Goal: Task Accomplishment & Management: Use online tool/utility

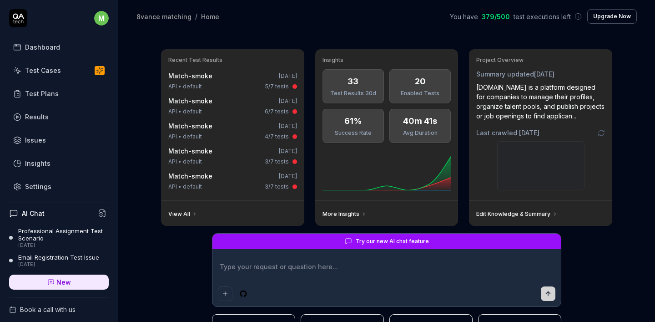
scroll to position [79, 0]
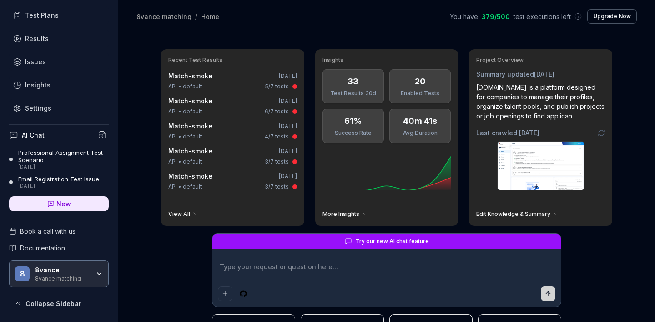
type textarea "*"
click at [54, 208] on link "New" at bounding box center [59, 203] width 100 height 15
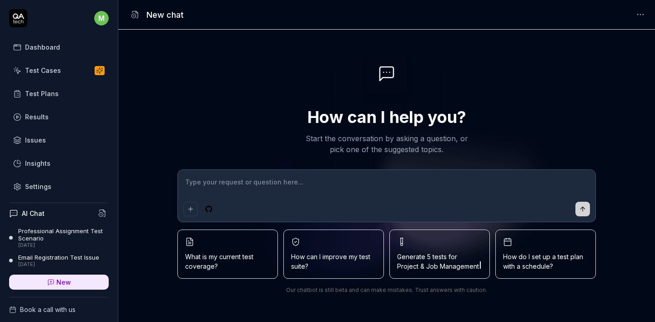
click at [286, 186] on textarea at bounding box center [386, 186] width 407 height 23
type textarea "*"
click at [28, 178] on link "Settings" at bounding box center [59, 187] width 100 height 18
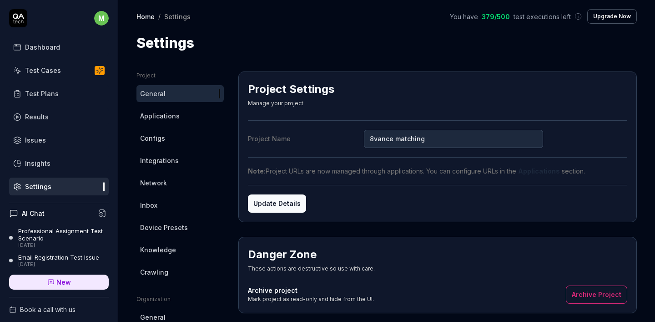
click at [374, 100] on div "Project Settings Manage your project" at bounding box center [438, 96] width 380 height 30
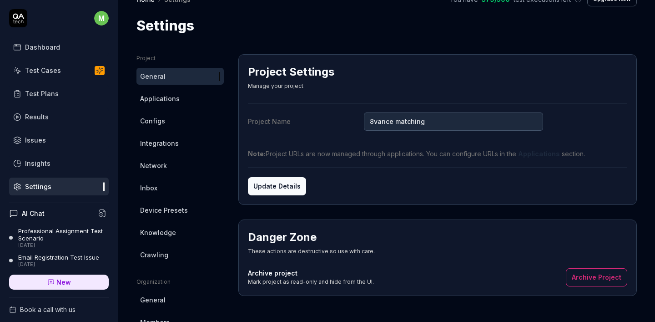
click at [163, 117] on span "Configs" at bounding box center [152, 121] width 25 height 10
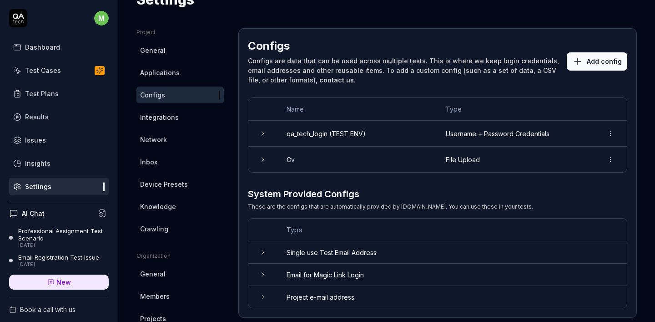
scroll to position [44, 0]
click at [340, 128] on td "qa_tech_login (TEST ENV)" at bounding box center [357, 133] width 159 height 26
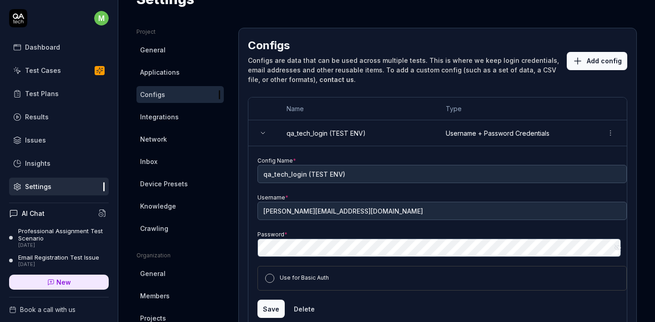
click at [598, 65] on button "Add config" at bounding box center [597, 61] width 61 height 18
click at [590, 66] on button "Add config" at bounding box center [597, 61] width 61 height 18
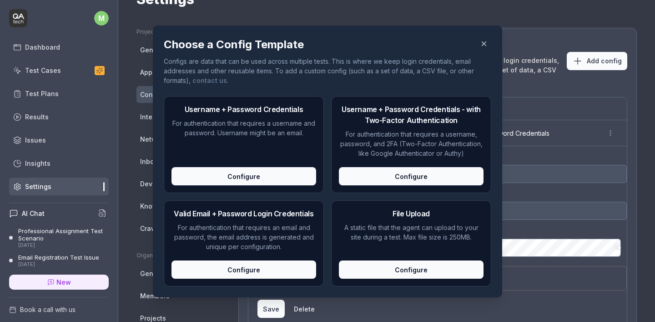
click at [238, 182] on div "Configure" at bounding box center [244, 176] width 145 height 18
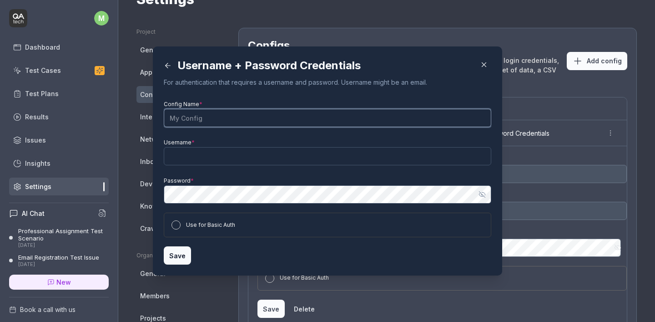
click at [212, 117] on input "Config Name *" at bounding box center [328, 118] width 328 height 18
type input "qa-tech-login (acc-env)"
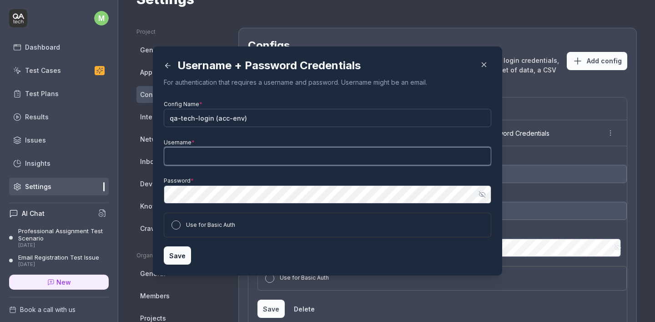
click at [199, 158] on input "Username *" at bounding box center [328, 156] width 328 height 18
click at [214, 159] on input "Username *" at bounding box center [328, 156] width 328 height 18
paste input "marius.pap+qatech-demo@spyhce.com"
type input "marius.pap+qatech-demo@spyhce.com"
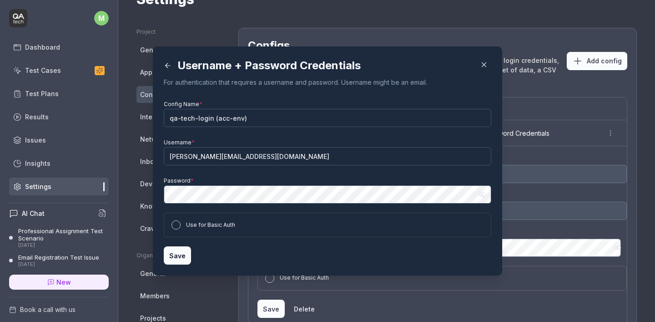
click at [175, 218] on div "Use for Basic Auth" at bounding box center [328, 225] width 328 height 25
click at [173, 223] on button "Use for Basic Auth" at bounding box center [176, 224] width 9 height 9
click at [173, 227] on button "Use for Basic Auth" at bounding box center [176, 224] width 9 height 9
click at [176, 255] on button "Save" at bounding box center [177, 255] width 27 height 18
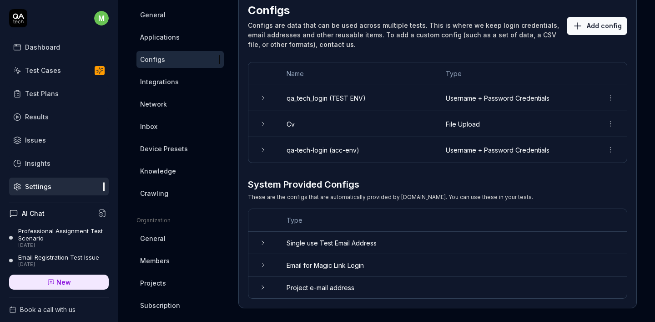
scroll to position [86, 0]
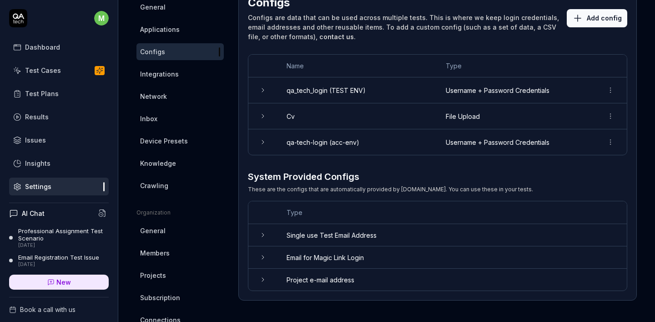
click at [322, 279] on td "Project e-mail address" at bounding box center [453, 280] width 350 height 22
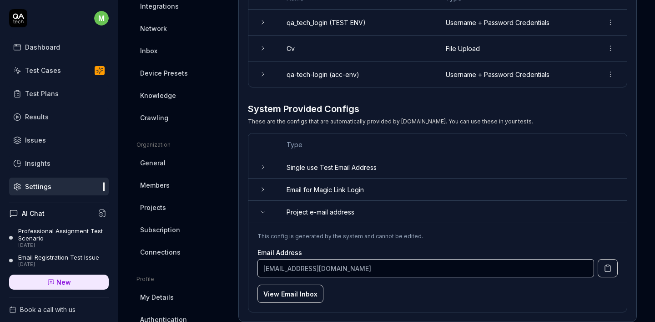
scroll to position [223, 0]
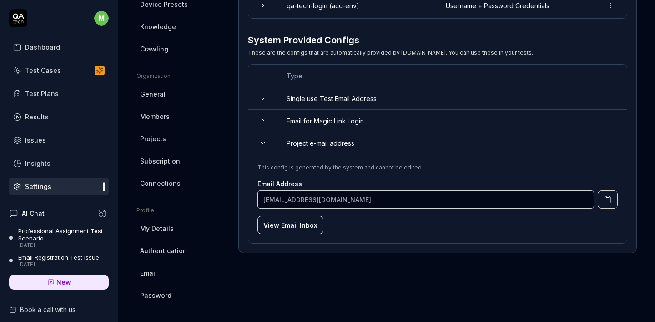
click at [328, 116] on td "Email for Magic Link Login" at bounding box center [453, 121] width 350 height 22
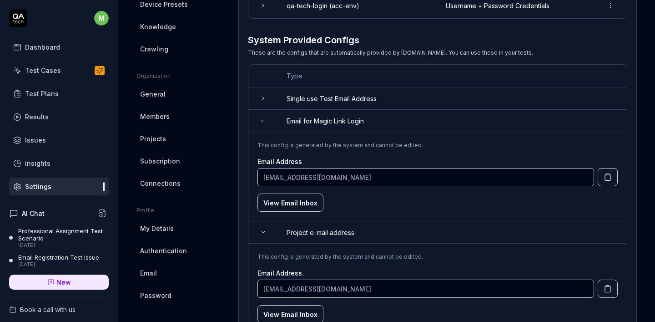
click at [315, 96] on td "Single use Test Email Address" at bounding box center [453, 98] width 350 height 22
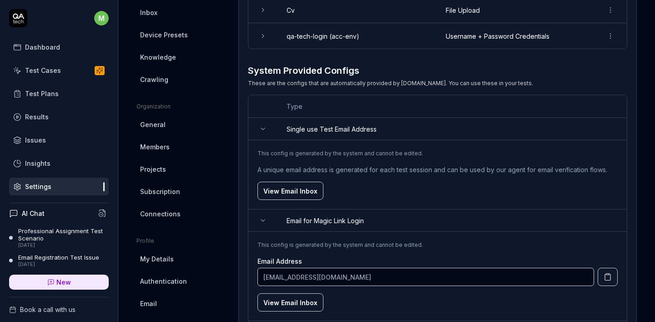
scroll to position [141, 0]
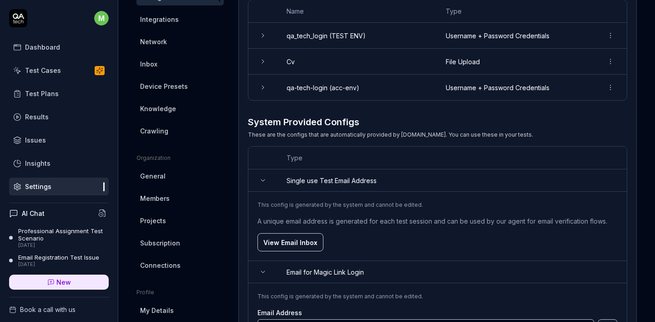
click at [36, 91] on div "Test Plans" at bounding box center [42, 94] width 34 height 10
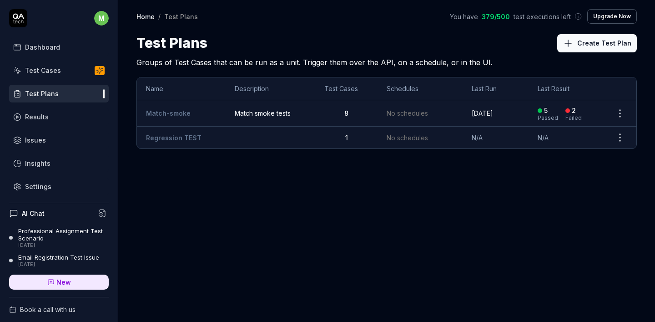
click at [205, 116] on td "Match-smoke" at bounding box center [181, 113] width 89 height 26
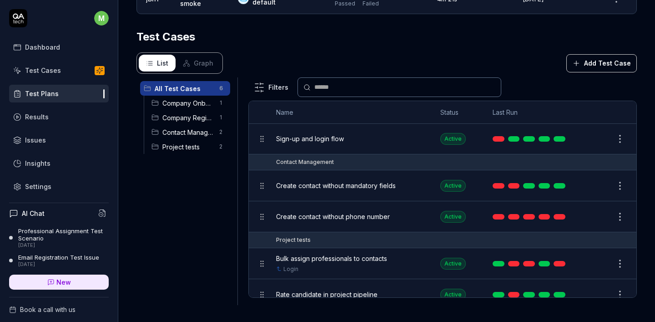
scroll to position [53, 0]
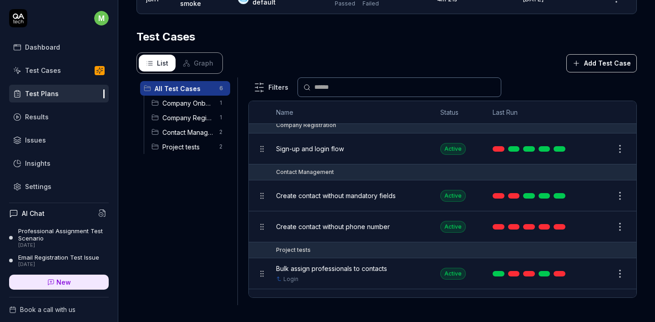
click at [322, 145] on span "Sign-up and login flow" at bounding box center [310, 149] width 68 height 10
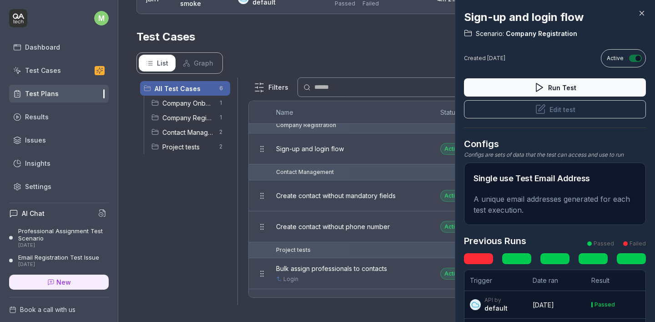
click at [560, 109] on button "Edit test" at bounding box center [555, 109] width 182 height 18
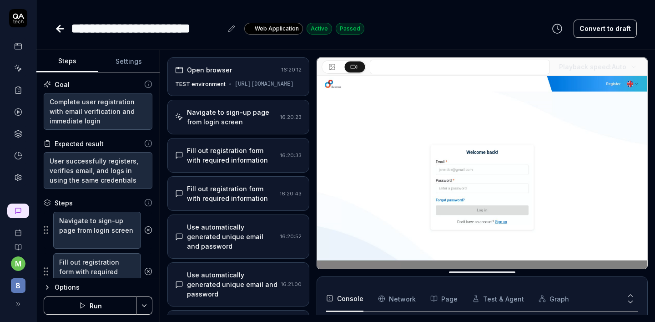
click at [249, 88] on div "[URL][DOMAIN_NAME]" at bounding box center [264, 84] width 59 height 8
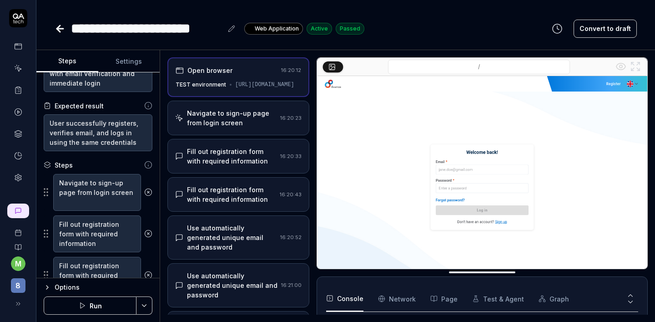
scroll to position [38, 0]
click at [20, 177] on icon at bounding box center [18, 177] width 6 height 7
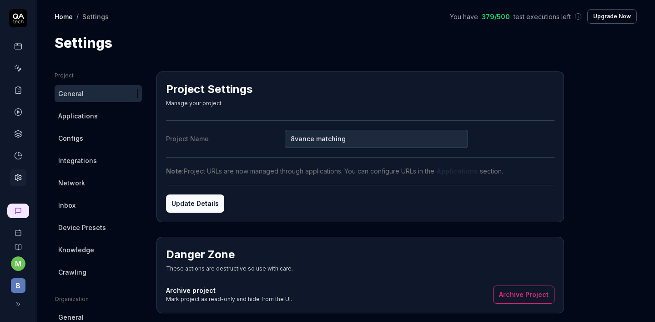
click at [294, 94] on div "Project Settings Manage your project" at bounding box center [360, 96] width 389 height 30
click at [322, 46] on div "Settings" at bounding box center [346, 43] width 583 height 20
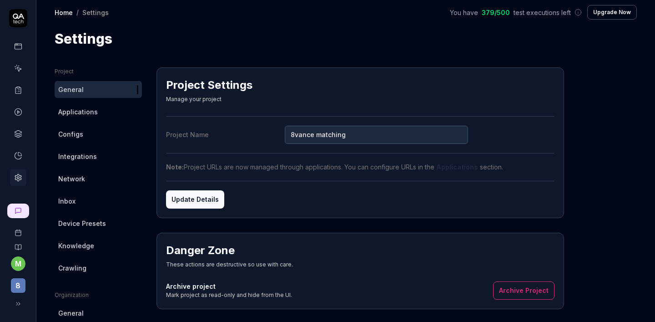
scroll to position [15, 0]
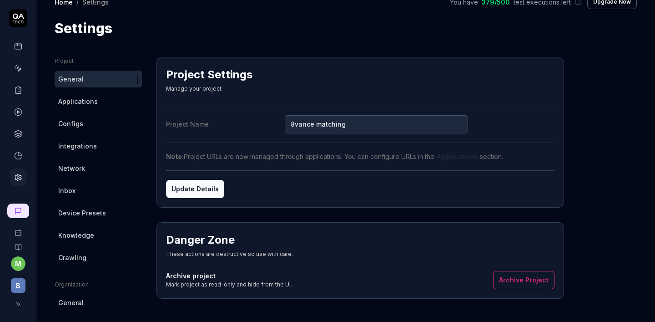
click at [87, 230] on span "Knowledge" at bounding box center [76, 235] width 36 height 10
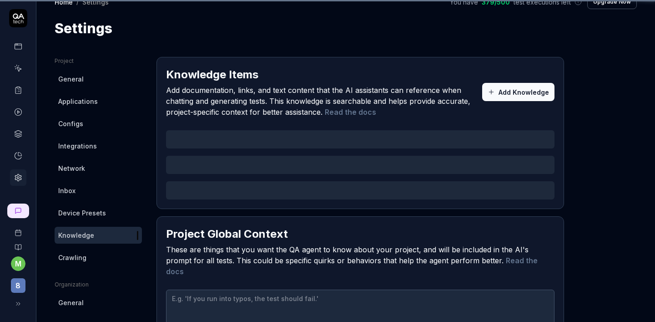
type textarea "*"
type textarea "Our AI matching technology helps to match millions of people to work they love.…"
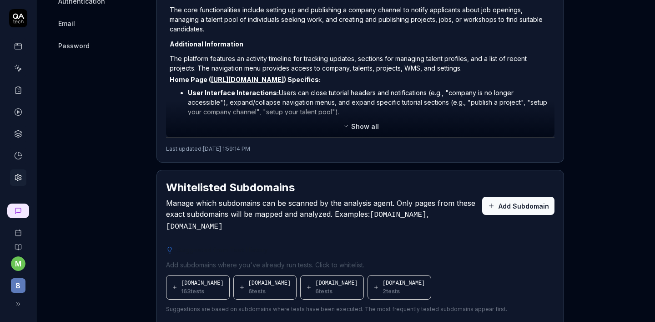
scroll to position [580, 0]
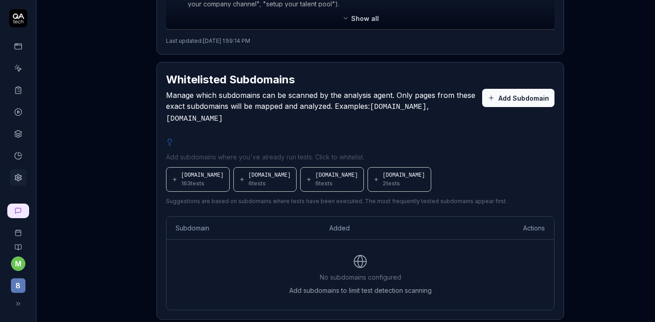
click at [516, 91] on button "Add Subdomain" at bounding box center [518, 98] width 72 height 18
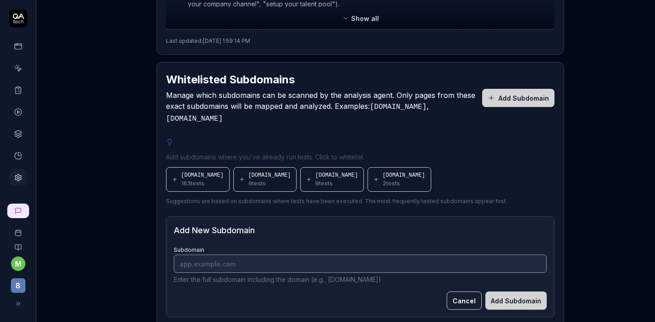
click at [227, 254] on input "Subdomain" at bounding box center [360, 263] width 373 height 18
type input "match-acc.8vance.com"
click at [515, 291] on button "Add Subdomain" at bounding box center [516, 300] width 61 height 18
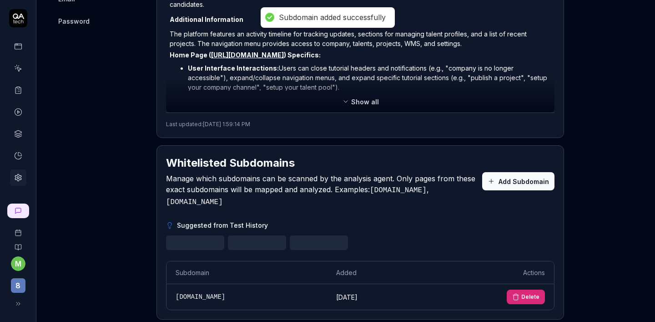
scroll to position [536, 0]
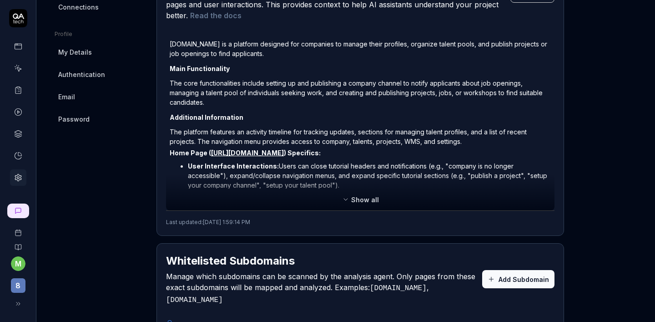
click at [369, 192] on button "Show all" at bounding box center [361, 199] width 48 height 15
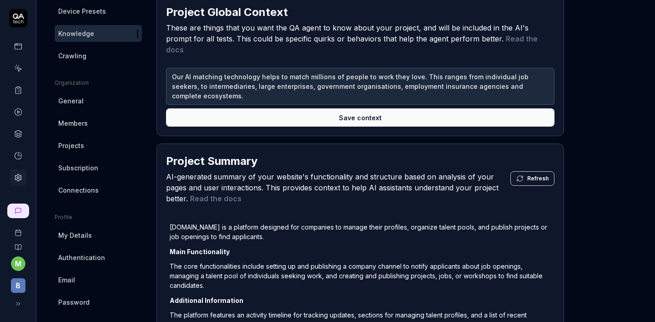
scroll to position [0, 0]
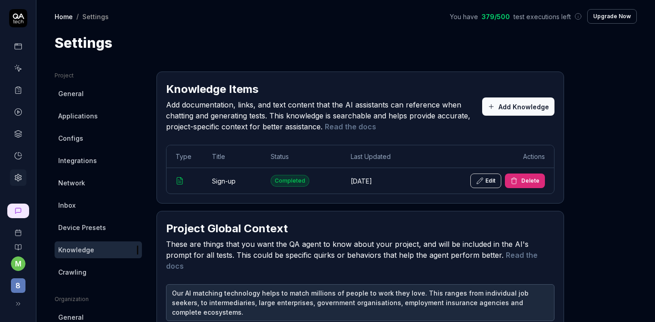
click at [16, 71] on icon at bounding box center [18, 68] width 8 height 8
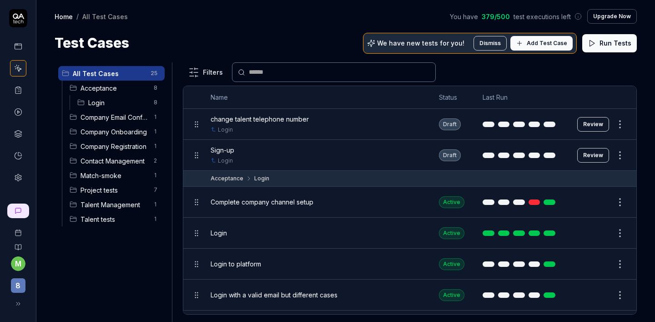
click at [11, 39] on link at bounding box center [18, 46] width 16 height 16
click at [16, 46] on icon at bounding box center [18, 46] width 8 height 8
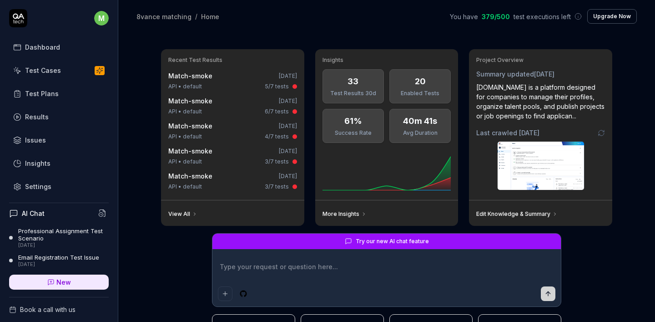
type textarea "*"
click at [58, 188] on link "Settings" at bounding box center [59, 187] width 100 height 18
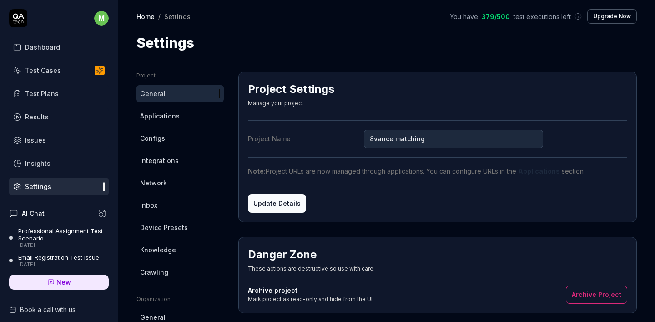
click at [171, 112] on span "Applications" at bounding box center [160, 116] width 40 height 10
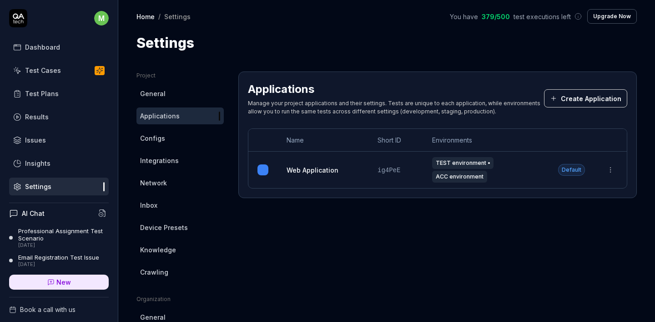
click at [457, 178] on span "ACC environment" at bounding box center [459, 177] width 55 height 12
click at [166, 134] on link "Configs" at bounding box center [180, 138] width 87 height 17
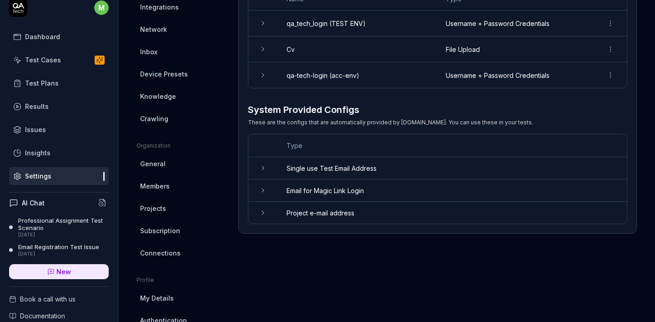
scroll to position [16, 0]
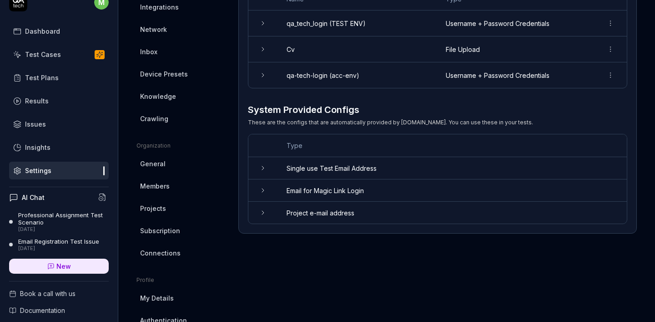
click at [67, 268] on span "New" at bounding box center [63, 266] width 15 height 10
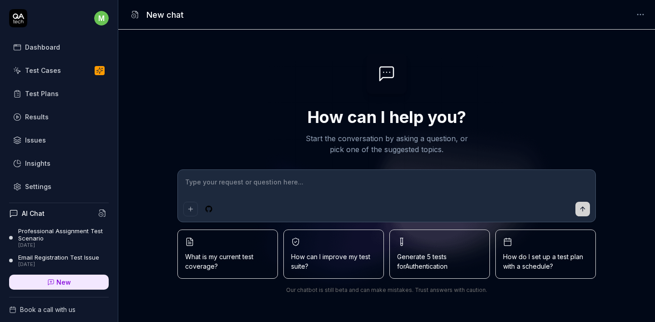
click at [301, 198] on div at bounding box center [387, 196] width 418 height 52
type textarea "*"
type textarea "g"
type textarea "*"
type textarea "go"
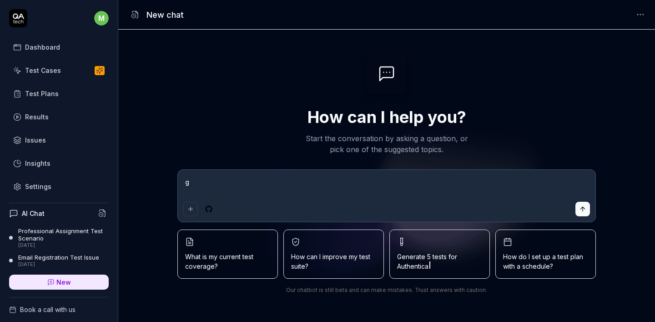
type textarea "*"
type textarea "goo"
type textarea "*"
type textarea "good"
type textarea "*"
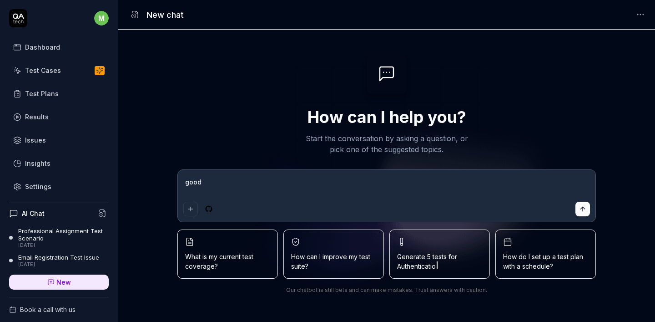
type textarea "good,"
type textarea "*"
type textarea "good,"
type textarea "*"
type textarea "good, i"
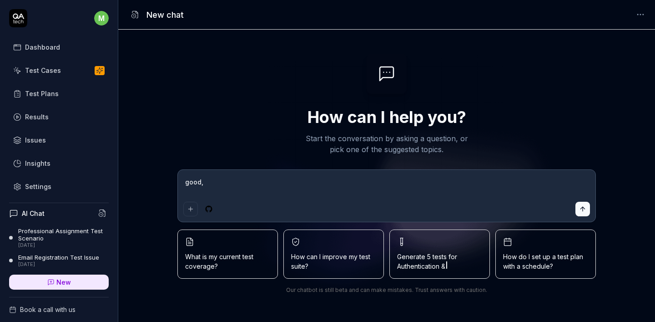
type textarea "*"
type textarea "good, i"
type textarea "*"
type textarea "good, i h"
type textarea "*"
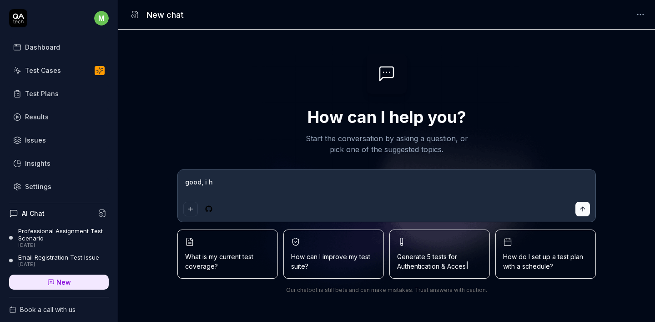
type textarea "good, i ha"
type textarea "*"
type textarea "good, i hav"
type textarea "*"
type textarea "good, i have"
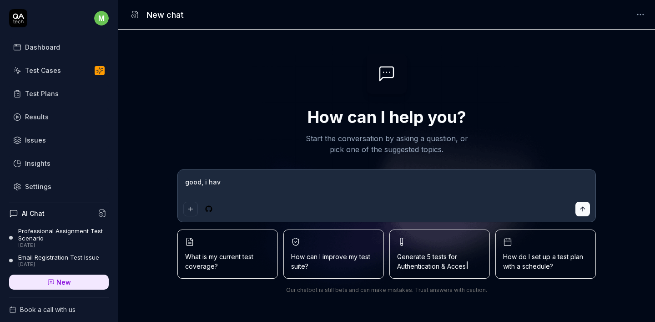
type textarea "*"
type textarea "good, i have"
type textarea "*"
type textarea "good, i have r"
type textarea "*"
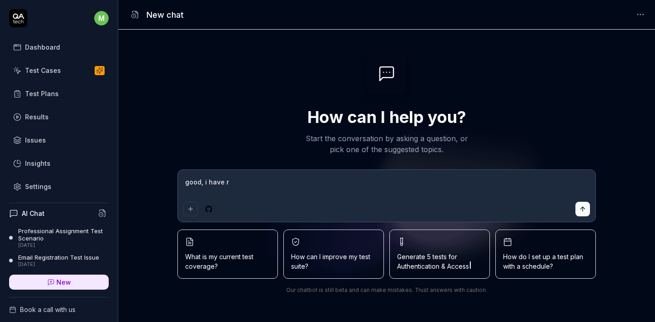
type textarea "good, i have ru"
type textarea "*"
type textarea "good, i have run"
type textarea "*"
type textarea "good, i have run"
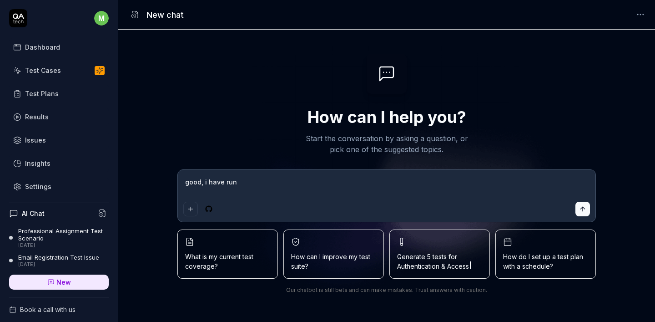
type textarea "*"
type textarea "good, i have run s"
type textarea "*"
type textarea "good, i have run so"
type textarea "*"
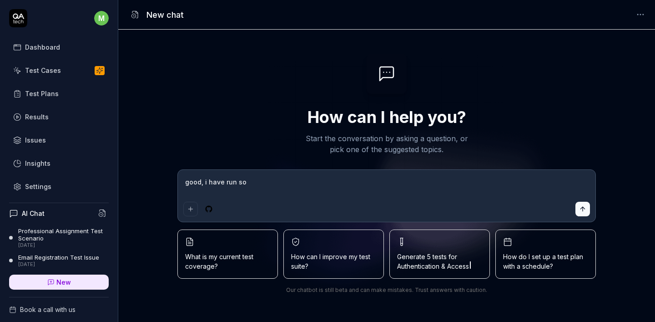
type textarea "good, i have run som"
type textarea "*"
type textarea "good, i have run some"
type textarea "*"
type textarea "good, i have run some"
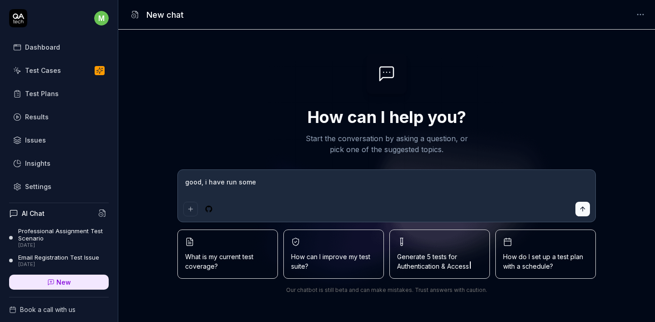
type textarea "*"
type textarea "good, i have run some t"
type textarea "*"
type textarea "good, i have run some te"
type textarea "*"
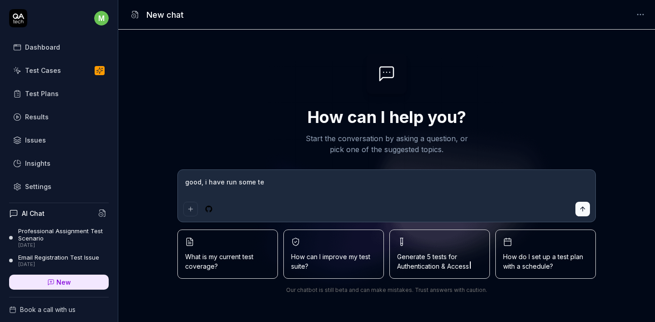
type textarea "good, i have run some tes"
type textarea "*"
type textarea "good, i have run some test"
type textarea "*"
type textarea "good, i have run some test"
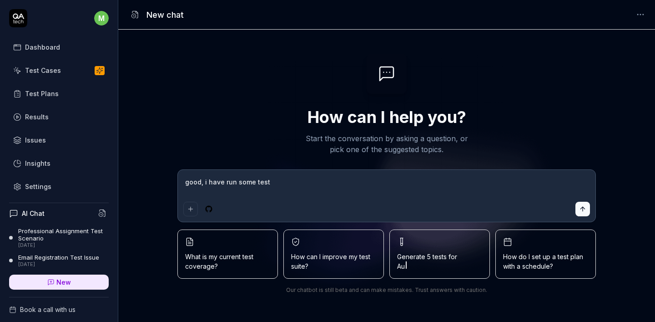
type textarea "*"
type textarea "good, i have run some test v"
type textarea "*"
type textarea "good, i have run some test vi"
type textarea "*"
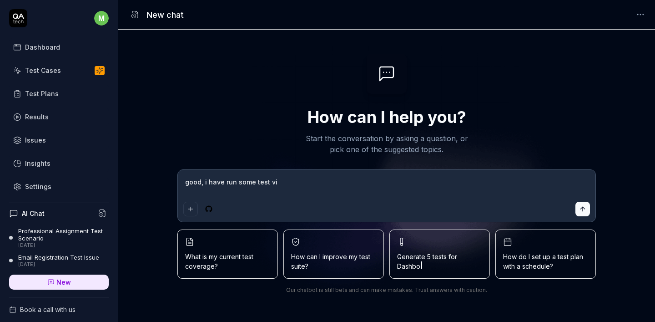
type textarea "good, i have run some test via"
type textarea "*"
type textarea "good, i have run some test via"
type textarea "*"
type textarea "good, i have run some test via p"
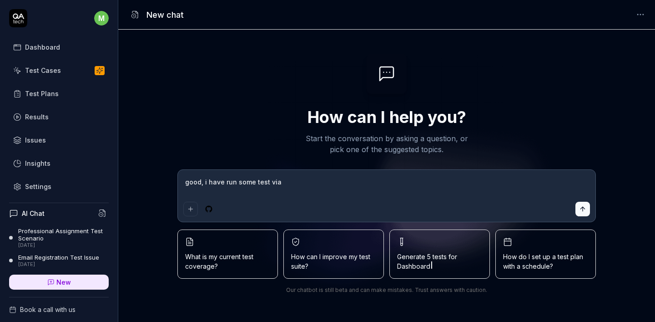
type textarea "*"
type textarea "good, i have run some test via pu"
type textarea "*"
type textarea "good, i have run some test via pub"
type textarea "*"
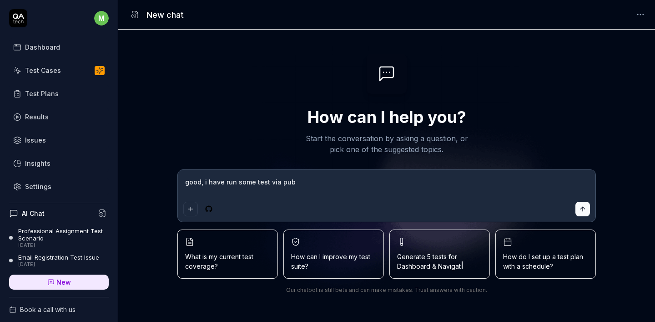
type textarea "good, i have run some test via publ"
type textarea "*"
type textarea "good, i have run some test via publi"
type textarea "*"
type textarea "good, i have run some test via public"
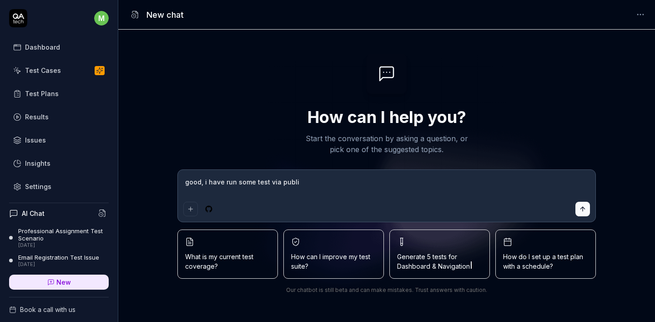
type textarea "*"
type textarea "good, i have run some test via public"
type textarea "*"
type textarea "good, i have run some test via public a"
type textarea "*"
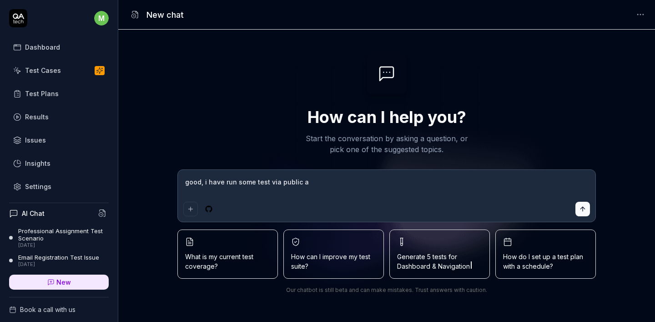
type textarea "good, i have run some test via public ap"
type textarea "*"
type textarea "good, i have run some test via public api"
type textarea "*"
type textarea "good, i have run some test via public api"
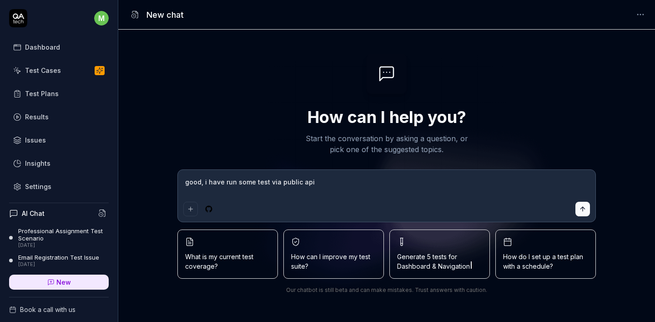
type textarea "*"
type textarea "good, i have run some test via public api o"
type textarea "*"
type textarea "good, i have run some test via public api on"
type textarea "*"
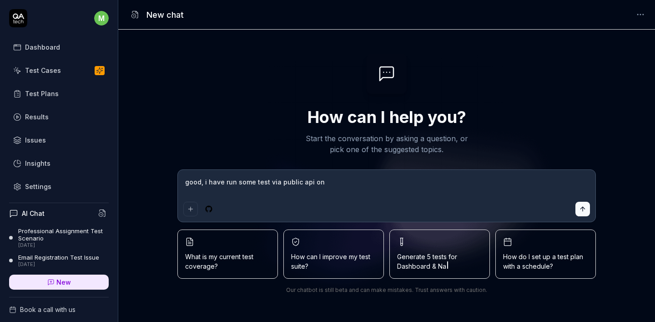
type textarea "good, i have run some test via public api on"
type textarea "*"
type textarea "good, i have run some test via public api on t"
type textarea "*"
type textarea "good, i have run some test via public api on te"
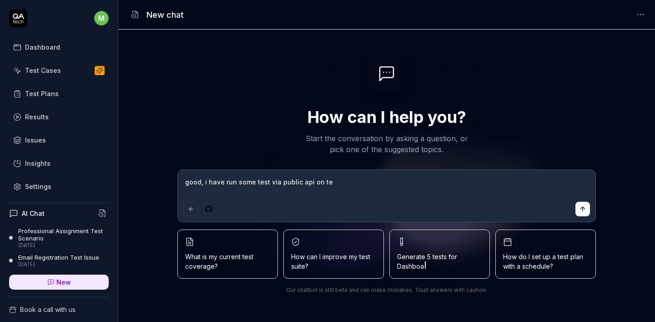
type textarea "*"
type textarea "good, i have run some test via public api on tes"
type textarea "*"
type textarea "good, i have run some test via public api on test"
type textarea "*"
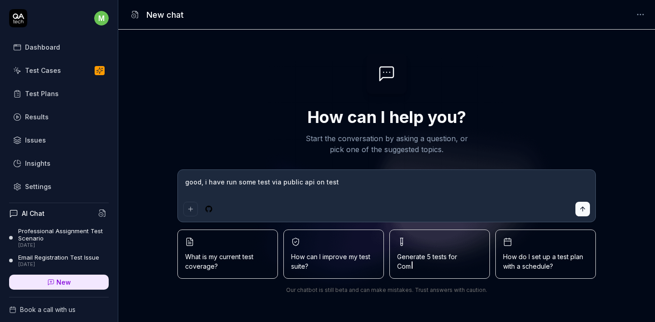
type textarea "good, i have run some test via public api on test"
type textarea "*"
type textarea "good, i have run some test via public api on test e"
type textarea "*"
type textarea "good, i have run some test via public api on test en"
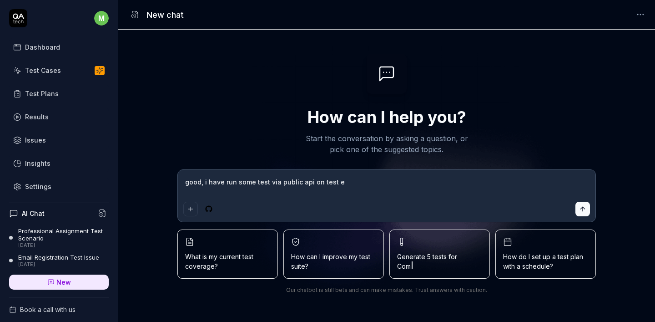
type textarea "*"
type textarea "good, i have run some test via public api on test env"
type textarea "*"
type textarea "good, i have run some test via public api on test env"
type textarea "*"
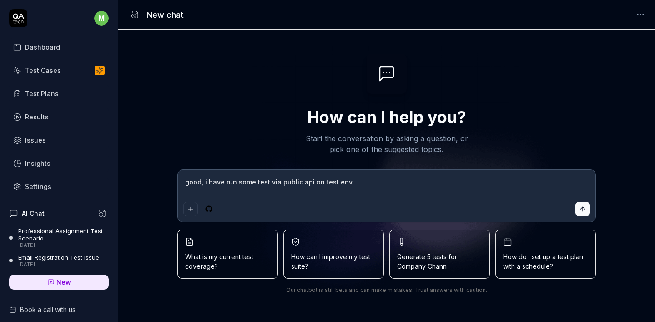
type textarea "good, i have run some test via public api on test env n"
type textarea "*"
type textarea "good, i have run some test via public api on test env no"
type textarea "*"
type textarea "good, i have run some test via public api on test env now"
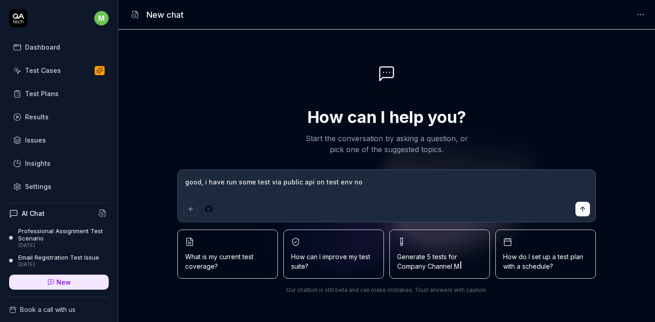
type textarea "*"
type textarea "good, i have run some test via public api on test env now"
type textarea "*"
type textarea "good, i have run some test via public api on test env now i"
type textarea "*"
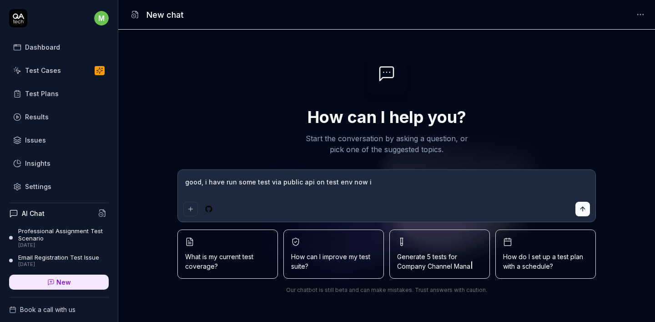
type textarea "good, i have run some test via public api on test env now i"
type textarea "*"
type textarea "good, i have run some test via public api on test env now i w"
type textarea "*"
type textarea "good, i have run some test via public api on test env now i wa"
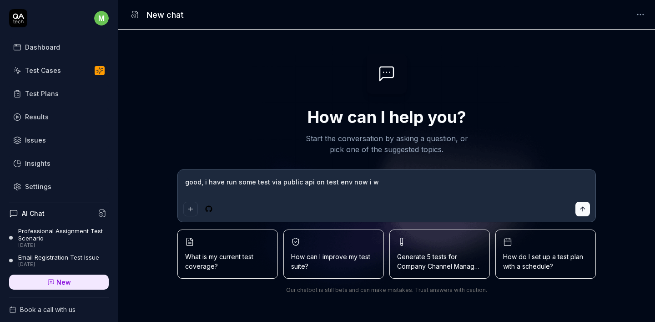
type textarea "*"
type textarea "good, i have run some test via public api on test env now i wan"
type textarea "*"
type textarea "good, i have run some test via public api on test env now i want"
type textarea "*"
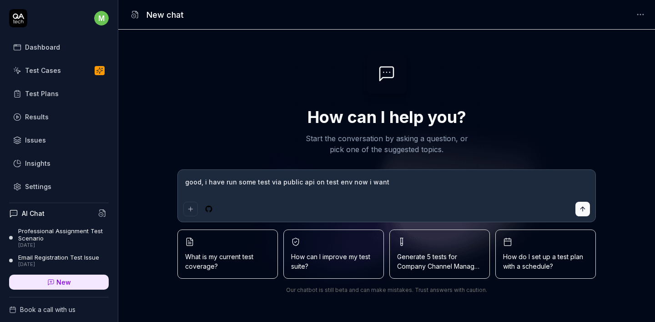
type textarea "good, i have run some test via public api on test env now i want"
type textarea "*"
type textarea "good, i have run some test via public api on test env now i want t"
type textarea "*"
type textarea "good, i have run some test via public api on test env now i want to"
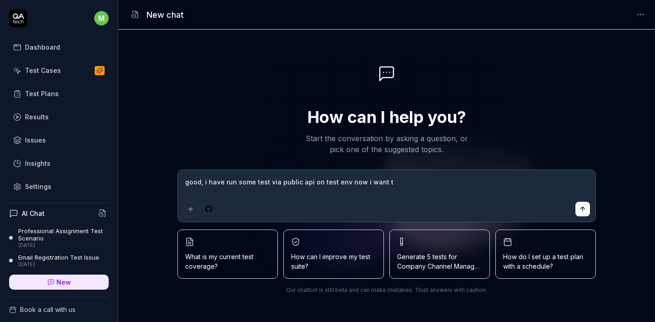
type textarea "*"
type textarea "good, i have run some test via public api on test env now i want to"
type textarea "*"
type textarea "good, i have run some test via public api on test env now i want to m"
type textarea "*"
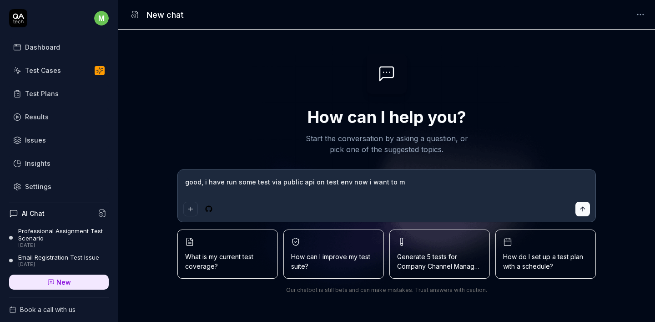
type textarea "good, i have run some test via public api on test env now i want to mo"
type textarea "*"
type textarea "good, i have run some test via public api on test env now i want to mov"
type textarea "*"
type textarea "good, i have run some test via public api on test env now i want to move"
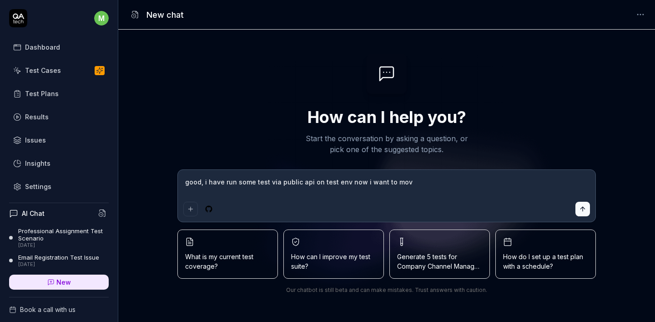
type textarea "*"
type textarea "good, i have run some test via public api on test env now i want to move"
type textarea "*"
type textarea "good, i have run some test via public api on test env now i want to move t"
type textarea "*"
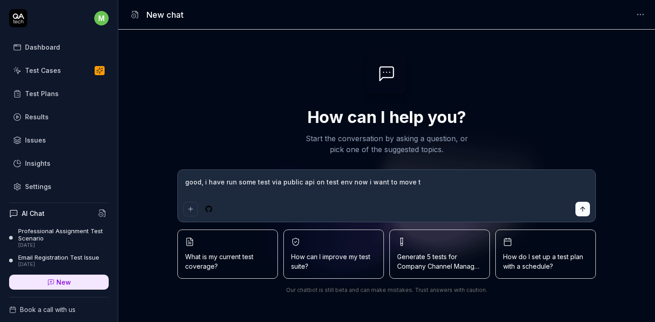
type textarea "good, i have run some test via public api on test env now i want to move th"
type textarea "*"
type textarea "good, i have run some test via public api on test env now i want to move tho"
type textarea "*"
type textarea "good, i have run some test via public api on test env now i want to move thos"
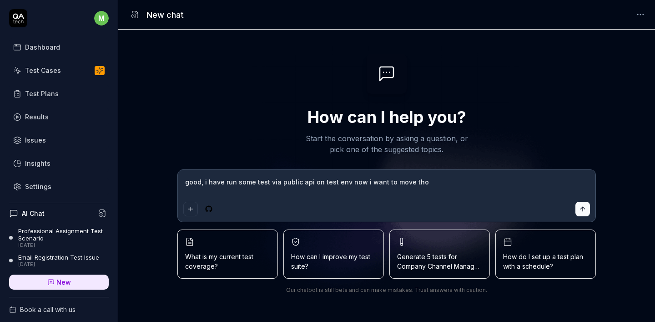
type textarea "*"
type textarea "good, i have run some test via public api on test env now i want to move those"
type textarea "*"
type textarea "good, i have run some test via public api on test env now i want to move those"
type textarea "*"
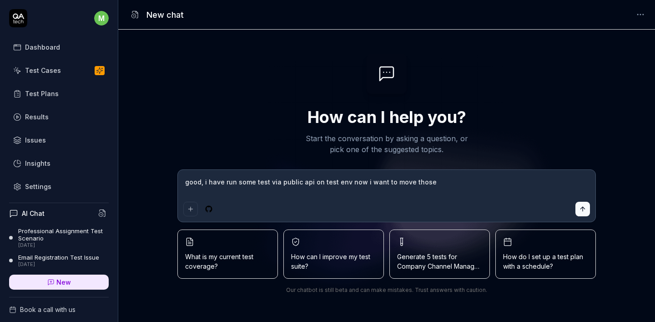
type textarea "good, i have run some test via public api on test env now i want to move those t"
type textarea "*"
type textarea "good, i have run some test via public api on test env now i want to move those …"
type textarea "*"
type textarea "good, i have run some test via public api on test env now i want to move those …"
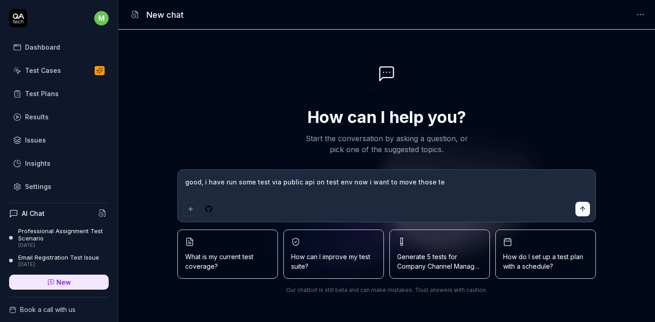
type textarea "*"
type textarea "good, i have run some test via public api on test env now i want to move those …"
type textarea "*"
type textarea "good, i have run some test via public api on test env now i want to move those …"
type textarea "*"
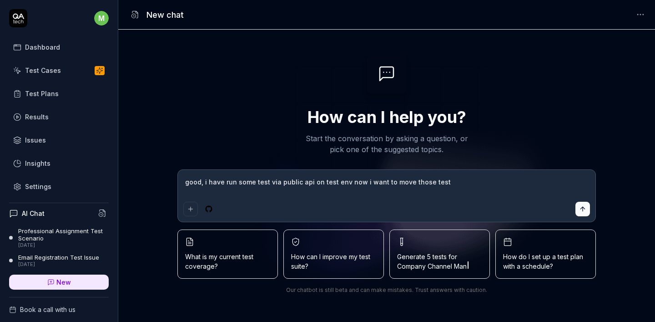
type textarea "good, i have run some test via public api on test env now i want to move those …"
type textarea "*"
type textarea "good, i have run some test via public api on test env now i want to move those …"
type textarea "*"
type textarea "good, i have run some test via public api on test env now i want to move those …"
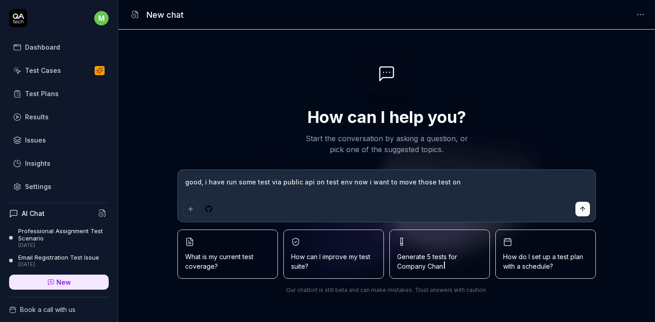
type textarea "*"
type textarea "good, i have run some test via public api on test env now i want to move those …"
type textarea "*"
type textarea "good, i have run some test via public api on test env now i want to move those …"
type textarea "*"
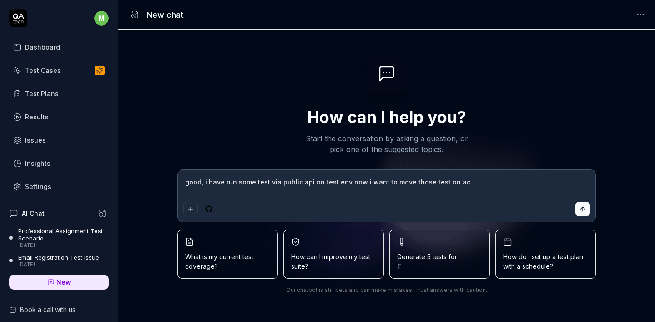
type textarea "good, i have run some test via public api on test env now i want to move those …"
type textarea "*"
type textarea "good, i have run some test via public api on test env now i want to move those …"
type textarea "*"
type textarea "good, i have run some test via public api on test env now i want to move those …"
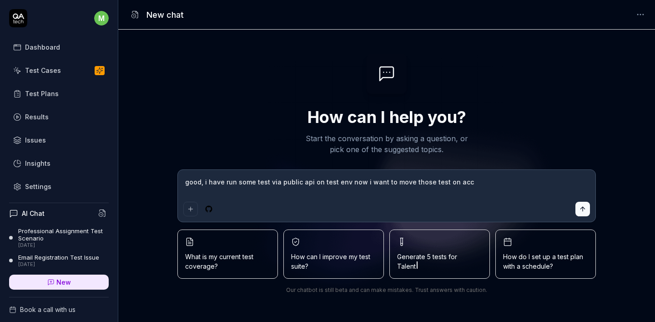
type textarea "*"
type textarea "good, i have run some test via public api on test env now i want to move those …"
type textarea "*"
type textarea "good, i have run some test via public api on test env now i want to move those …"
type textarea "*"
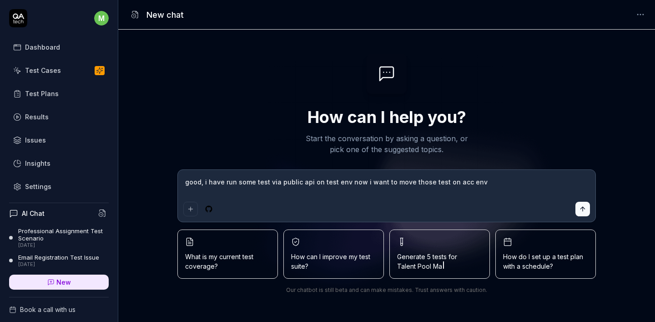
type textarea "good, i have run some test via public api on test env now i want to move those …"
type textarea "*"
type textarea "good, i have run some test via public api on test env now i want to move those …"
type textarea "*"
type textarea "good, i have run some test via public api on test env now i want to move those …"
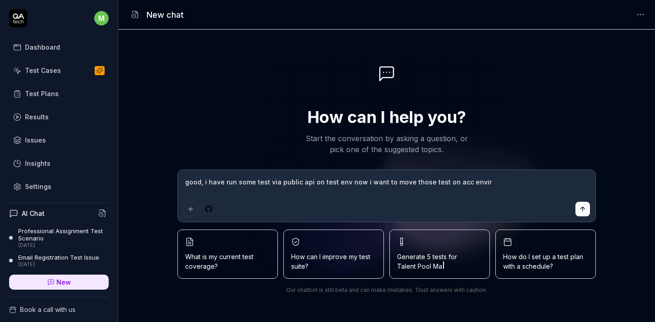
type textarea "*"
type textarea "good, i have run some test via public api on test env now i want to move those …"
type textarea "*"
type textarea "good, i have run some test via public api on test env now i want to move those …"
type textarea "*"
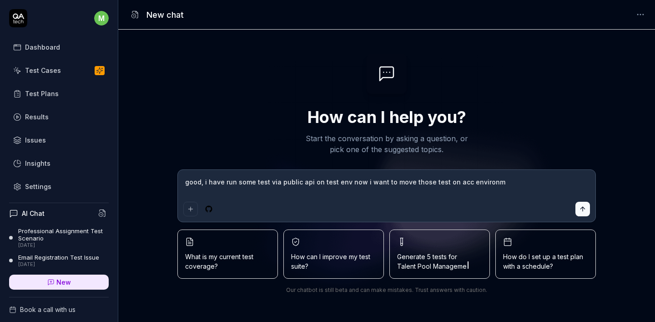
type textarea "good, i have run some test via public api on test env now i want to move those …"
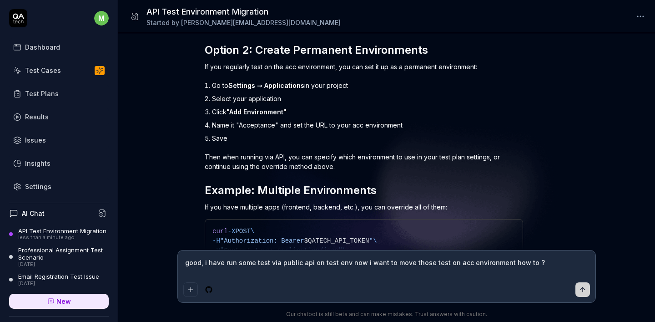
scroll to position [377, 0]
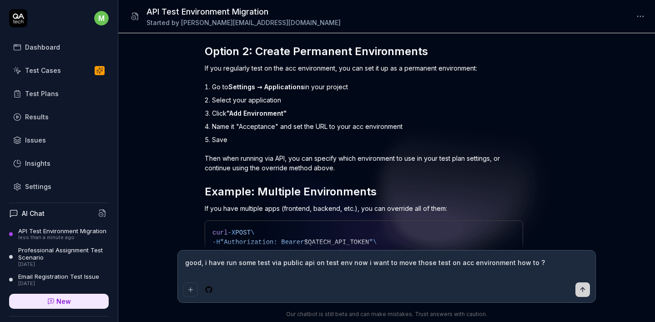
click at [35, 190] on div "Settings" at bounding box center [38, 187] width 26 height 10
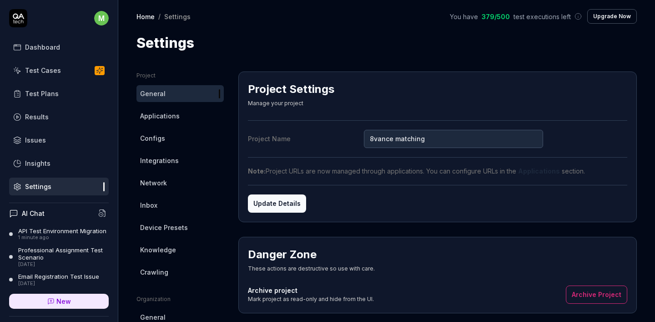
click at [169, 118] on span "Applications" at bounding box center [160, 116] width 40 height 10
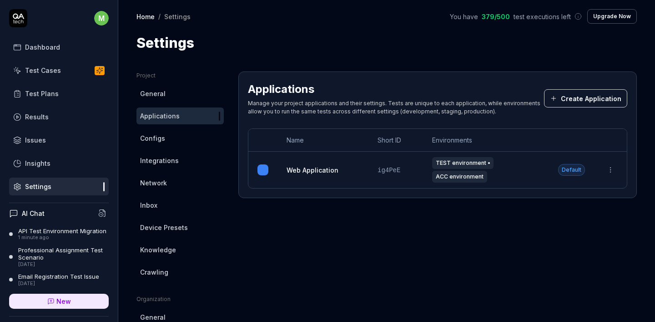
click at [359, 173] on td "Web Application" at bounding box center [323, 170] width 91 height 36
click at [299, 165] on link "Web Application" at bounding box center [313, 170] width 52 height 10
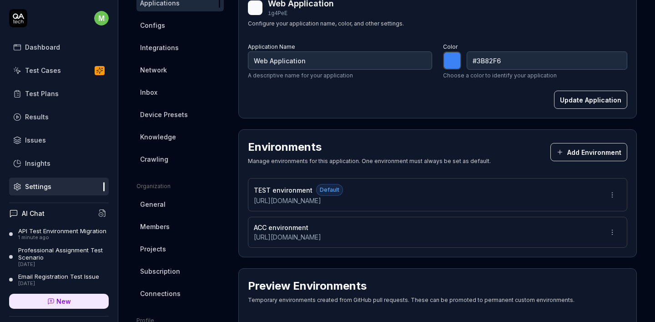
scroll to position [136, 0]
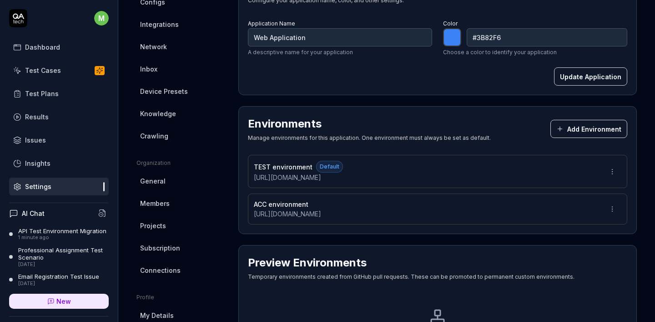
click at [395, 199] on div "ACC environment http://match-acc.8vance.com" at bounding box center [438, 208] width 380 height 31
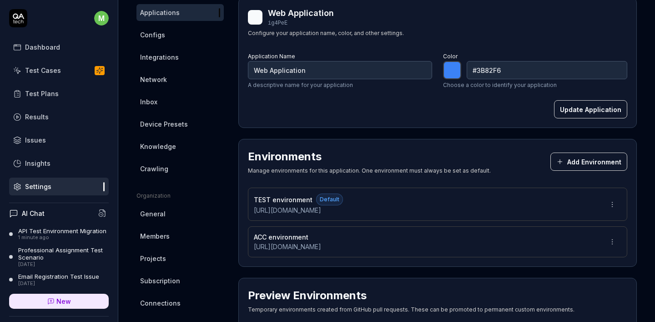
scroll to position [75, 0]
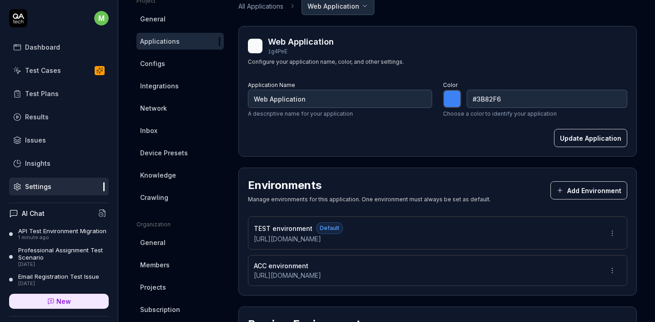
click at [28, 92] on div "Test Plans" at bounding box center [42, 94] width 34 height 10
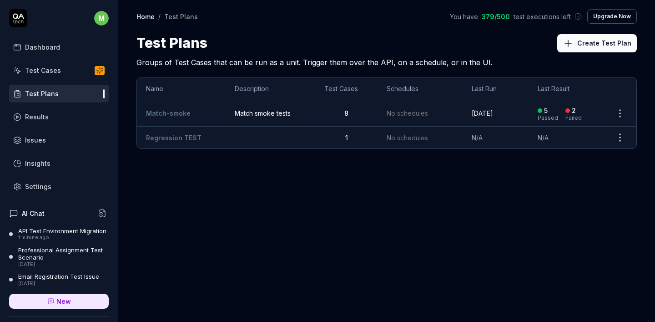
click at [595, 46] on button "Create Test Plan" at bounding box center [598, 43] width 80 height 18
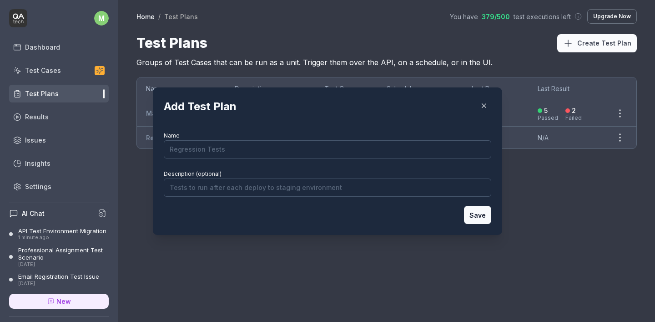
click at [233, 153] on input "Name" at bounding box center [328, 149] width 328 height 18
click at [171, 187] on input "Description (optional)" at bounding box center [328, 187] width 328 height 18
click at [208, 137] on div "Name" at bounding box center [328, 143] width 328 height 29
click at [206, 145] on input "Name" at bounding box center [328, 149] width 328 height 18
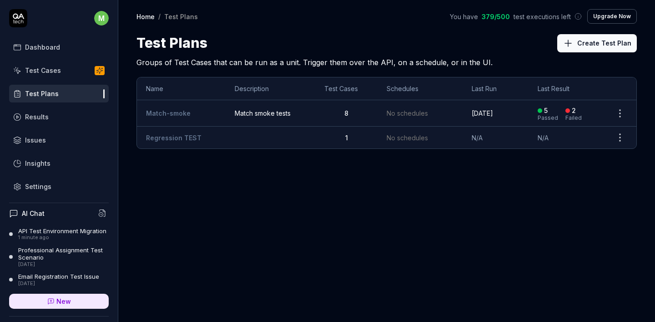
drag, startPoint x: 597, startPoint y: 29, endPoint x: 601, endPoint y: 40, distance: 12.1
click at [597, 30] on div "Home / Test Plans You have 379 / 500 test executions left Upgrade Now Home / Te…" at bounding box center [386, 34] width 537 height 68
click at [601, 45] on button "Create Test Plan" at bounding box center [598, 43] width 80 height 18
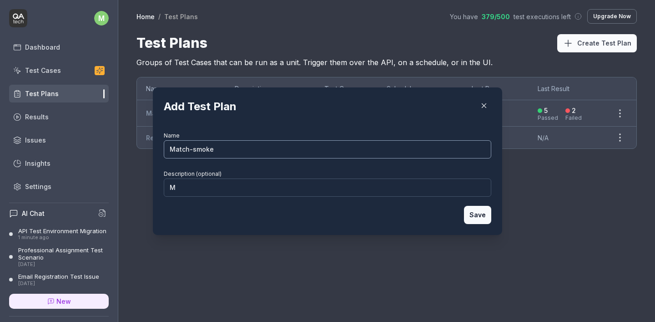
click at [292, 145] on input "Match-smoke" at bounding box center [328, 149] width 328 height 18
click at [206, 191] on input "M" at bounding box center [328, 187] width 328 height 18
click at [473, 218] on button "Save" at bounding box center [477, 215] width 27 height 18
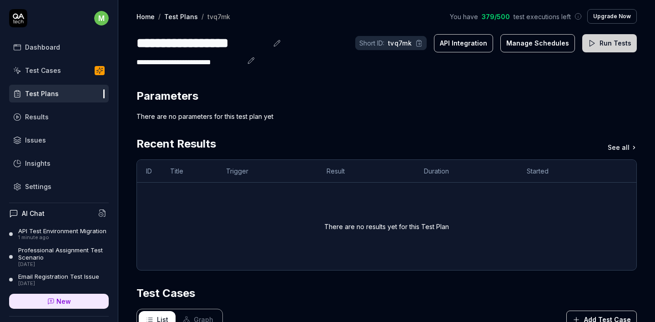
click at [465, 40] on button "API Integration" at bounding box center [463, 43] width 59 height 18
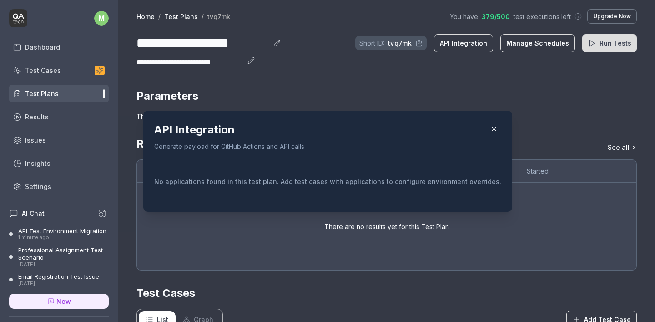
click at [205, 175] on div "No applications found in this test plan. Add test cases with applications to co…" at bounding box center [327, 181] width 347 height 39
drag, startPoint x: 258, startPoint y: 182, endPoint x: 396, endPoint y: 179, distance: 137.9
click at [392, 179] on div "No applications found in this test plan. Add test cases with applications to co…" at bounding box center [327, 182] width 347 height 10
click at [365, 187] on div "No applications found in this test plan. Add test cases with applications to co…" at bounding box center [327, 181] width 347 height 39
click at [252, 164] on div "No applications found in this test plan. Add test cases with applications to co…" at bounding box center [327, 181] width 347 height 39
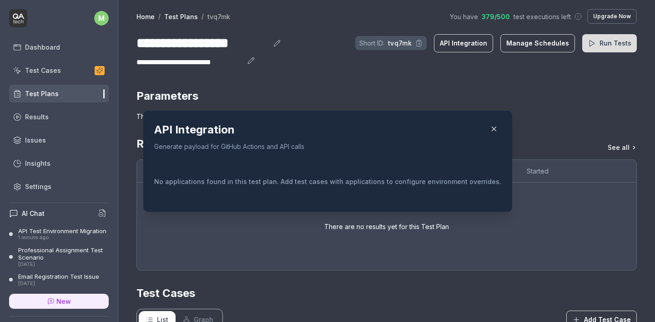
click at [490, 127] on icon "button" at bounding box center [494, 129] width 8 height 8
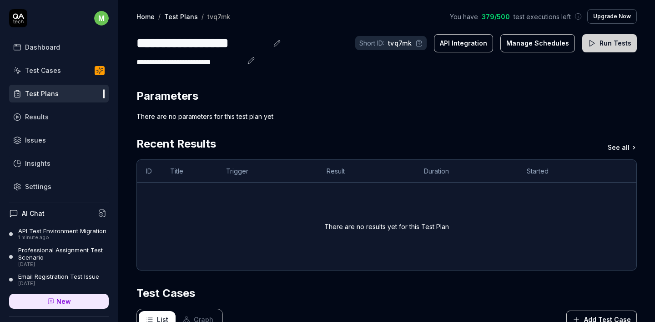
click at [522, 106] on section "Parameters There are no parameters for this test plan yet" at bounding box center [387, 104] width 501 height 33
click at [32, 86] on link "Test Plans" at bounding box center [59, 94] width 100 height 18
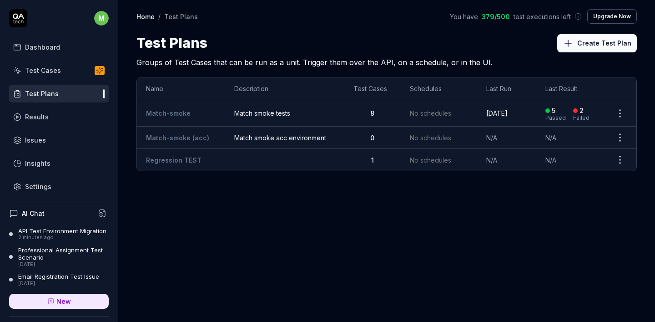
click at [622, 114] on html "m Dashboard Test Cases Test Plans Results Issues Insights Settings AI Chat API …" at bounding box center [327, 161] width 655 height 322
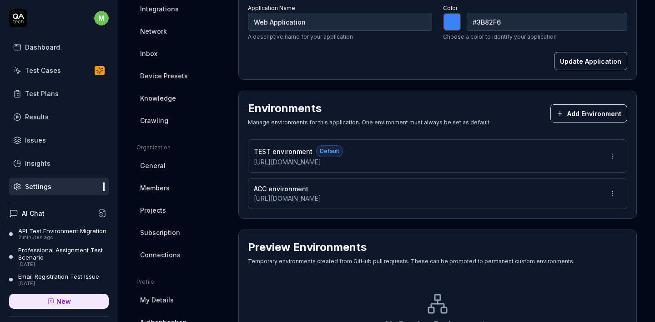
scroll to position [238, 0]
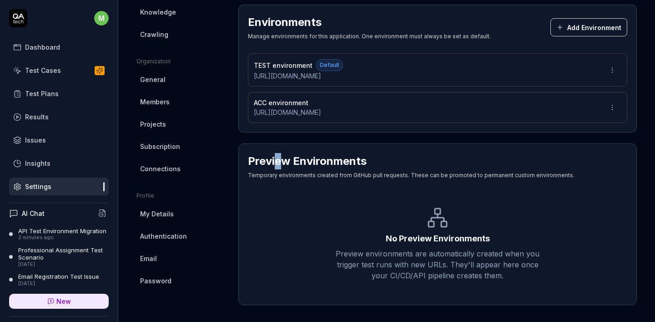
click at [277, 166] on h2 "Preview Environments" at bounding box center [307, 161] width 119 height 16
click at [350, 210] on div "No Preview Environments Preview environments are automatically created when you…" at bounding box center [438, 243] width 380 height 103
click at [314, 162] on h2 "Preview Environments" at bounding box center [307, 161] width 119 height 16
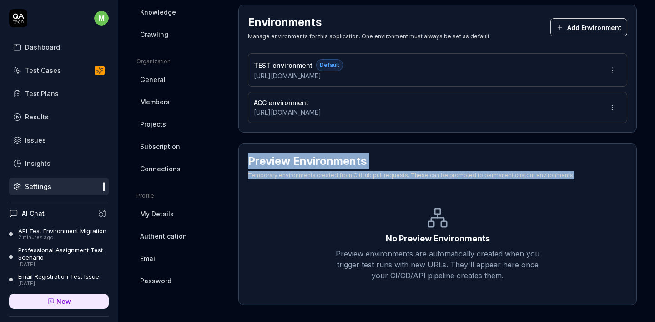
drag, startPoint x: 261, startPoint y: 165, endPoint x: 571, endPoint y: 179, distance: 309.8
click at [571, 179] on div "Preview Environments Temporary environments created from GitHub pull requests. …" at bounding box center [438, 224] width 399 height 162
click at [571, 178] on div "Preview Environments Temporary environments created from GitHub pull requests. …" at bounding box center [438, 168] width 380 height 30
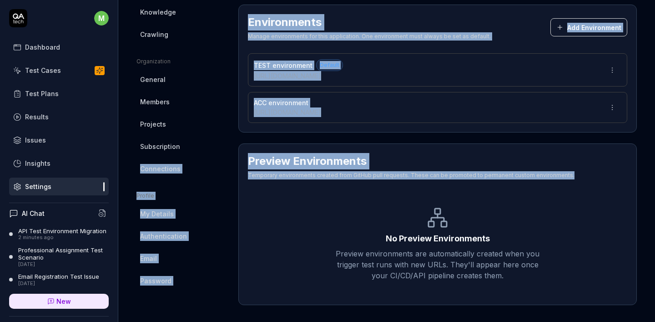
drag, startPoint x: 538, startPoint y: 167, endPoint x: 211, endPoint y: 143, distance: 328.6
click at [211, 143] on div "Project General Applications Configs Integrations Network Inbox Device Presets …" at bounding box center [387, 69] width 501 height 471
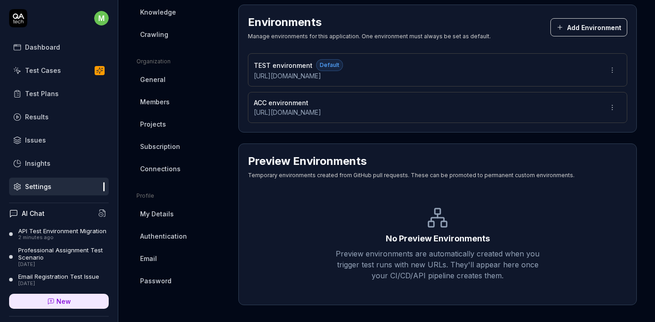
click at [388, 193] on div "No Preview Environments Preview environments are automatically created when you…" at bounding box center [438, 243] width 380 height 103
click at [523, 264] on div "Preview environments are automatically created when you trigger test runs with …" at bounding box center [438, 264] width 204 height 33
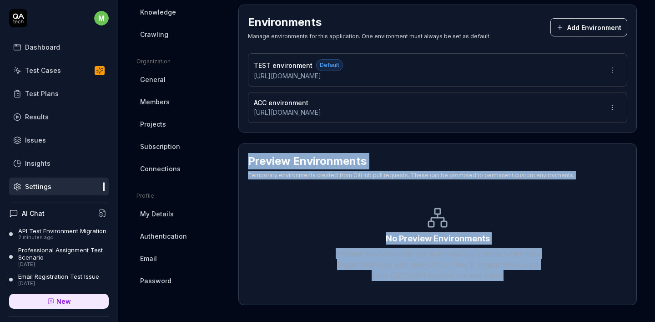
drag, startPoint x: 421, startPoint y: 246, endPoint x: 243, endPoint y: 149, distance: 202.5
click at [243, 149] on div "Preview Environments Temporary environments created from GitHub pull requests. …" at bounding box center [438, 224] width 399 height 162
click at [392, 188] on div "Preview Environments Temporary environments created from GitHub pull requests. …" at bounding box center [438, 224] width 399 height 162
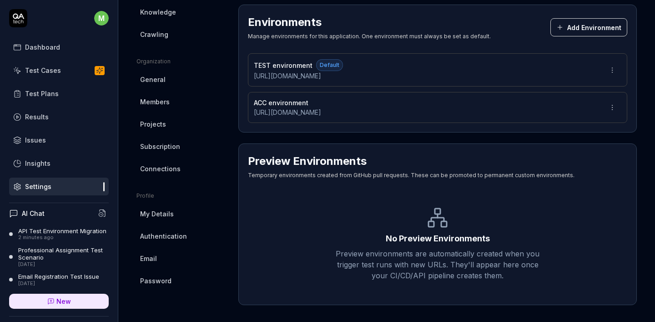
scroll to position [147, 0]
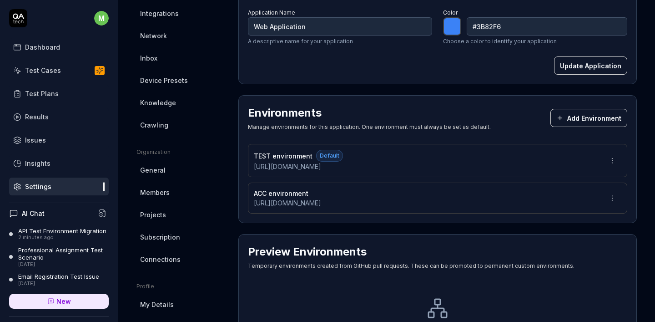
click at [345, 208] on div "ACC environment http://match-acc.8vance.com" at bounding box center [438, 198] width 380 height 31
drag, startPoint x: 603, startPoint y: 184, endPoint x: 616, endPoint y: 194, distance: 16.6
click at [602, 184] on div "ACC environment http://match-acc.8vance.com" at bounding box center [438, 198] width 380 height 31
click at [604, 194] on html "m Dashboard Test Cases Test Plans Results Issues Insights Settings AI Chat API …" at bounding box center [327, 161] width 655 height 322
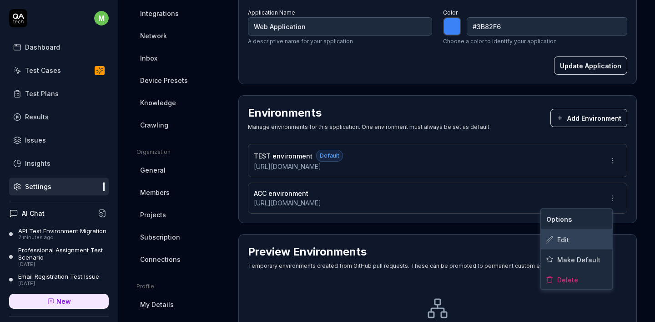
click at [563, 239] on span "Edit" at bounding box center [564, 239] width 12 height 10
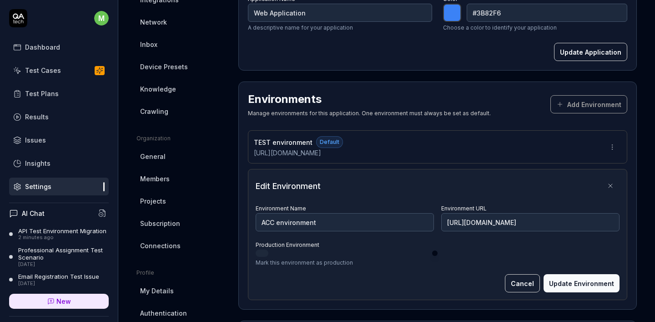
scroll to position [161, 0]
click at [518, 279] on button "Cancel" at bounding box center [522, 283] width 35 height 18
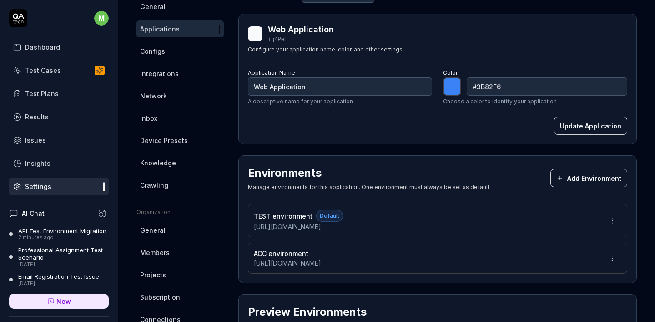
scroll to position [83, 0]
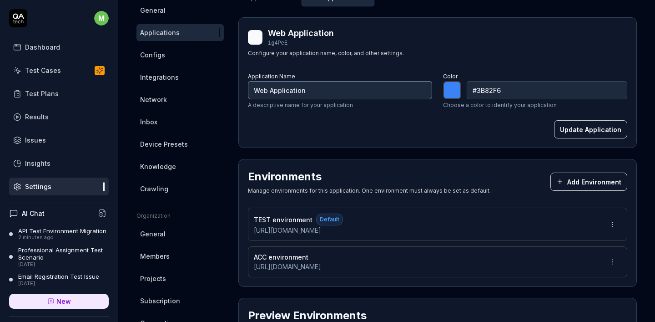
click at [289, 89] on input "Web Application" at bounding box center [340, 90] width 184 height 18
type input "*******"
click at [44, 68] on div "Test Cases" at bounding box center [43, 71] width 36 height 10
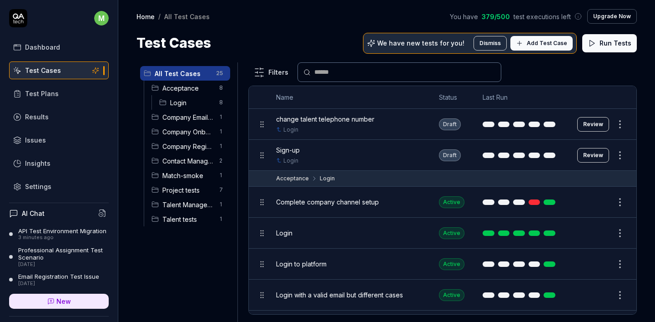
click at [41, 90] on div "Test Plans" at bounding box center [42, 94] width 34 height 10
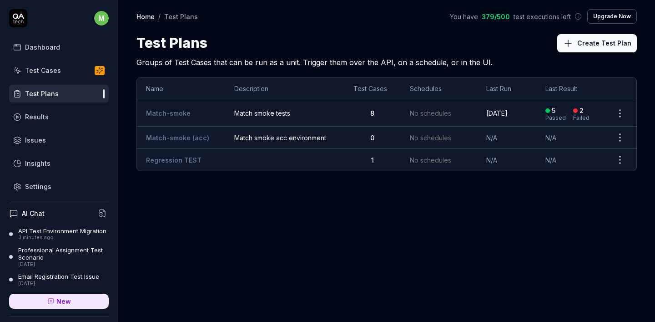
click at [27, 234] on div "API Test Environment Migration" at bounding box center [62, 230] width 88 height 7
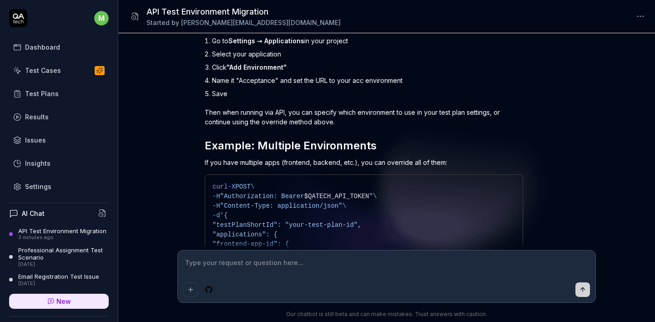
click at [313, 265] on textarea at bounding box center [386, 267] width 407 height 23
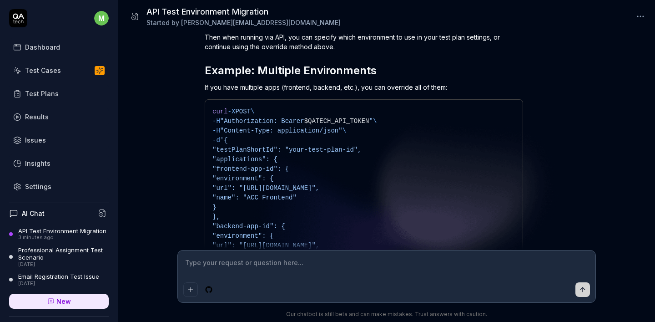
scroll to position [628, 0]
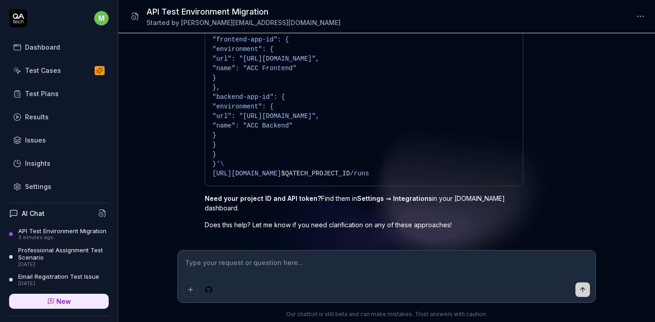
drag, startPoint x: 401, startPoint y: 280, endPoint x: 401, endPoint y: 273, distance: 7.3
click at [401, 280] on div at bounding box center [387, 276] width 418 height 52
type textarea "*"
type textarea "i"
type textarea "*"
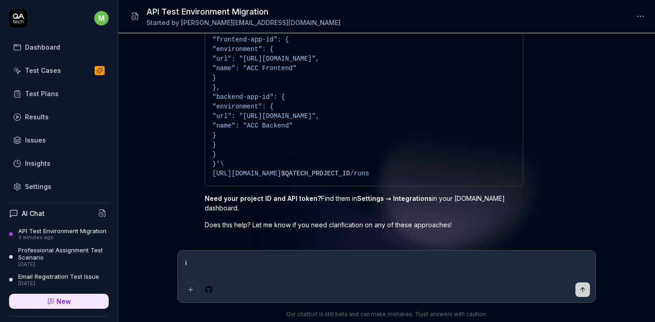
type textarea "is"
type textarea "*"
type textarea "is"
type textarea "*"
type textarea "is n"
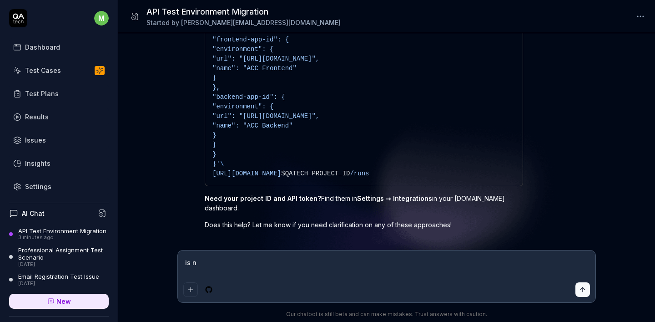
type textarea "*"
type textarea "is no"
type textarea "*"
type textarea "is not"
type textarea "*"
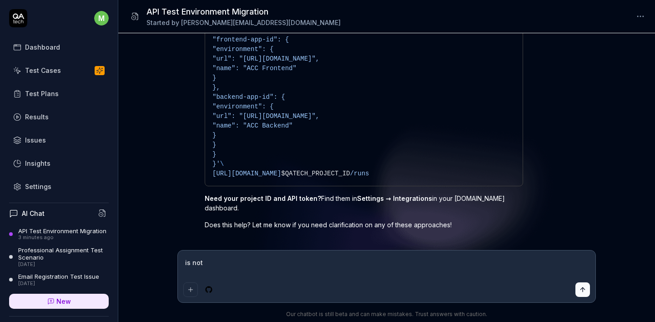
type textarea "is not"
type textarea "*"
type textarea "is not l"
type textarea "*"
type textarea "is not li"
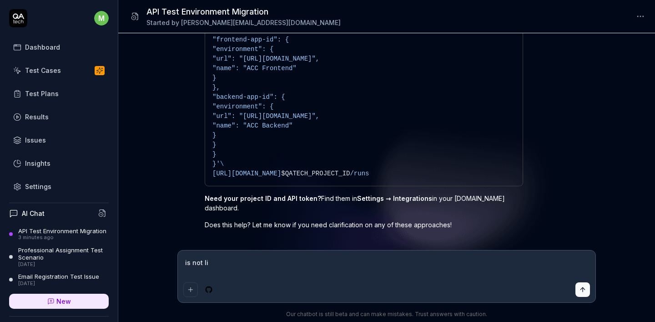
type textarea "*"
type textarea "is not lik"
type textarea "*"
type textarea "is not like"
type textarea "*"
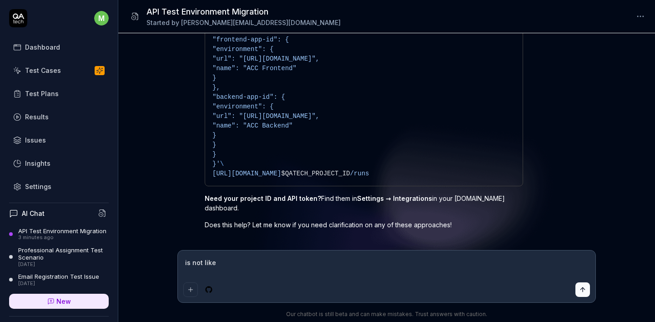
type textarea "is not like"
type textarea "*"
type textarea "is not like s"
type textarea "*"
type textarea "is not like se"
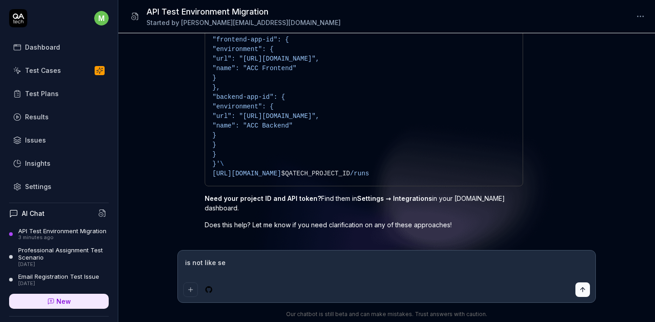
type textarea "*"
type textarea "is not like sep"
type textarea "*"
type textarea "is not like sepa"
type textarea "*"
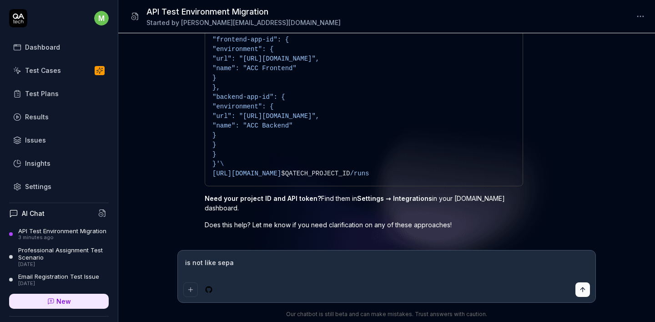
type textarea "is not like separ"
type textarea "*"
type textarea "is not like separt"
type textarea "*"
type textarea "is not like separtl"
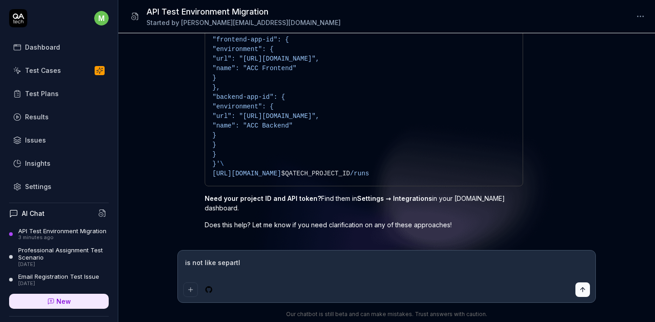
type textarea "*"
type textarea "is not like separtly"
type textarea "*"
type textarea "is not like separtly"
type textarea "*"
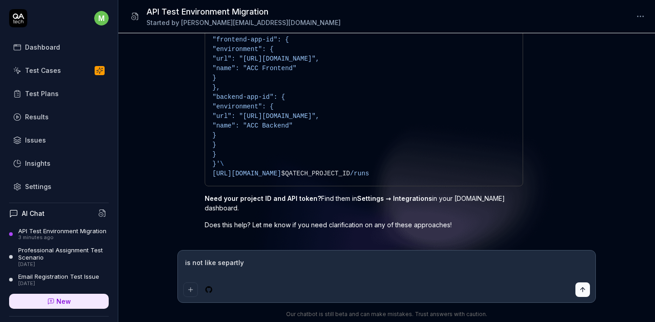
type textarea "is not like separtly e"
type textarea "*"
type textarea "is not like separtly en"
type textarea "*"
type textarea "is not like separtly env"
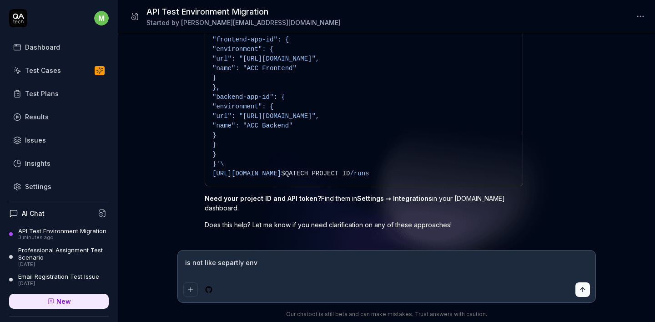
type textarea "*"
type textarea "is not like separtly env"
type textarea "*"
type textarea "is not like separtly env i"
type textarea "*"
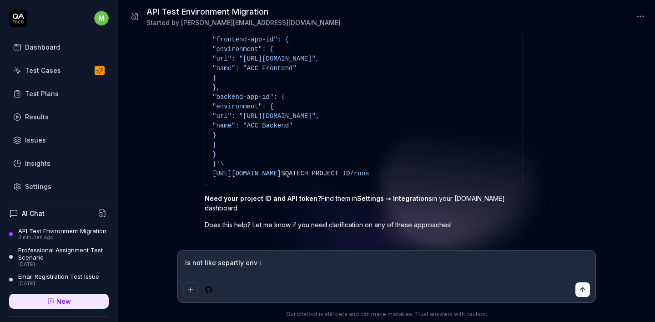
type textarea "is not like separtly env id"
type textarea "*"
type textarea "is not like separtly env idk"
type textarea "*"
type textarea "is not like separtly env idk"
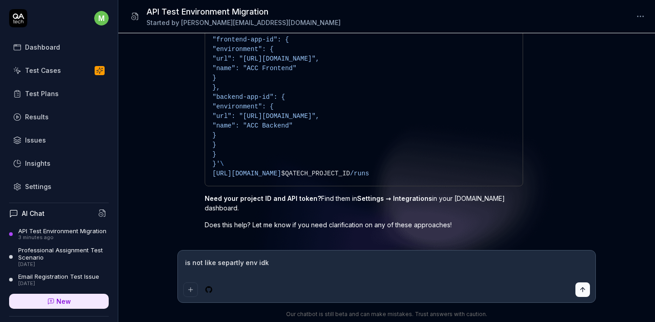
type textarea "*"
type textarea "is not like separtly env idk h"
type textarea "*"
type textarea "is not like separtly env idk ho"
type textarea "*"
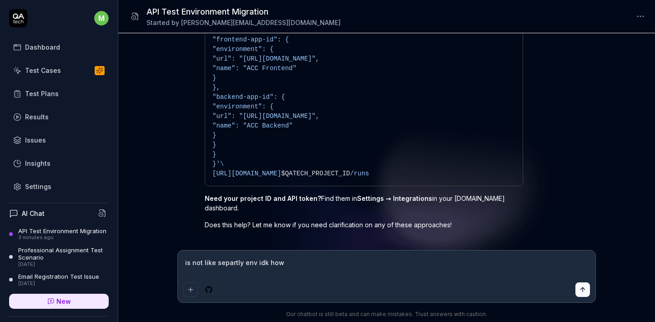
type textarea "is not like separtly env idk how"
type textarea "*"
type textarea "is not like separtly env idk how to"
type textarea "*"
type textarea "is not like separtly env idk how to"
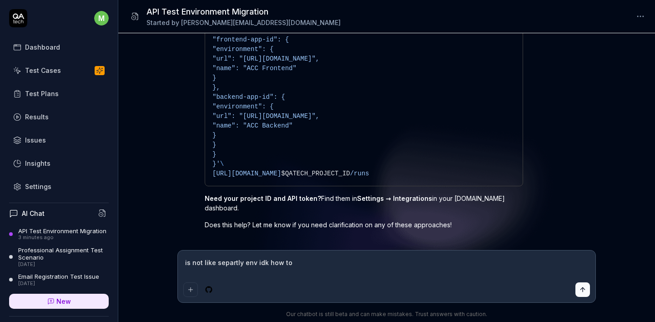
type textarea "*"
type textarea "is not like separtly env idk how to s"
type textarea "*"
type textarea "is not like separtly env idk how to se"
type textarea "*"
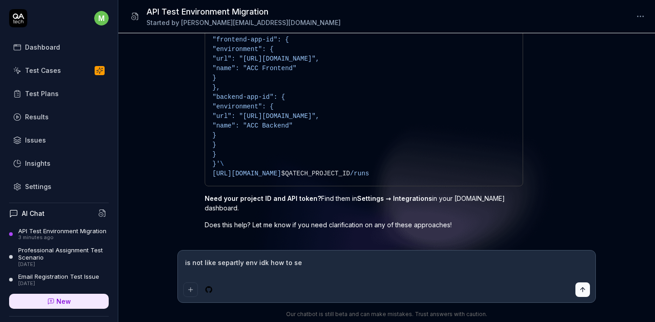
type textarea "is not like separtly env idk how to se"
type textarea "*"
type textarea "is not like separtly env idk how to se i"
type textarea "*"
type textarea "is not like separtly env idk how to se it"
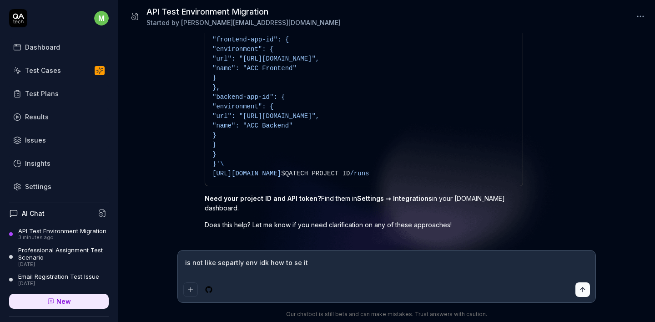
type textarea "*"
type textarea "is not like separtly env idk how to se it"
type textarea "*"
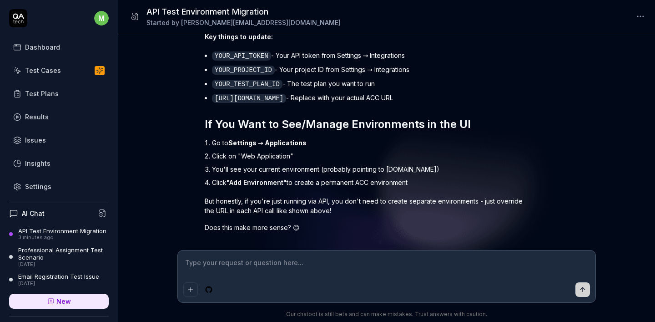
scroll to position [1076, 0]
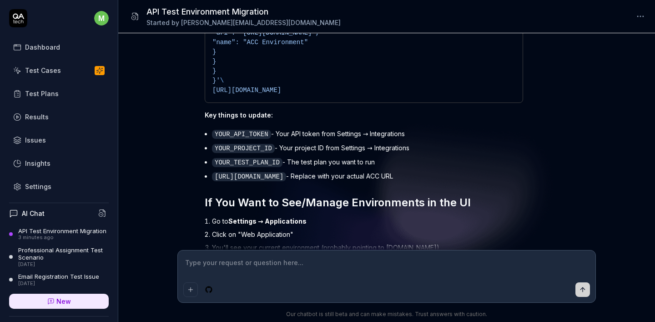
click at [313, 279] on div at bounding box center [387, 276] width 418 height 52
type textarea "*"
type textarea "d"
type textarea "*"
type textarea "do"
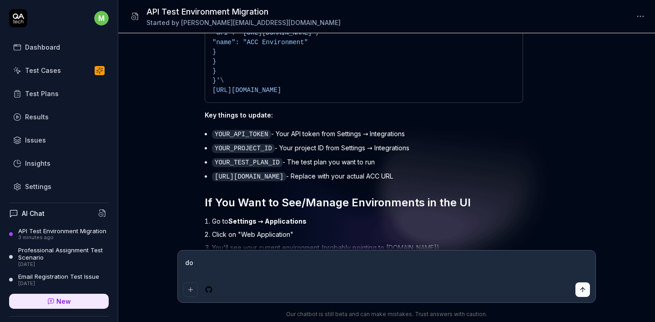
type textarea "*"
type textarea "don"
type textarea "*"
type textarea "dont"
type textarea "*"
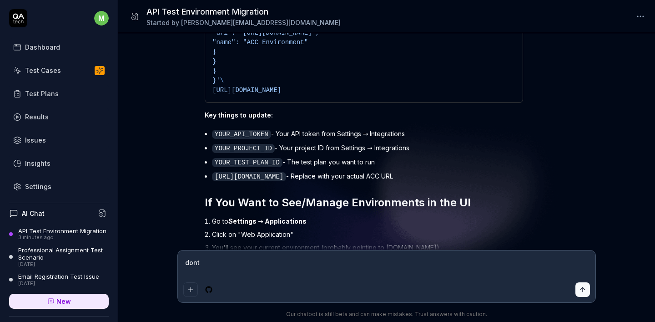
type textarea "dont"
type textarea "*"
type textarea "dont c"
type textarea "*"
type textarea "dont ca"
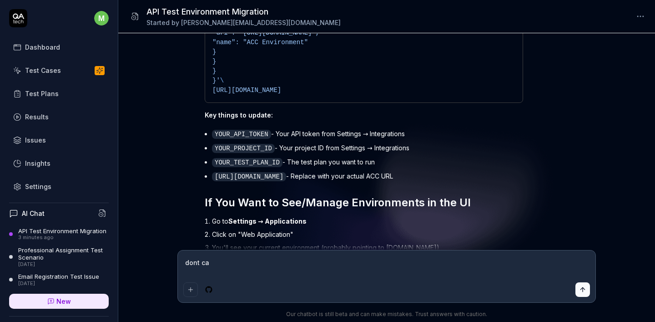
type textarea "*"
type textarea "dont car"
type textarea "*"
type textarea "dont care"
type textarea "*"
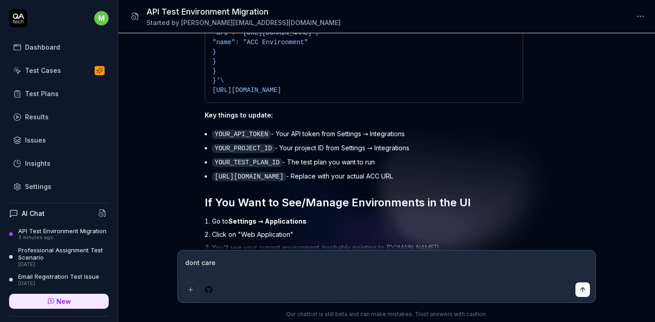
type textarea "dont care"
type textarea "*"
type textarea "dont care a"
type textarea "*"
type textarea "dont care ab"
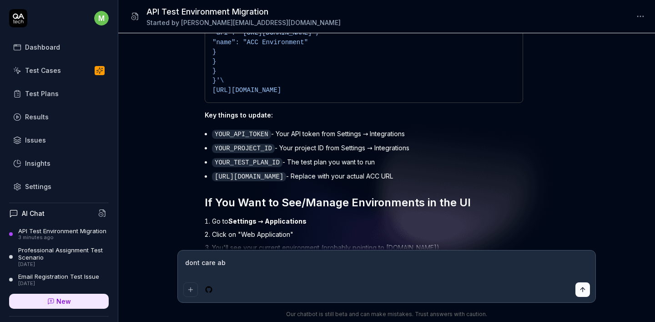
type textarea "*"
type textarea "dont care abo"
type textarea "*"
type textarea "dont care abou"
type textarea "*"
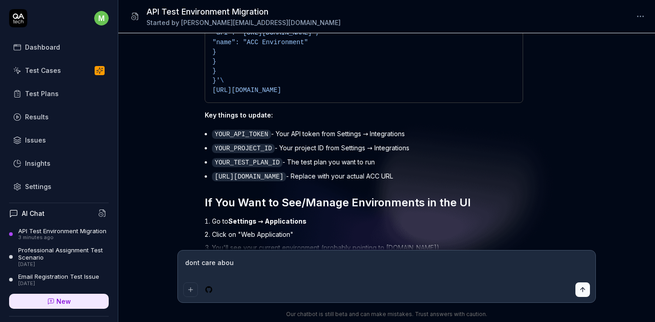
type textarea "dont care about"
type textarea "*"
type textarea "dont care about"
type textarea "*"
type textarea "dont care about p"
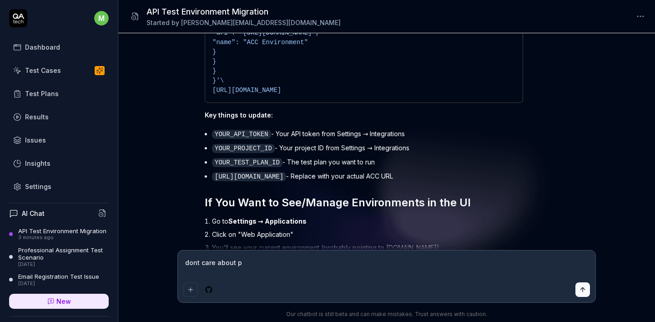
type textarea "*"
type textarea "dont care about pu"
type textarea "*"
type textarea "dont care about pub"
type textarea "*"
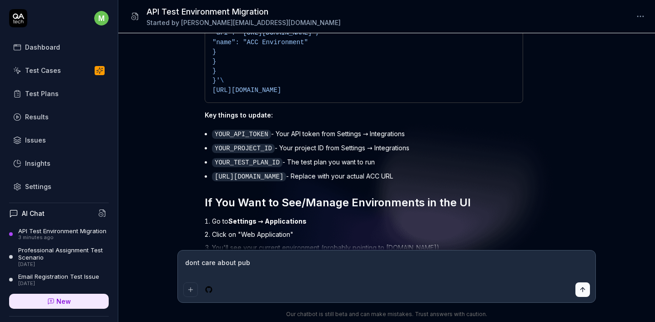
type textarea "dont care about publ"
type textarea "*"
type textarea "dont care about publi"
type textarea "*"
type textarea "dont care about public"
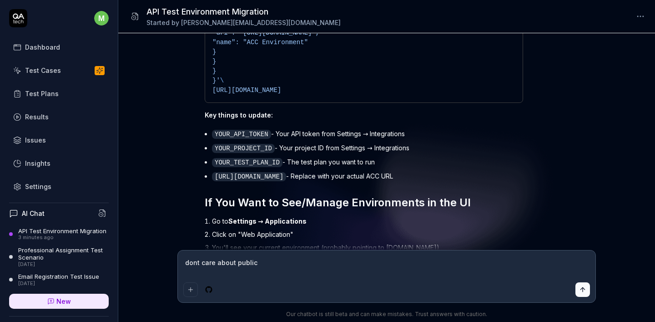
type textarea "*"
type textarea "dont care about public"
type textarea "*"
type textarea "dont care about public a"
type textarea "*"
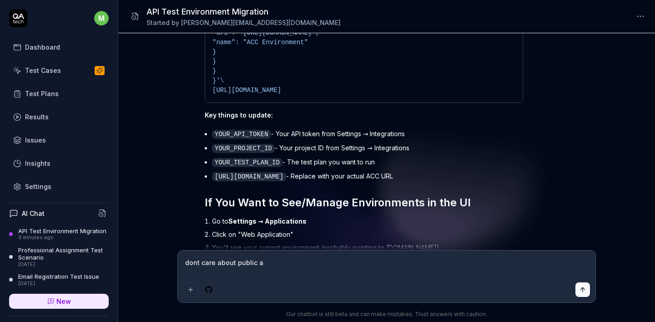
type textarea "dont care about public ap"
type textarea "*"
type textarea "dont care about public api"
type textarea "*"
type textarea "dont care about public api"
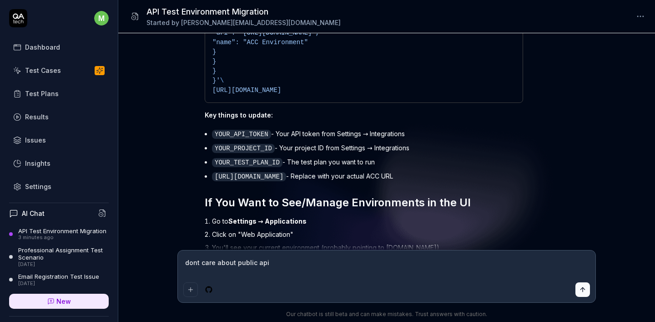
type textarea "*"
type textarea "dont care about public api j"
type textarea "*"
type textarea "dont care about public api ju"
type textarea "*"
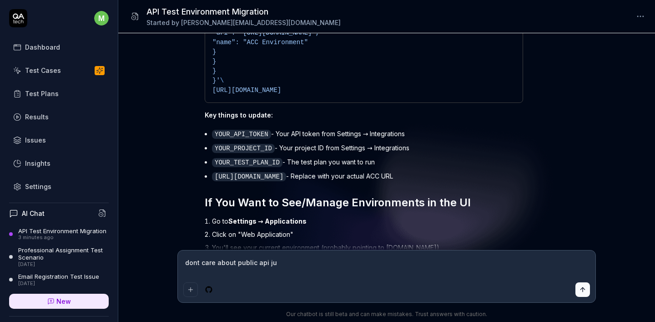
type textarea "dont care about public api jus"
type textarea "*"
type textarea "dont care about public api just"
type textarea "*"
type textarea "dont care about public api just"
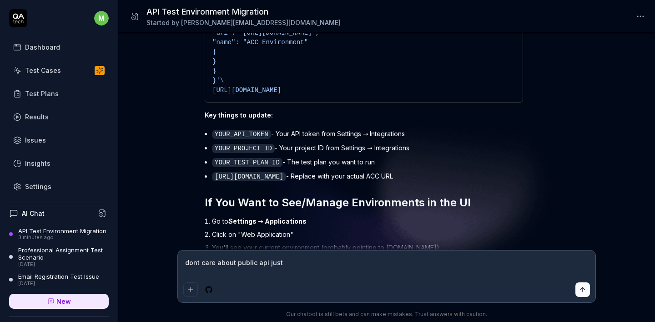
type textarea "*"
type textarea "dont care about public api just t"
type textarea "*"
type textarea "dont care about public api just to"
type textarea "*"
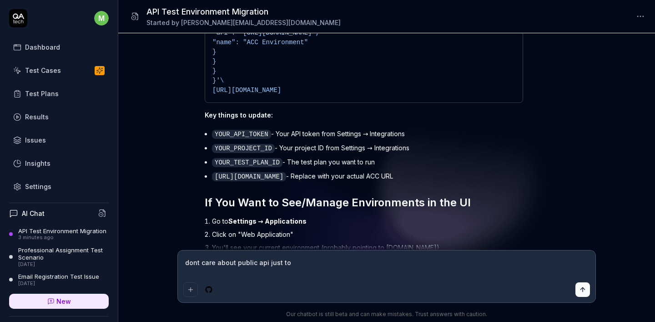
type textarea "dont care about public api just to"
type textarea "*"
type textarea "dont care about public api just to s"
type textarea "*"
type textarea "dont care about public api just to sw"
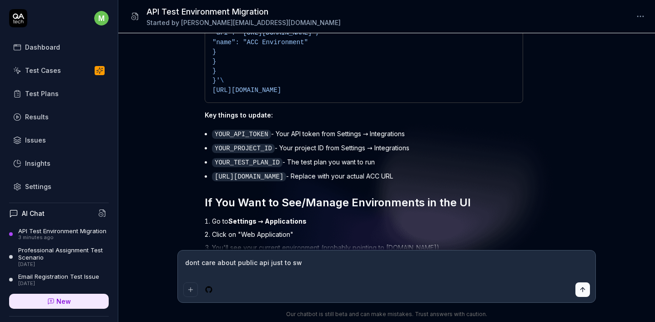
type textarea "*"
type textarea "dont care about public api just to swt"
type textarea "*"
type textarea "dont care about public api just to swt"
type textarea "*"
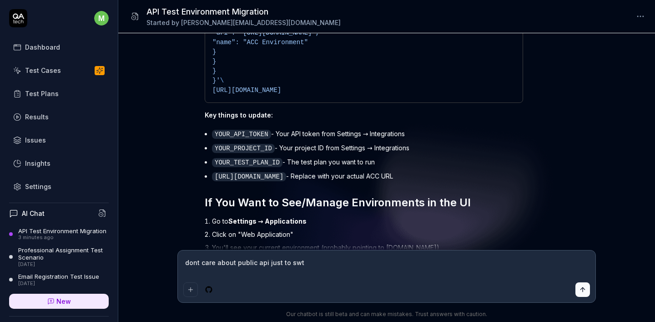
type textarea "dont care about public api just to swt"
type textarea "*"
type textarea "dont care about public api just to sw"
type textarea "*"
type textarea "dont care about public api just to s"
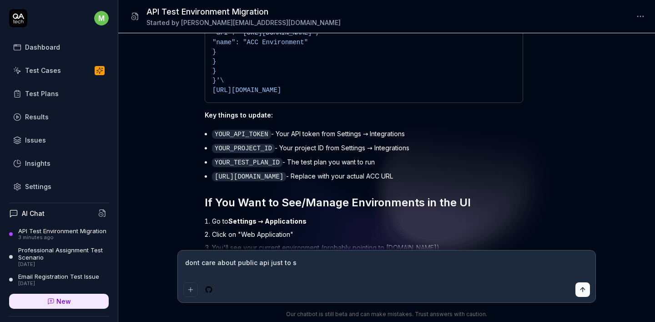
type textarea "*"
type textarea "dont care about public api just to se"
type textarea "*"
type textarea "dont care about public api just to set"
type textarea "*"
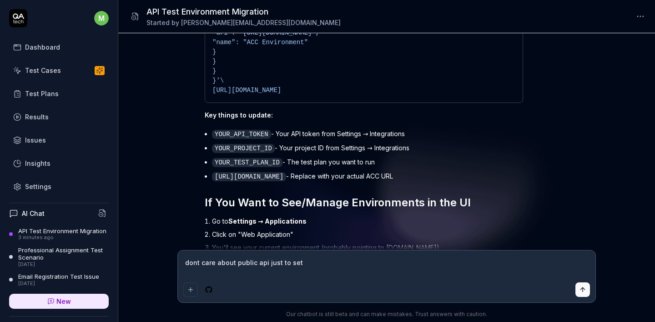
type textarea "dont care about public api just to set"
type textarea "*"
type textarea "dont care about public api just to set s"
type textarea "*"
type textarea "dont care about public api just to set sa"
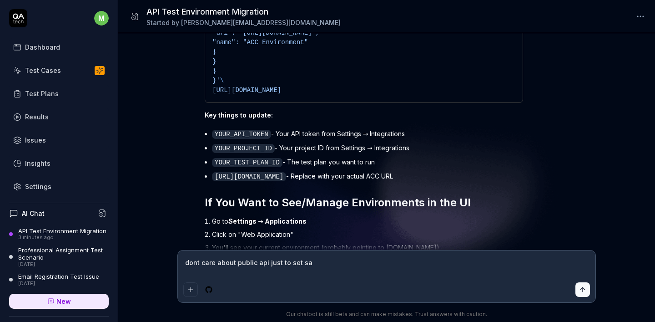
type textarea "*"
type textarea "dont care about public api just to set sam"
type textarea "*"
type textarea "dont care about public api just to set same"
type textarea "*"
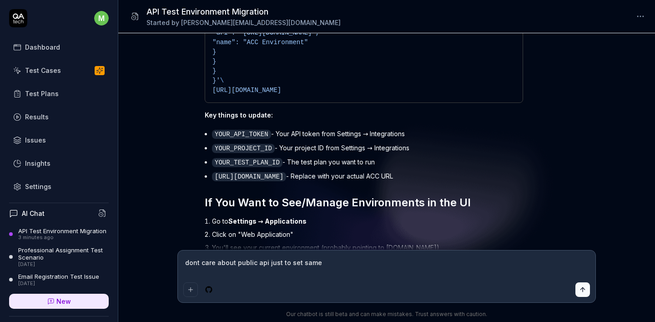
type textarea "dont care about public api just to set same"
type textarea "*"
type textarea "dont care about public api just to set same t"
type textarea "*"
type textarea "dont care about public api just to set same te"
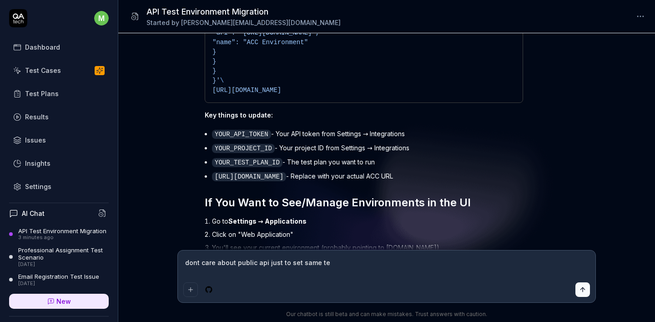
type textarea "*"
type textarea "dont care about public api just to set same tes"
type textarea "*"
type textarea "dont care about public api just to set same test"
type textarea "*"
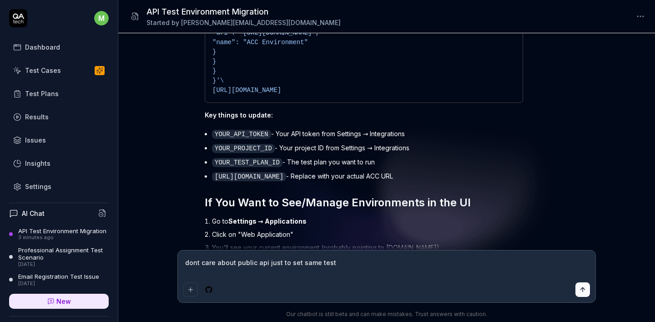
type textarea "dont care about public api just to set same test"
type textarea "*"
type textarea "dont care about public api just to set same test b"
type textarea "*"
type textarea "dont care about public api just to set same test bu"
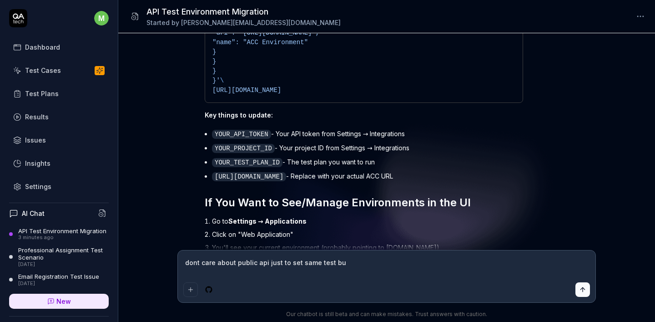
type textarea "*"
type textarea "dont care about public api just to set same test but"
type textarea "*"
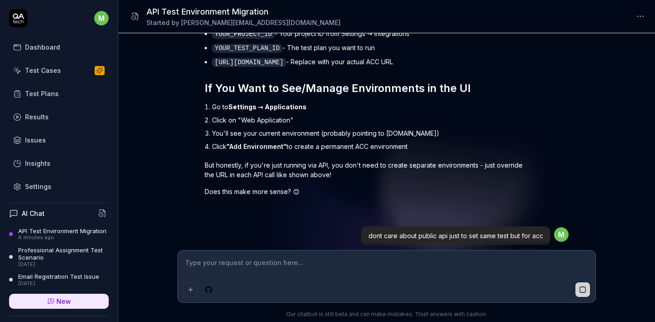
scroll to position [1205, 0]
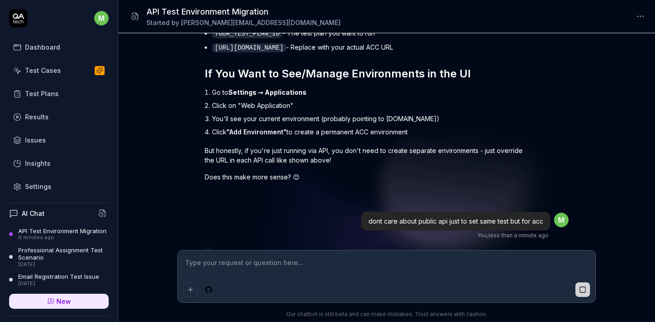
click at [24, 87] on link "Test Plans" at bounding box center [59, 94] width 100 height 18
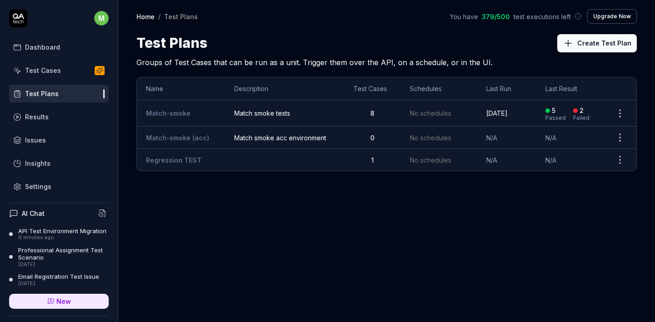
click at [47, 139] on link "Issues" at bounding box center [59, 140] width 100 height 18
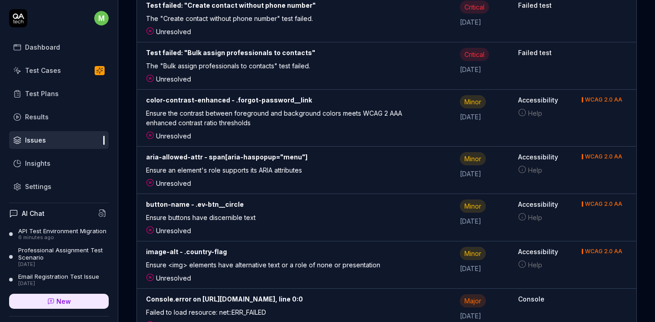
scroll to position [313, 0]
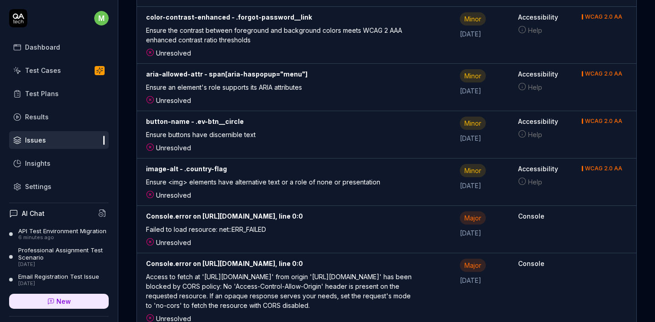
click at [48, 95] on div "Test Plans" at bounding box center [42, 94] width 34 height 10
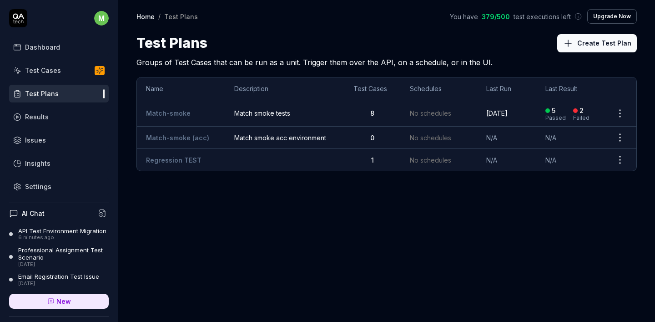
click at [622, 112] on html "m Dashboard Test Cases Test Plans Results Issues Insights Settings AI Chat API …" at bounding box center [327, 161] width 655 height 322
click at [223, 213] on html "m Dashboard Test Cases Test Plans Results Issues Insights Settings AI Chat API …" at bounding box center [327, 161] width 655 height 322
click at [37, 233] on div "API Test Environment Migration" at bounding box center [62, 230] width 88 height 7
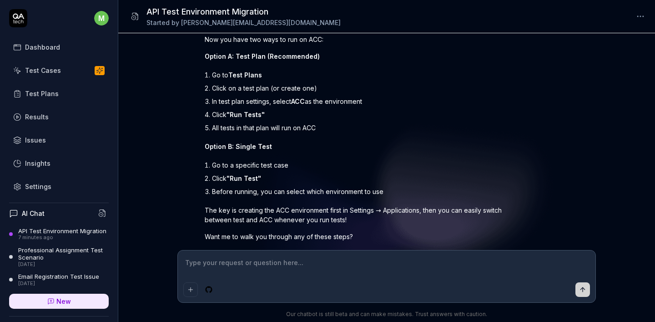
scroll to position [1591, 0]
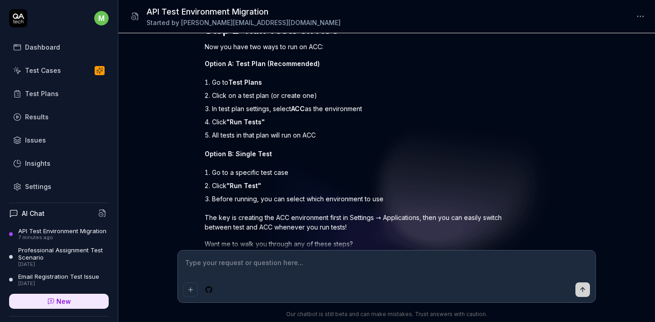
click at [26, 118] on div "Results" at bounding box center [37, 117] width 24 height 10
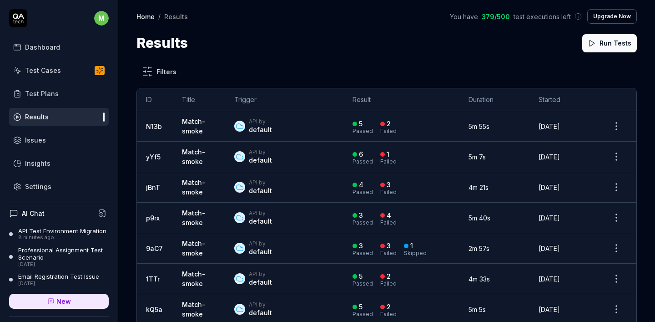
click at [44, 74] on div "Test Cases" at bounding box center [43, 71] width 36 height 10
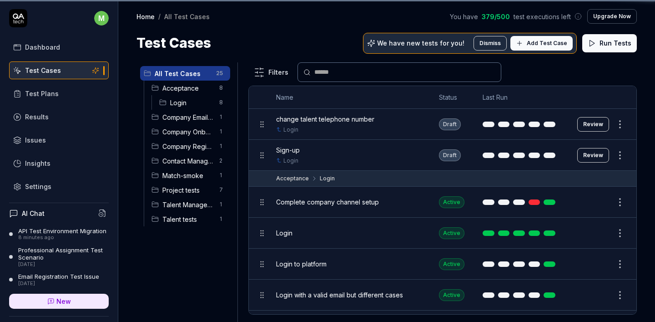
click at [33, 96] on div "Test Plans" at bounding box center [42, 94] width 34 height 10
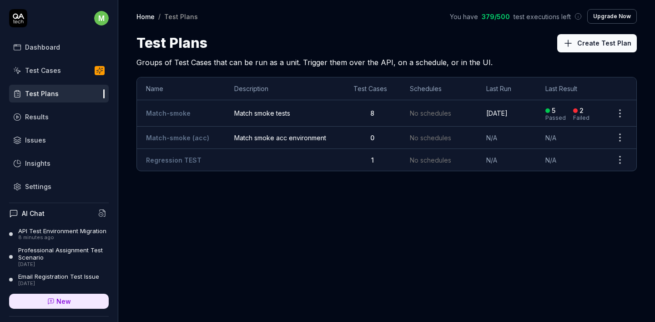
click at [615, 116] on html "m Dashboard Test Cases Test Plans Results Issues Insights Settings AI Chat API …" at bounding box center [327, 161] width 655 height 322
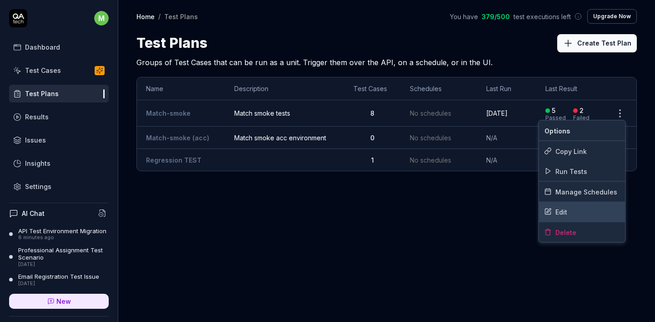
click at [567, 210] on div "Edit" at bounding box center [582, 212] width 86 height 20
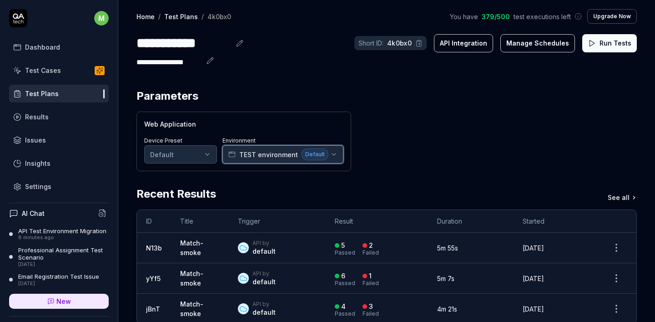
click at [258, 153] on span "TEST environment" at bounding box center [268, 155] width 59 height 10
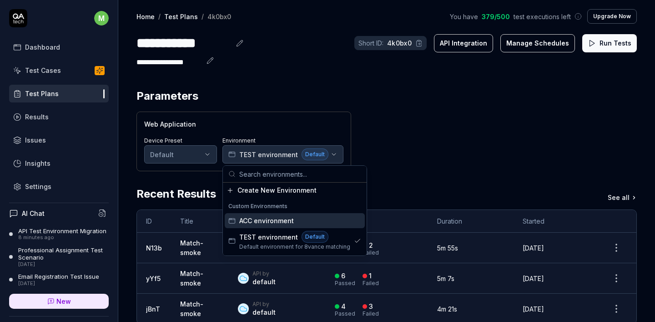
click at [283, 221] on span "ACC environment" at bounding box center [266, 221] width 55 height 10
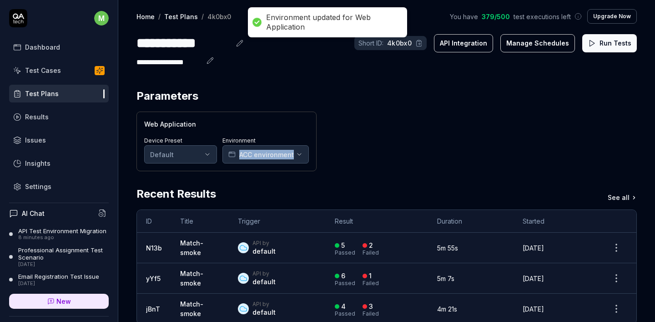
drag, startPoint x: 447, startPoint y: 138, endPoint x: 414, endPoint y: 151, distance: 35.6
click at [447, 137] on div "Web Application Device Preset Default Environment ACC environment" at bounding box center [387, 142] width 501 height 60
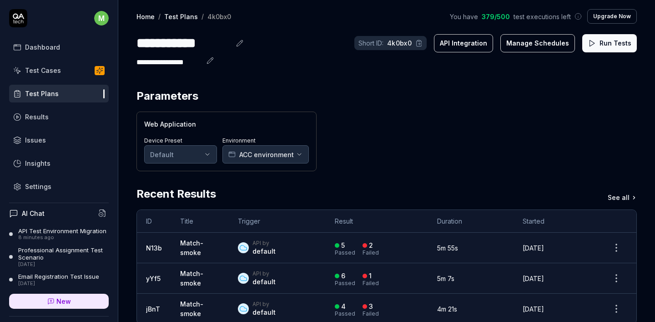
click at [425, 133] on div "Web Application Device Preset Default Environment ACC environment" at bounding box center [387, 142] width 501 height 60
click at [613, 49] on button "Run Tests" at bounding box center [610, 43] width 55 height 18
click at [609, 44] on button "Run Tests" at bounding box center [610, 43] width 55 height 18
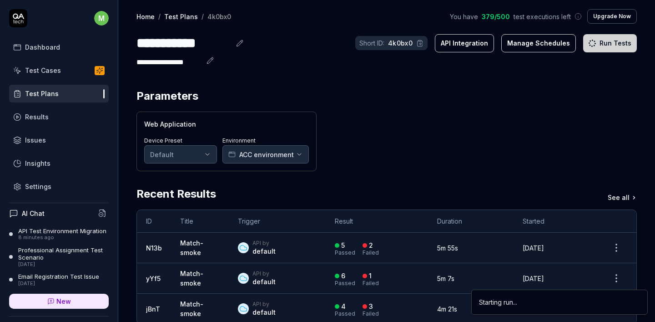
click at [511, 302] on div "Starting run..." at bounding box center [498, 302] width 38 height 10
click at [515, 156] on div "Web Application Device Preset Default Environment ACC environment" at bounding box center [387, 142] width 501 height 60
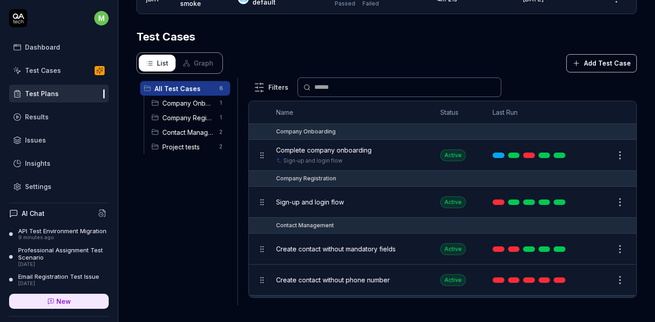
scroll to position [5, 0]
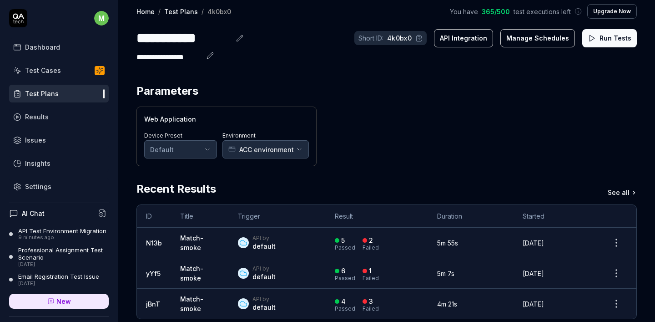
drag, startPoint x: 510, startPoint y: 75, endPoint x: 503, endPoint y: 82, distance: 9.7
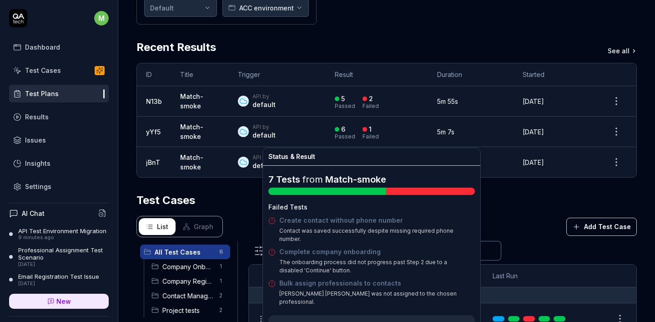
scroll to position [30, 0]
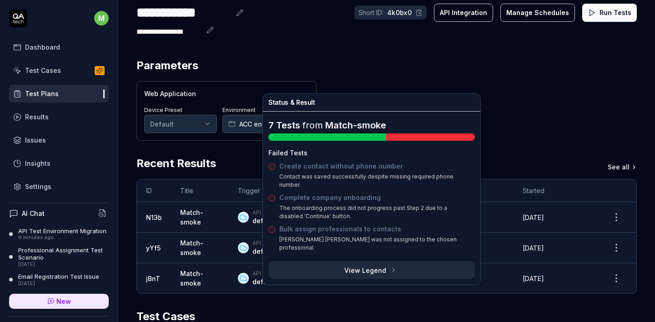
click at [565, 80] on section "Parameters Web Application Device Preset Default Environment ACC environment" at bounding box center [387, 98] width 501 height 83
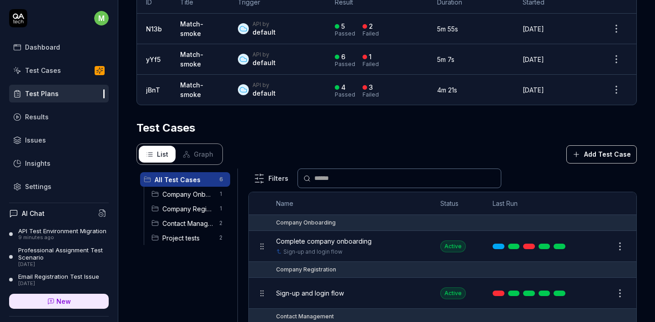
scroll to position [310, 0]
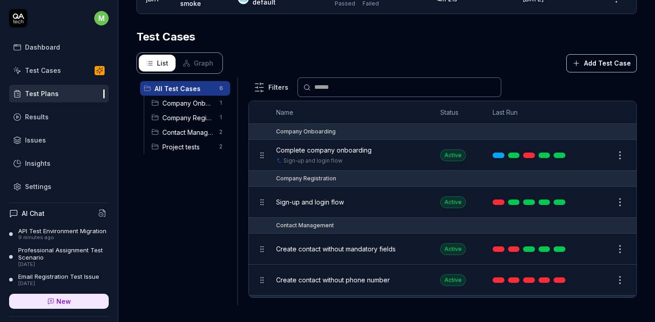
click at [186, 101] on span "Company Onboarding" at bounding box center [187, 103] width 51 height 10
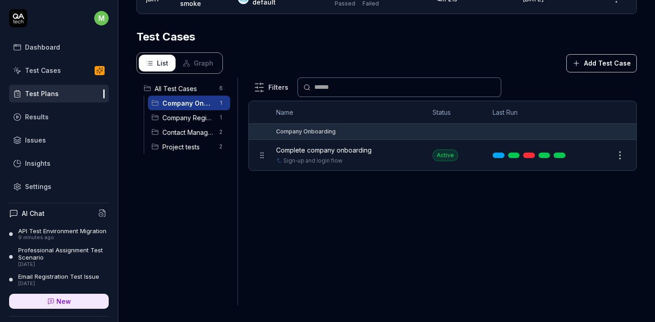
click at [614, 156] on html "**********" at bounding box center [327, 161] width 655 height 322
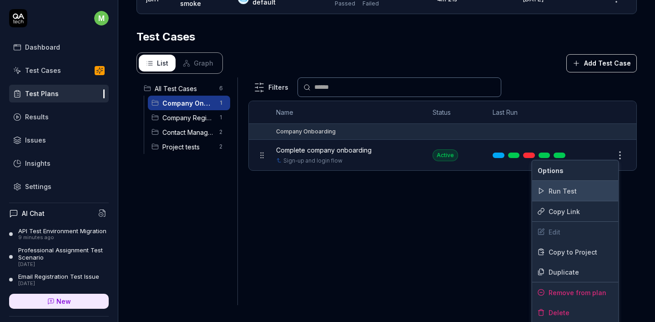
click at [565, 195] on div "Run Test" at bounding box center [576, 191] width 86 height 20
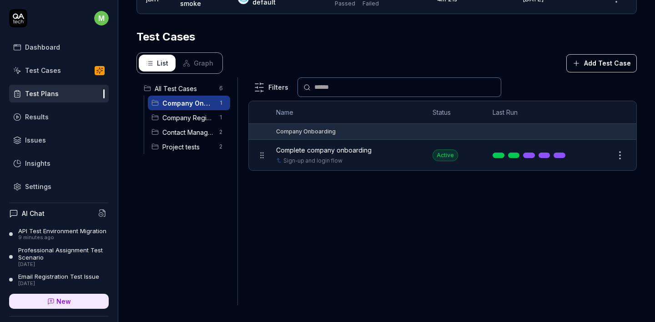
scroll to position [106, 0]
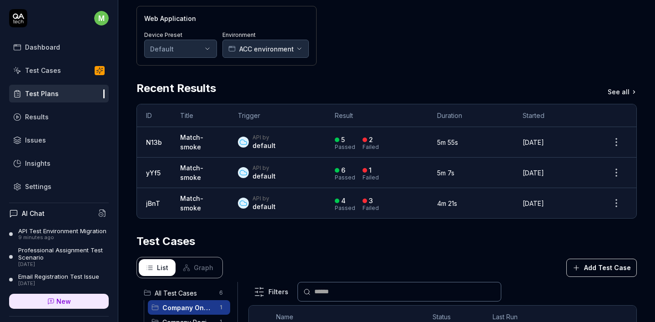
click at [470, 84] on div "Recent Results See all" at bounding box center [387, 88] width 501 height 16
click at [608, 96] on link "See all" at bounding box center [622, 92] width 29 height 10
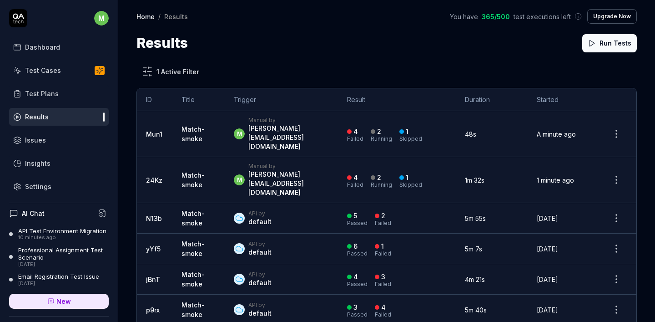
click at [320, 170] on div "marius.pap@spyhce.com" at bounding box center [289, 183] width 81 height 27
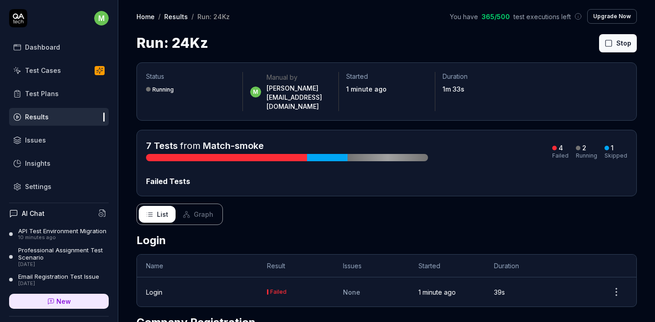
click at [377, 148] on div "7 Tests from Match-smoke 4 Failed 2 Running 1 Skipped Failed Tests" at bounding box center [387, 162] width 482 height 47
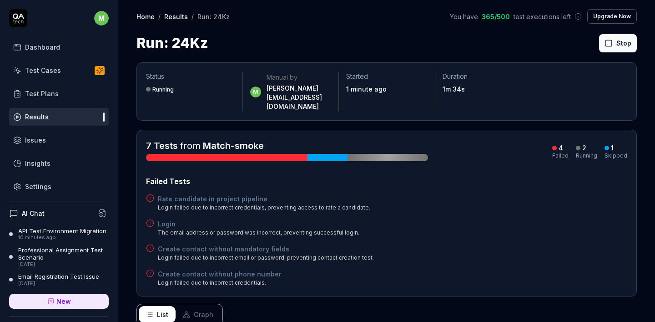
click at [243, 154] on div at bounding box center [226, 157] width 161 height 7
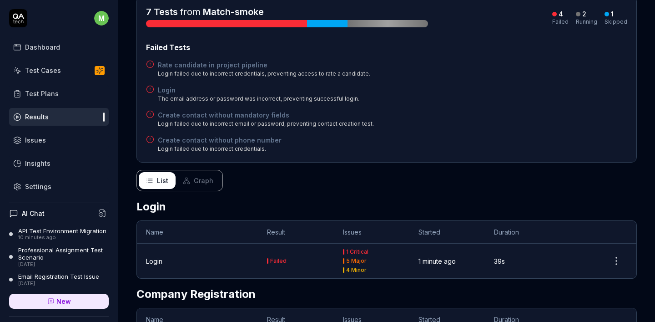
scroll to position [178, 0]
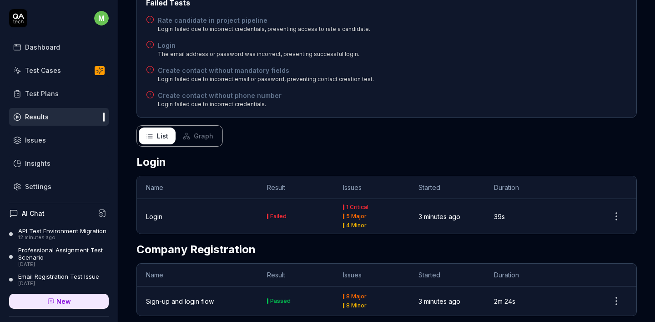
click at [375, 126] on div "List Graph" at bounding box center [387, 135] width 501 height 21
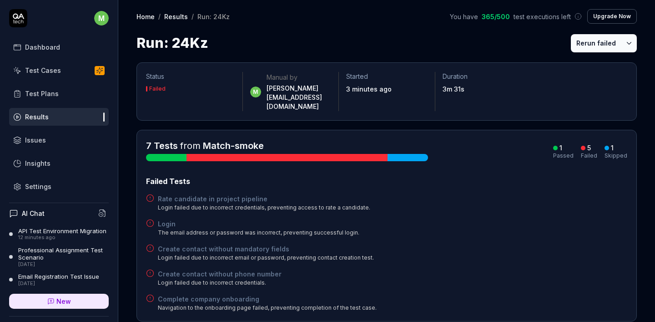
click at [167, 154] on div at bounding box center [166, 157] width 41 height 7
click at [163, 154] on div at bounding box center [166, 157] width 41 height 7
click at [181, 194] on h4 "Rate candidate in project pipeline" at bounding box center [264, 199] width 213 height 10
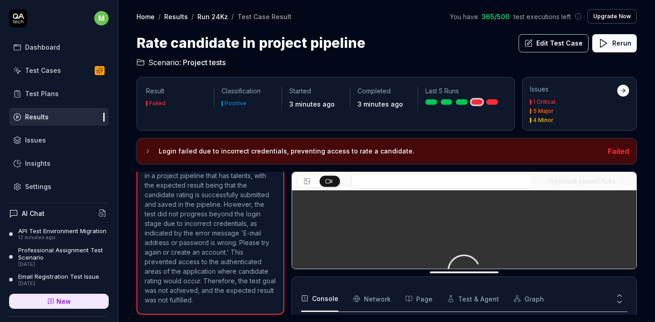
scroll to position [126, 0]
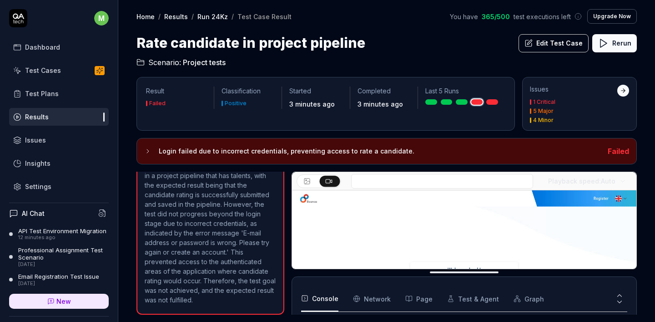
click at [618, 46] on button "Rerun" at bounding box center [615, 43] width 45 height 18
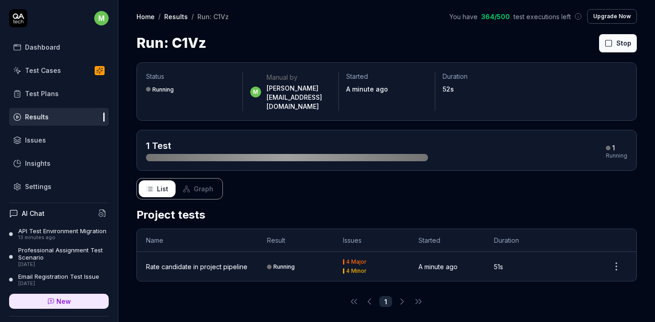
click at [218, 154] on div at bounding box center [287, 157] width 282 height 7
click at [611, 178] on div "List Graph" at bounding box center [387, 188] width 501 height 21
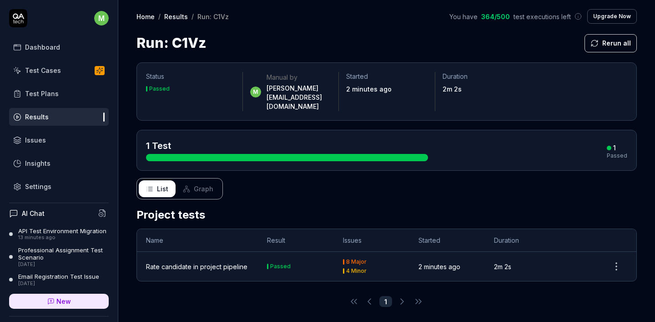
click at [46, 67] on div "Test Cases" at bounding box center [43, 71] width 36 height 10
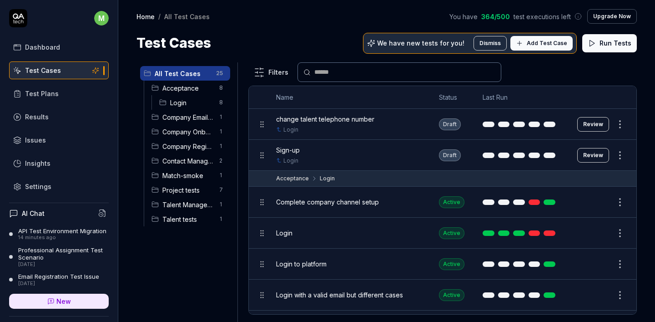
click at [39, 90] on div "Test Plans" at bounding box center [42, 94] width 34 height 10
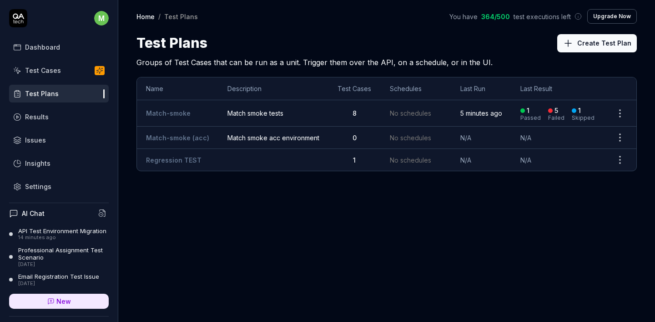
click at [43, 46] on div "Dashboard" at bounding box center [42, 47] width 35 height 10
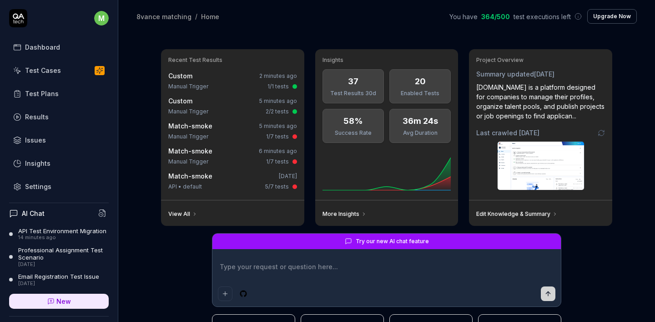
click at [213, 132] on div "Manual Trigger 1/7 tests" at bounding box center [232, 136] width 129 height 8
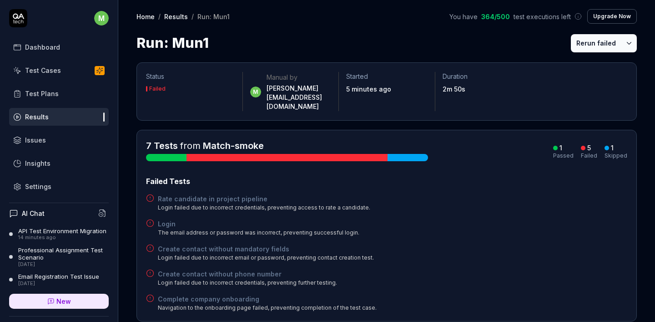
click at [585, 41] on button "Rerun failed" at bounding box center [596, 43] width 51 height 18
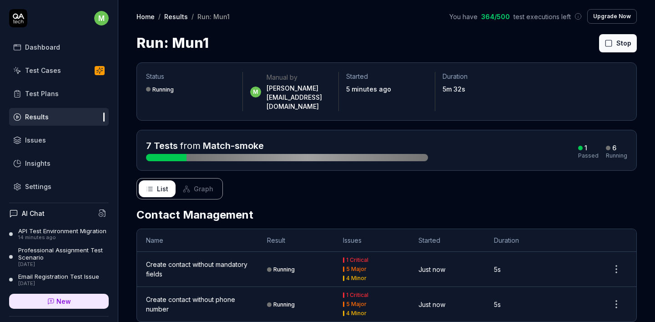
click at [155, 154] on div at bounding box center [166, 157] width 41 height 7
click at [165, 154] on div at bounding box center [166, 157] width 41 height 7
click at [206, 140] on link "Match-smoke" at bounding box center [233, 145] width 61 height 11
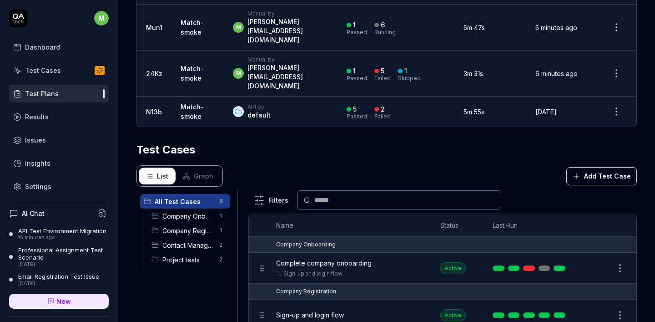
click at [416, 142] on div "Test Cases" at bounding box center [387, 150] width 501 height 16
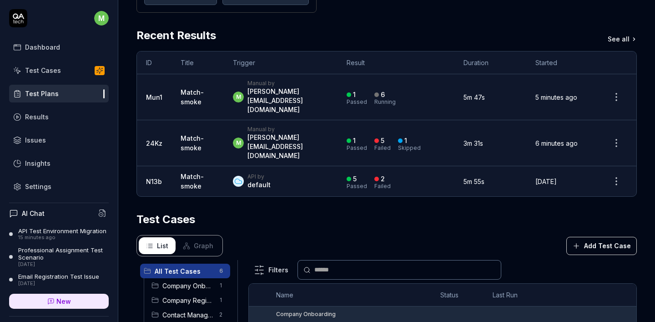
scroll to position [143, 0]
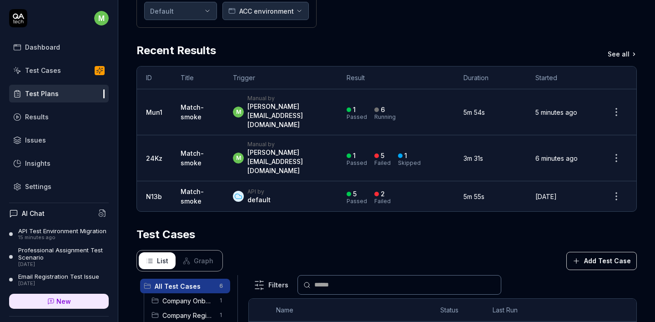
click at [484, 48] on div "Recent Results See all" at bounding box center [387, 50] width 501 height 16
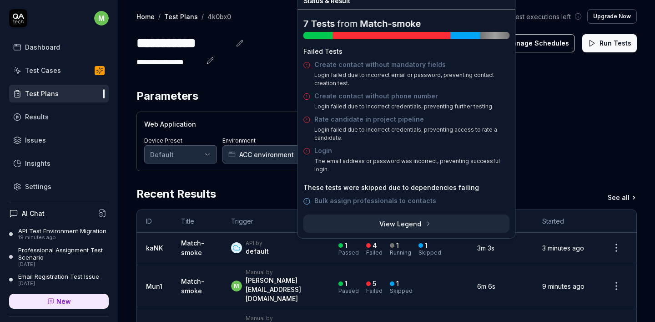
click at [371, 245] on div at bounding box center [368, 245] width 5 height 5
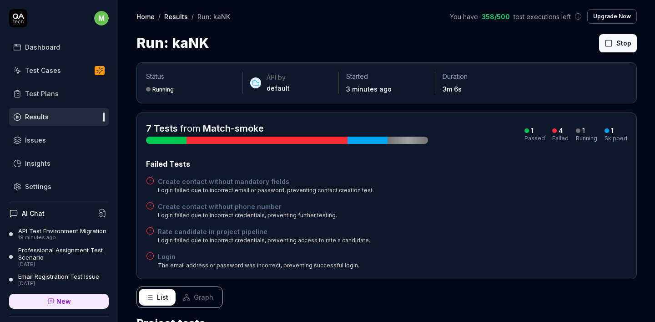
click at [264, 138] on div at bounding box center [267, 140] width 161 height 7
click at [185, 182] on h4 "Create contact without mandatory fields" at bounding box center [266, 182] width 216 height 10
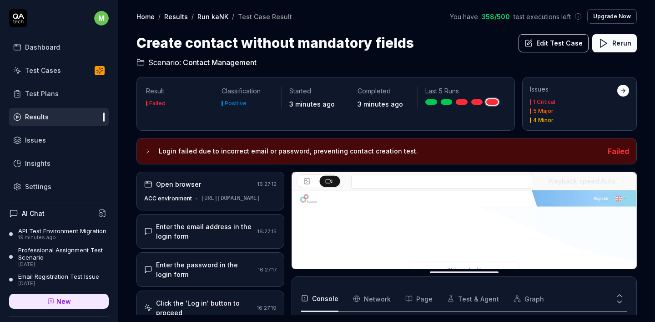
click at [217, 241] on div "Enter the email address in the login form" at bounding box center [205, 231] width 98 height 19
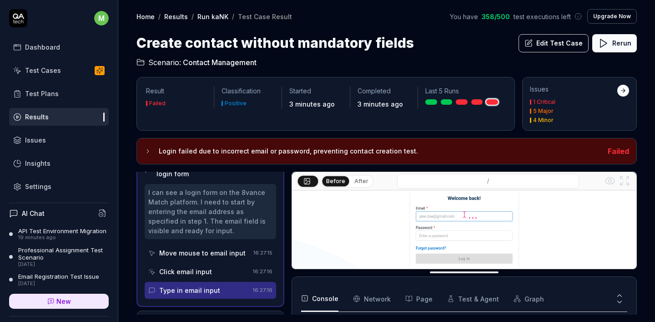
scroll to position [80, 0]
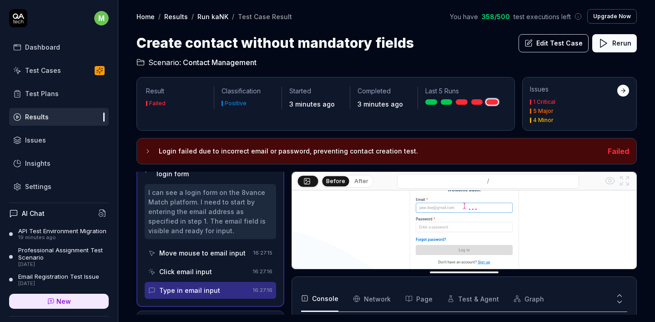
click at [432, 100] on link at bounding box center [432, 101] width 12 height 5
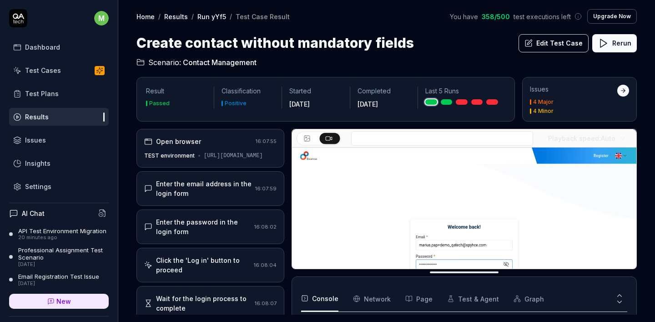
click at [246, 159] on div "https://match-test.8vance.com/" at bounding box center [233, 156] width 59 height 8
click at [240, 186] on div "Enter the email address in the login form 16:07:59" at bounding box center [211, 189] width 148 height 35
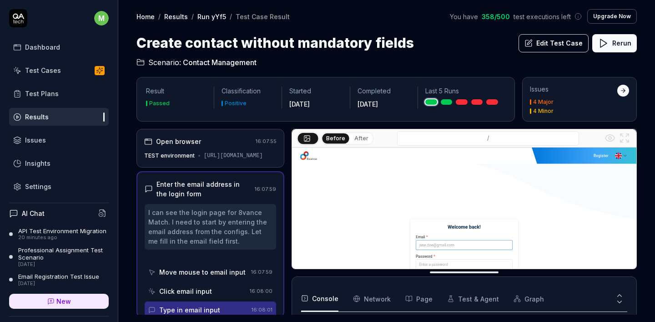
scroll to position [11, 0]
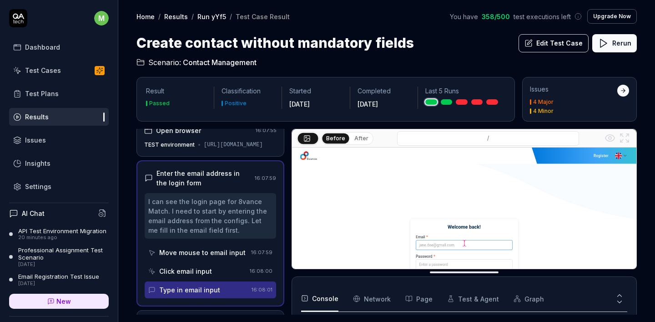
click at [217, 149] on div "https://match-test.8vance.com/" at bounding box center [233, 145] width 59 height 8
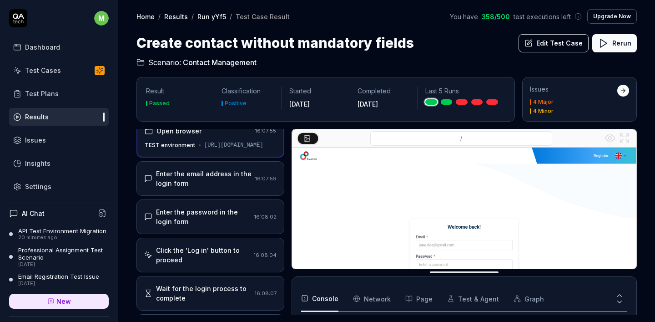
scroll to position [0, 0]
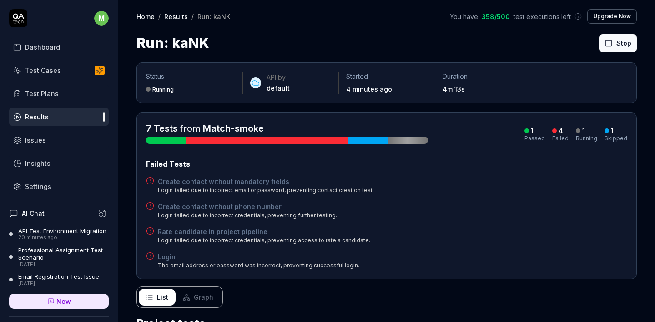
click at [365, 214] on div "Create contact without phone number Login failed due to incorrect credentials, …" at bounding box center [387, 211] width 482 height 18
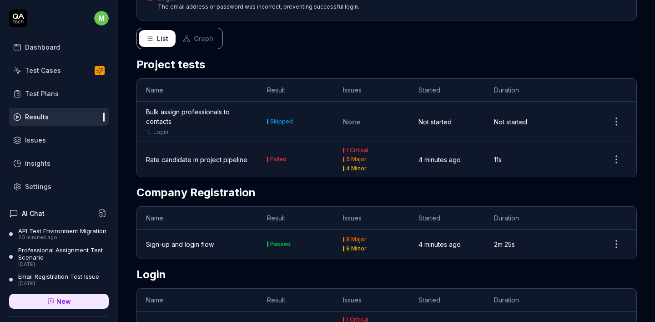
scroll to position [181, 0]
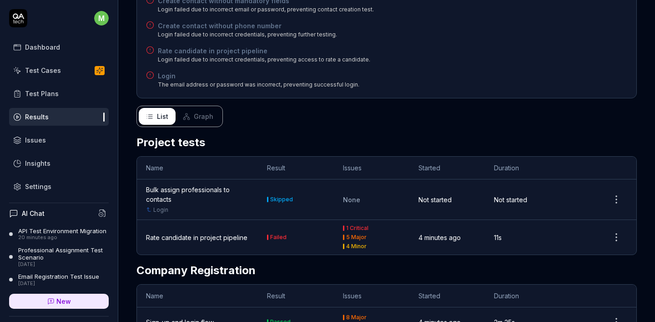
click at [367, 124] on div "List Graph" at bounding box center [387, 116] width 501 height 21
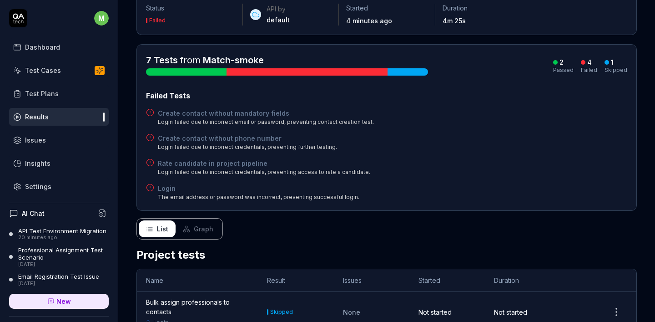
scroll to position [140, 0]
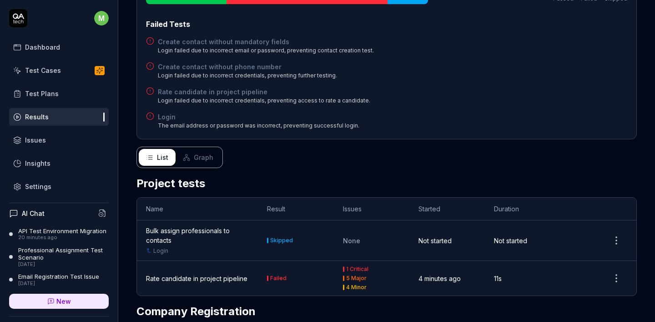
click at [164, 119] on h4 "Login" at bounding box center [259, 117] width 202 height 10
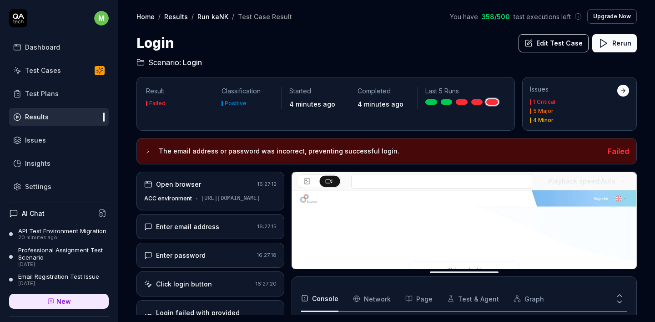
click at [341, 231] on video at bounding box center [464, 297] width 345 height 215
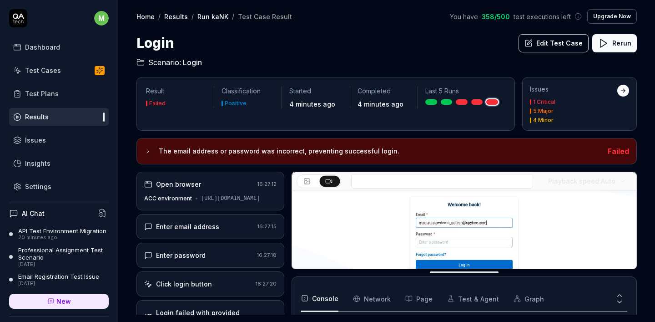
click at [196, 231] on div "Enter email address" at bounding box center [187, 227] width 63 height 10
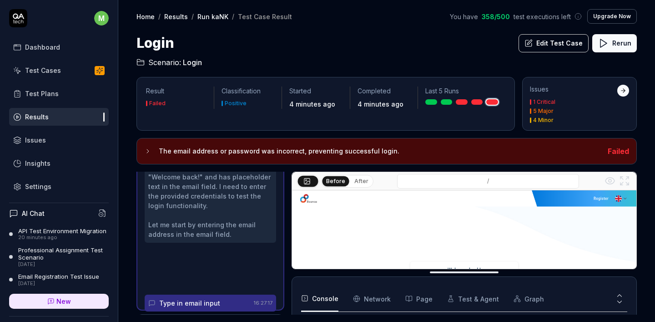
scroll to position [91, 0]
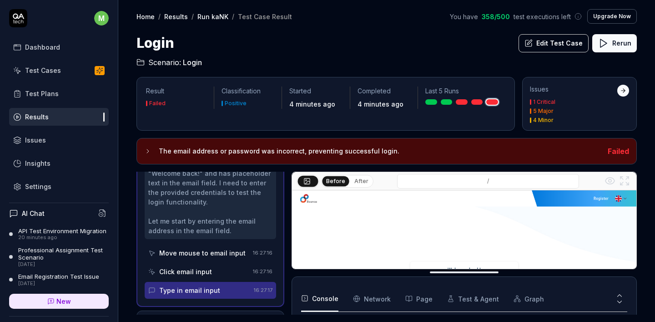
click at [181, 295] on div "Type in email input" at bounding box center [189, 290] width 61 height 10
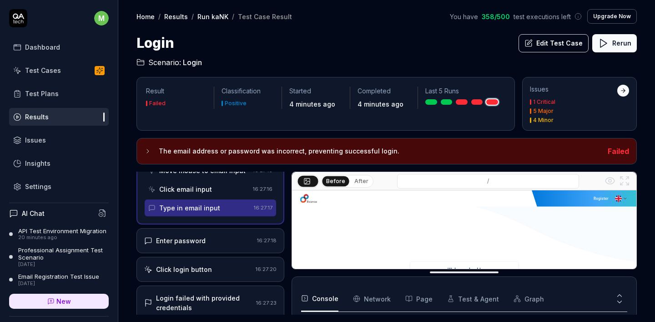
scroll to position [80, 0]
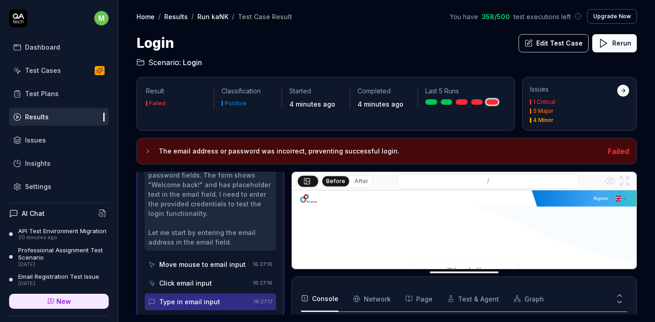
click at [41, 122] on link "Results" at bounding box center [59, 117] width 100 height 18
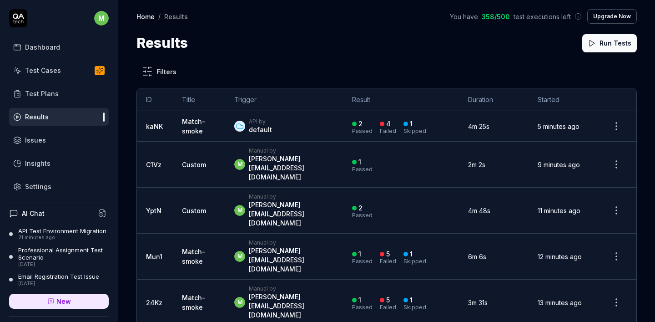
click at [40, 187] on div "Settings" at bounding box center [38, 187] width 26 height 10
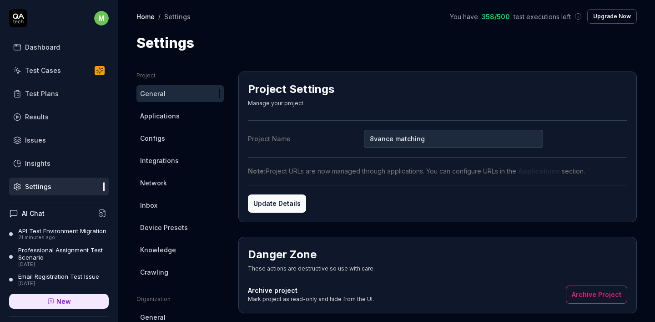
click at [160, 135] on span "Configs" at bounding box center [152, 138] width 25 height 10
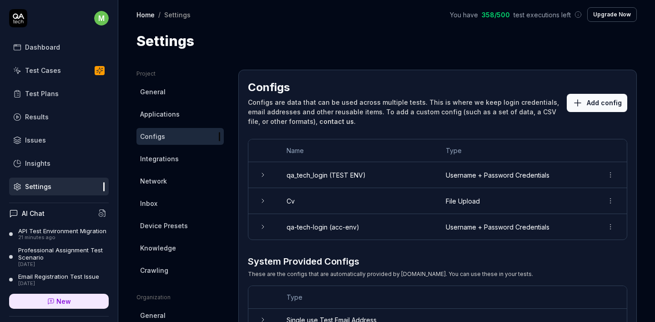
scroll to position [5, 0]
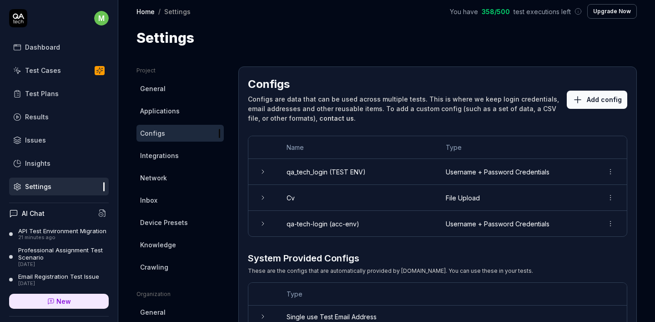
click at [376, 221] on td "qa-tech-login (acc-env)" at bounding box center [357, 223] width 159 height 25
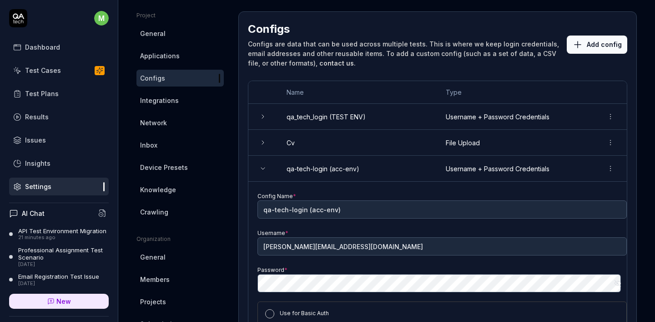
scroll to position [225, 0]
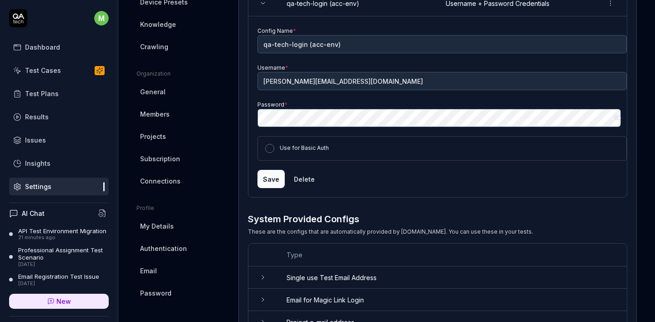
click at [272, 149] on button "Use for Basic Auth" at bounding box center [269, 148] width 9 height 9
click at [269, 151] on button "Use for Basic Auth" at bounding box center [269, 148] width 9 height 9
click at [46, 110] on link "Results" at bounding box center [59, 117] width 100 height 18
click at [46, 93] on div "Test Plans" at bounding box center [42, 94] width 34 height 10
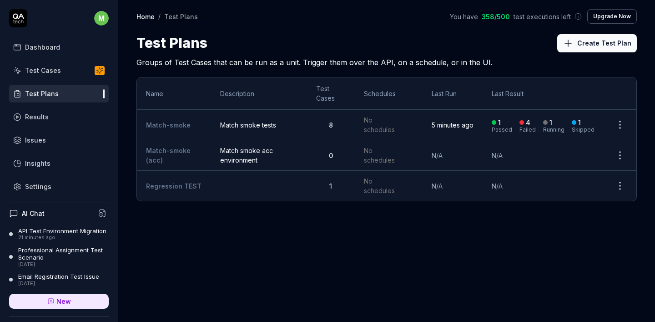
click at [50, 68] on div "Test Cases" at bounding box center [43, 71] width 36 height 10
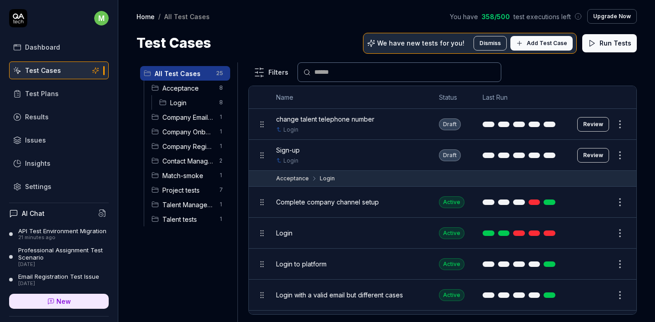
click at [179, 100] on span "Login" at bounding box center [192, 103] width 44 height 10
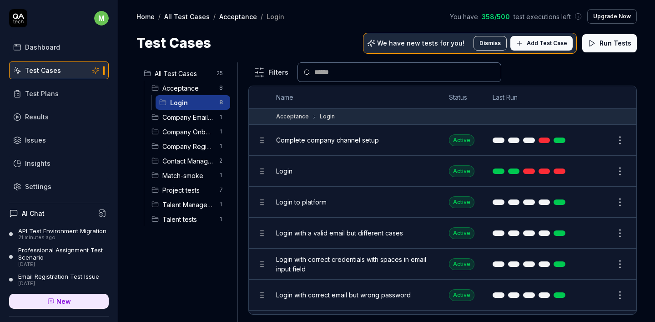
click at [190, 220] on span "Talent tests" at bounding box center [187, 219] width 51 height 10
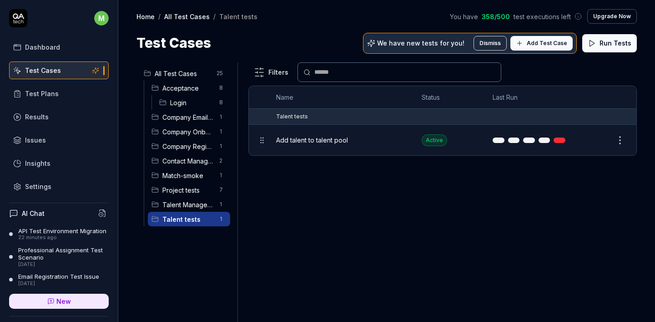
click at [177, 198] on div "Talent Management 1" at bounding box center [189, 204] width 82 height 15
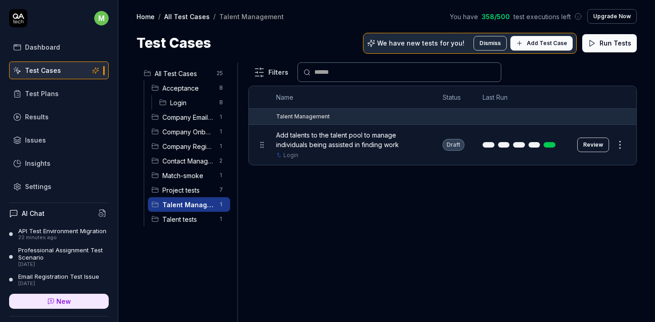
click at [185, 194] on div "Project tests 7" at bounding box center [189, 190] width 82 height 15
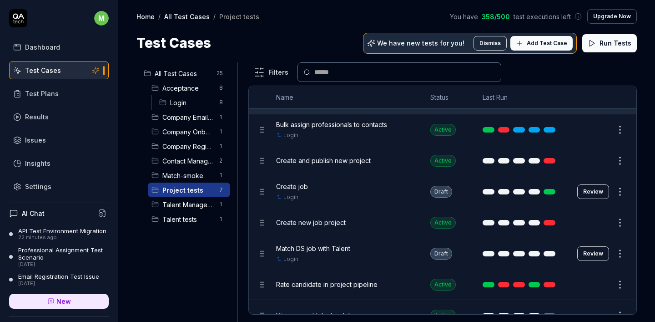
scroll to position [11, 0]
click at [290, 132] on link "Login" at bounding box center [291, 135] width 15 height 8
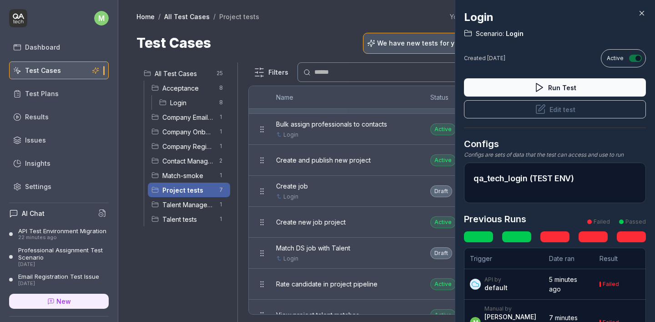
click at [571, 112] on button "Edit test" at bounding box center [555, 109] width 182 height 18
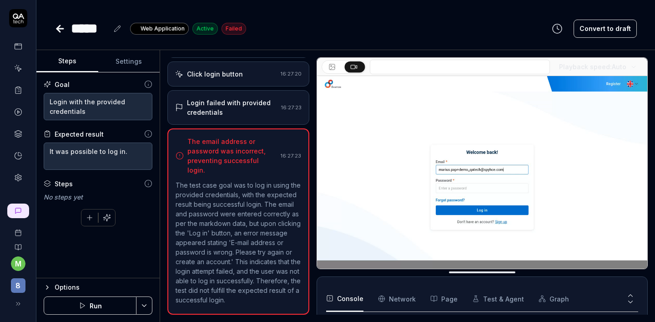
scroll to position [104, 0]
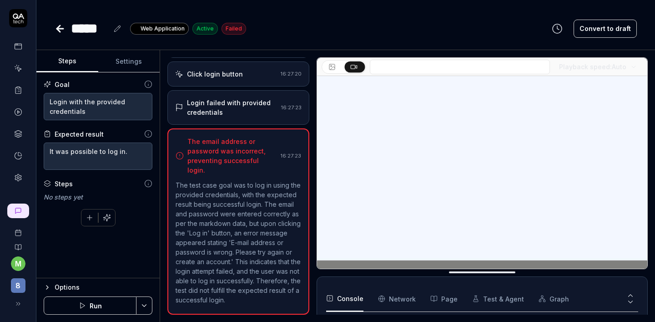
click at [228, 110] on div "Login failed with provided credentials" at bounding box center [232, 107] width 91 height 19
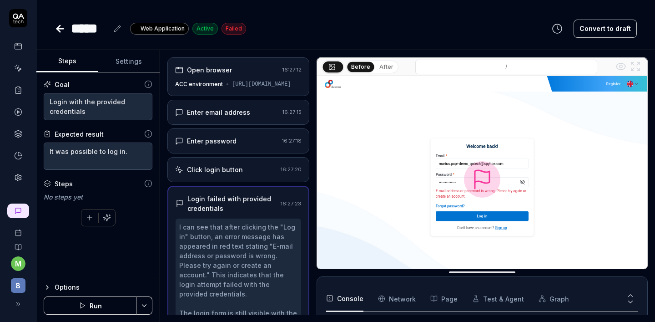
click at [231, 146] on div "Enter password" at bounding box center [212, 141] width 50 height 10
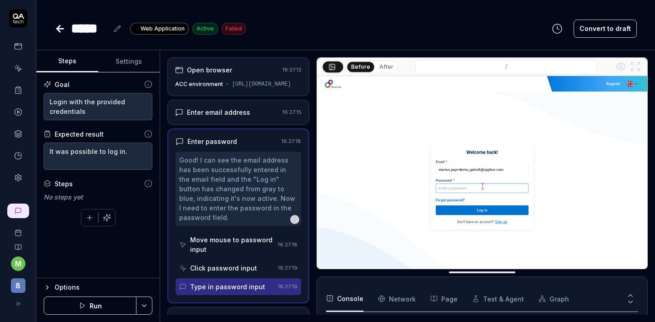
click at [219, 125] on div "Enter email address 16:27:15" at bounding box center [238, 112] width 142 height 25
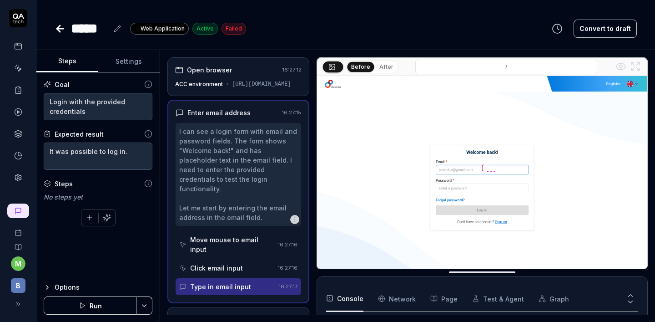
click at [125, 66] on button "Settings" at bounding box center [129, 62] width 62 height 22
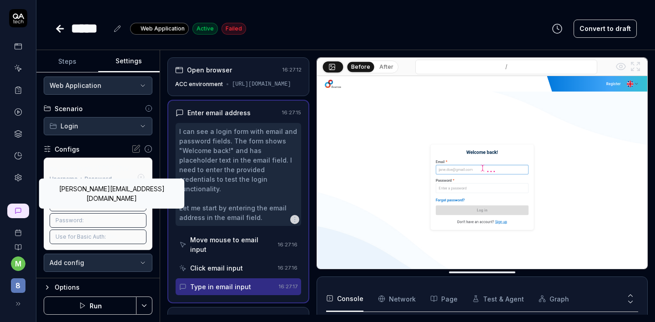
scroll to position [25, 0]
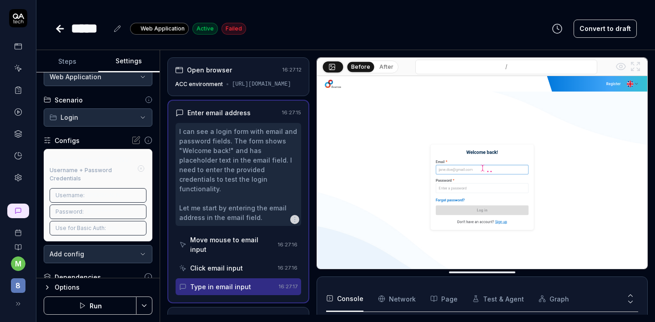
click at [66, 145] on div "**********" at bounding box center [98, 199] width 109 height 127
click at [89, 199] on span "marius.pap+demo_qatech@spyhce.com" at bounding box center [108, 195] width 41 height 8
click at [135, 139] on icon at bounding box center [137, 139] width 5 height 5
click at [69, 265] on body "**********" at bounding box center [327, 161] width 655 height 322
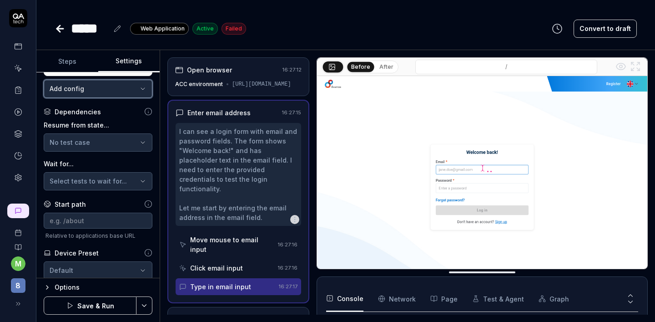
scroll to position [311, 0]
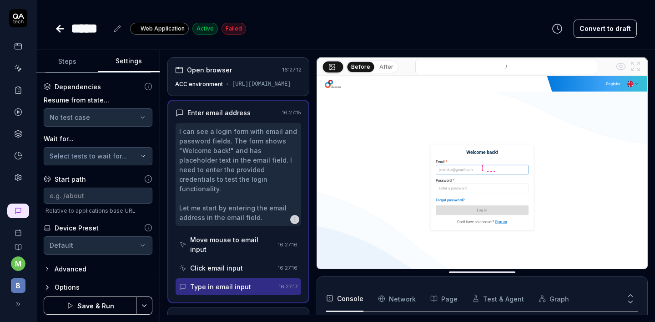
click at [97, 310] on button "Save & Run" at bounding box center [90, 305] width 93 height 18
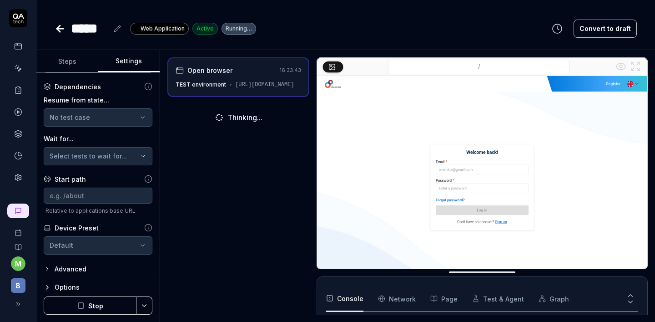
scroll to position [100, 0]
click at [17, 111] on polygon at bounding box center [18, 112] width 2 height 3
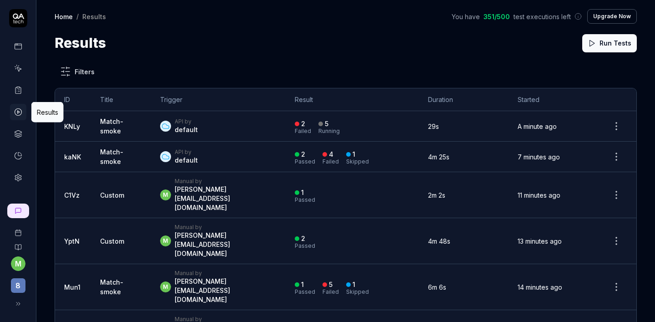
click at [275, 121] on div "API by default" at bounding box center [218, 126] width 117 height 16
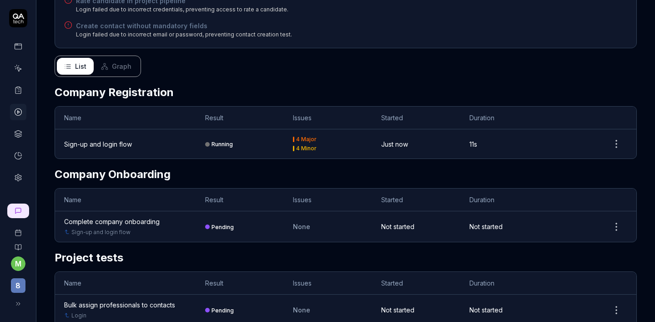
scroll to position [206, 0]
click at [85, 139] on div "Sign-up and login flow" at bounding box center [98, 144] width 68 height 10
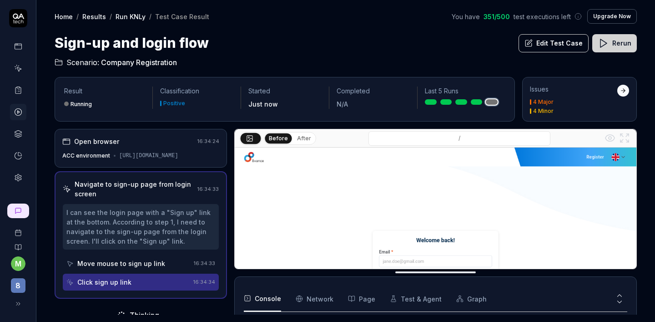
scroll to position [85, 0]
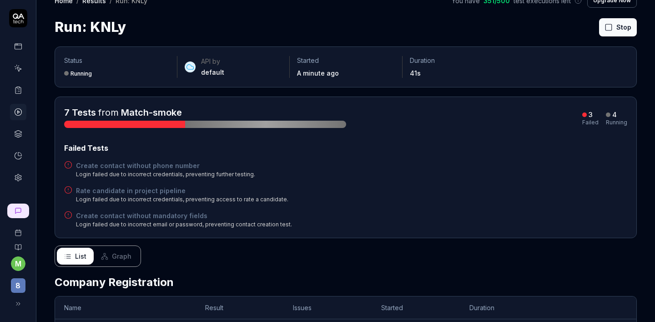
scroll to position [18, 0]
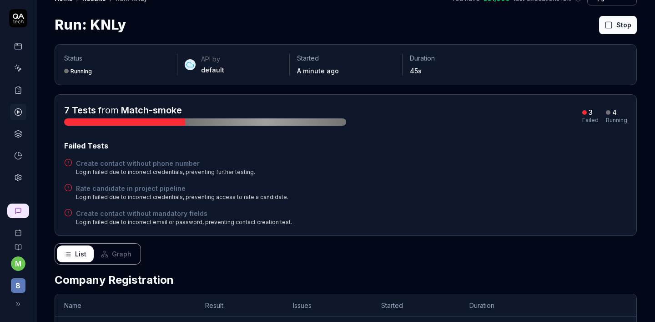
click at [113, 213] on h4 "Create contact without mandatory fields" at bounding box center [184, 213] width 216 height 10
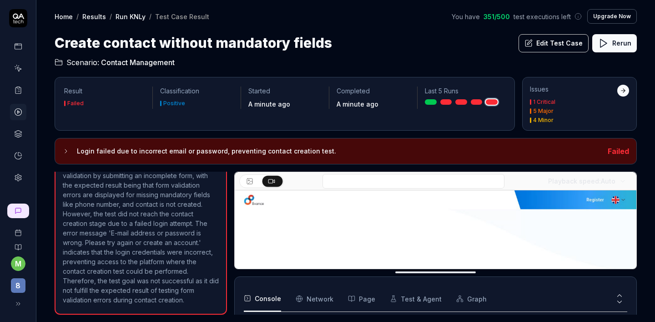
scroll to position [103, 0]
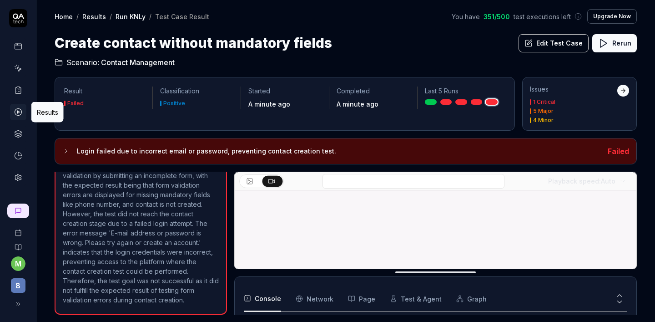
click at [16, 111] on icon at bounding box center [18, 112] width 8 height 8
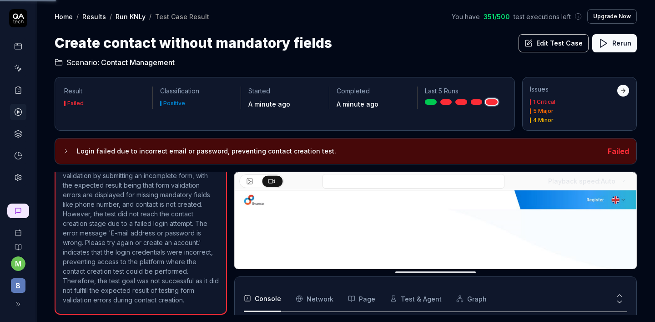
click at [20, 88] on icon at bounding box center [18, 90] width 8 height 8
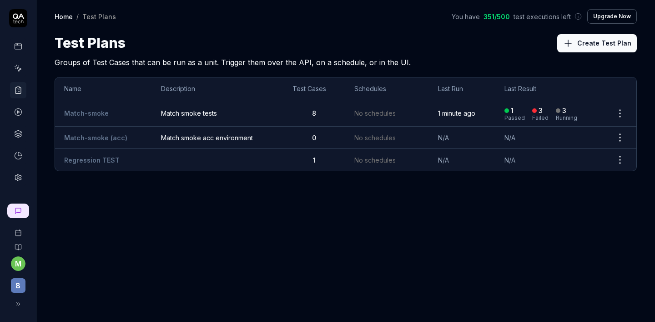
click at [173, 135] on span "Match smoke acc environment" at bounding box center [217, 138] width 113 height 10
click at [78, 107] on td "Match-smoke" at bounding box center [103, 113] width 97 height 26
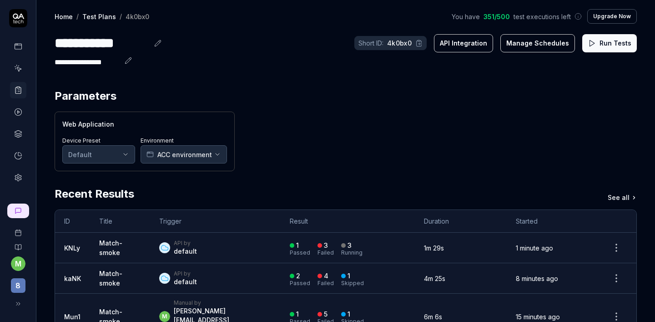
click at [332, 141] on div "Web Application Device Preset Default Environment ACC environment" at bounding box center [346, 142] width 583 height 60
click at [179, 144] on div "Environment ACC environment" at bounding box center [184, 148] width 86 height 29
click at [178, 155] on span "ACC environment" at bounding box center [184, 155] width 55 height 10
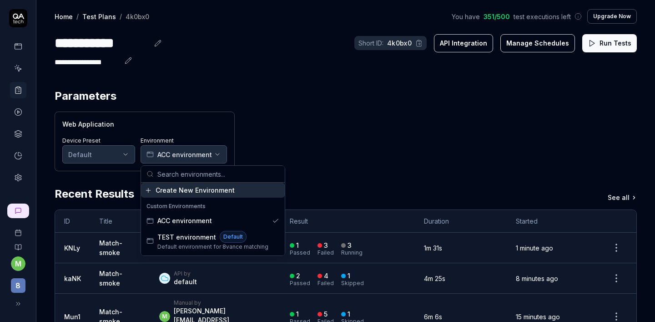
click at [274, 108] on section "Parameters Web Application Device Preset Default Environment ACC environment" at bounding box center [346, 129] width 583 height 83
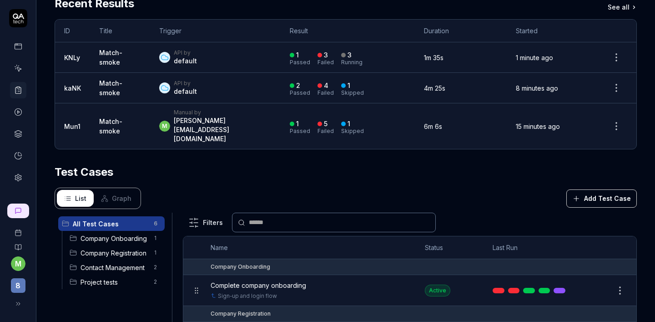
scroll to position [274, 0]
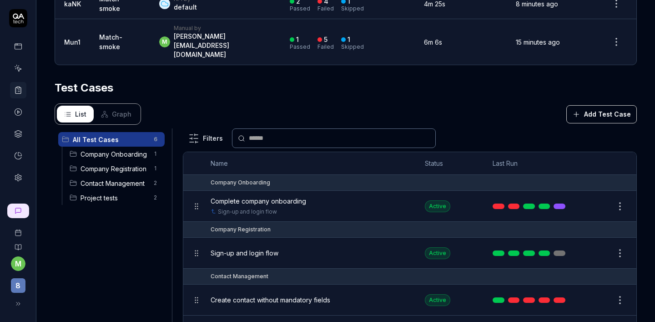
click at [100, 193] on span "Project tests" at bounding box center [115, 198] width 68 height 10
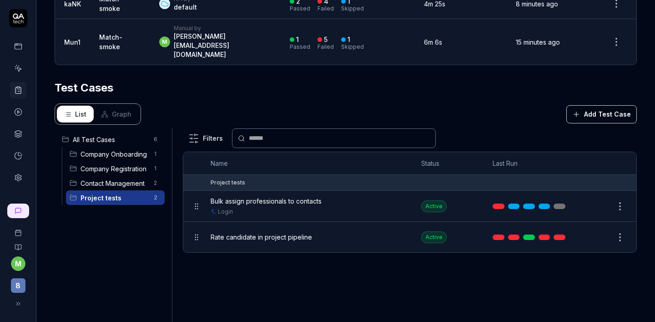
click at [106, 178] on span "Contact Management" at bounding box center [115, 183] width 68 height 10
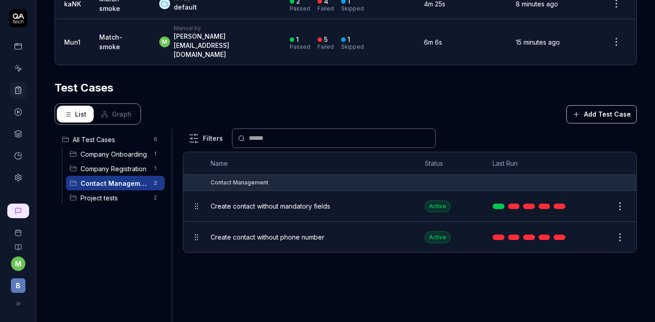
click at [116, 164] on span "Company Registration" at bounding box center [115, 169] width 68 height 10
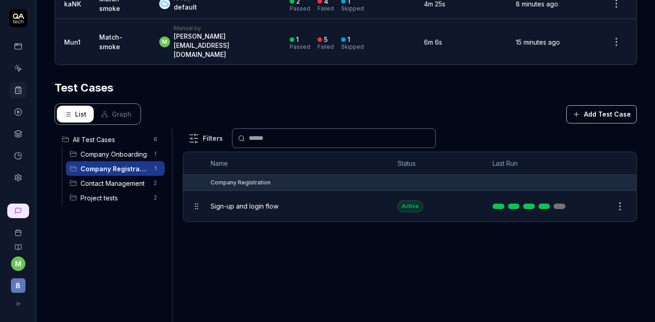
click at [115, 149] on span "Company Onboarding" at bounding box center [115, 154] width 68 height 10
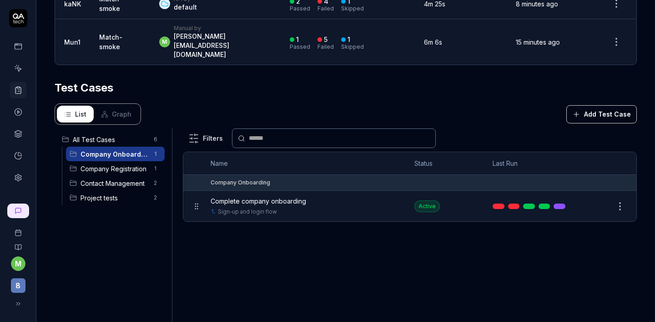
click at [101, 193] on span "Project tests" at bounding box center [115, 198] width 68 height 10
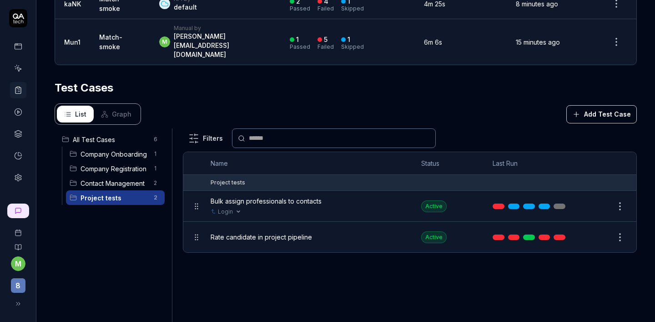
click at [227, 208] on link "Login" at bounding box center [225, 212] width 15 height 8
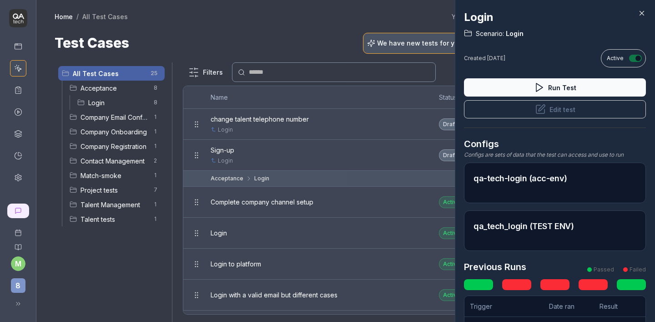
click at [555, 114] on button "Edit test" at bounding box center [555, 109] width 182 height 18
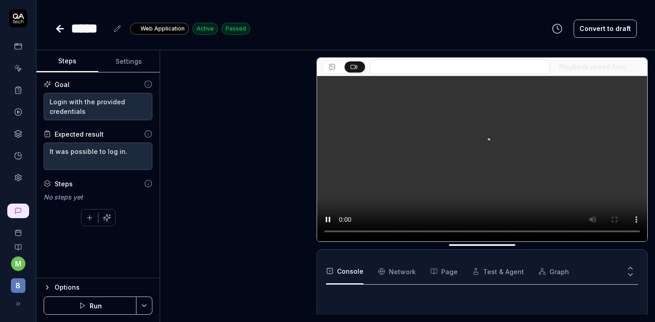
scroll to position [199, 0]
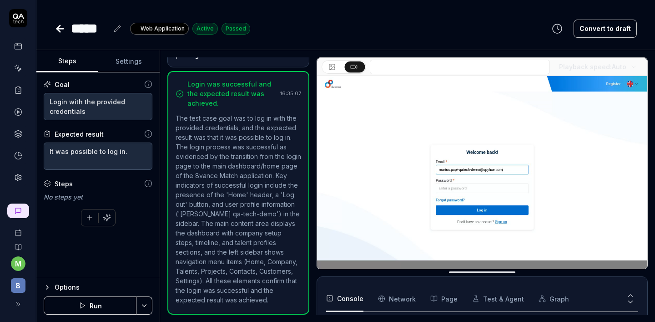
scroll to position [198, 0]
type textarea "*"
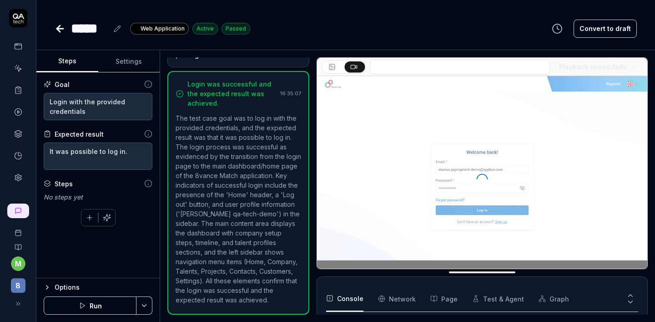
click at [130, 63] on button "Settings" at bounding box center [129, 62] width 62 height 22
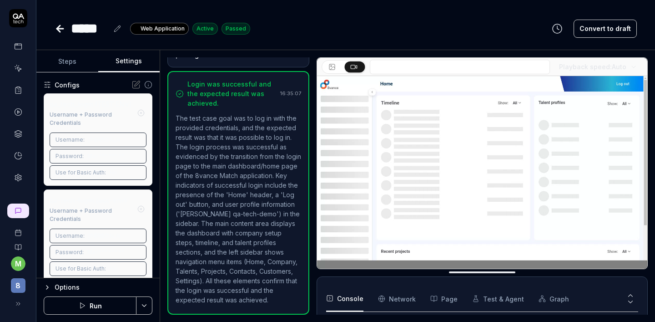
scroll to position [99, 0]
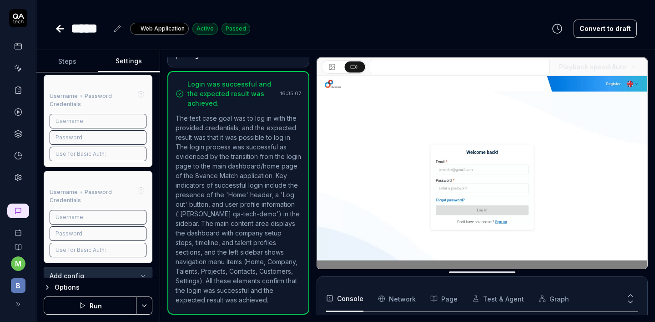
click at [91, 128] on div "Username: marius.pap+demo_qatech@spyhce.com" at bounding box center [98, 121] width 97 height 15
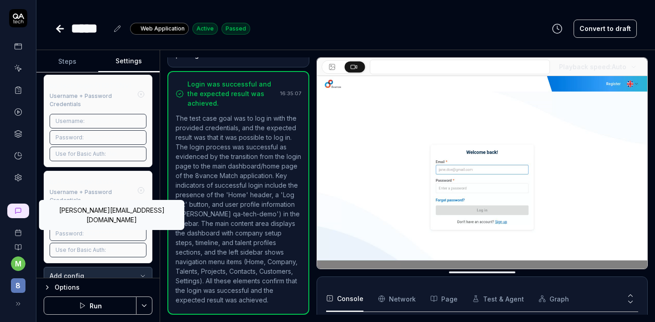
click at [88, 221] on span "marius.pap+qatech-demo@spyhce.com" at bounding box center [108, 217] width 41 height 8
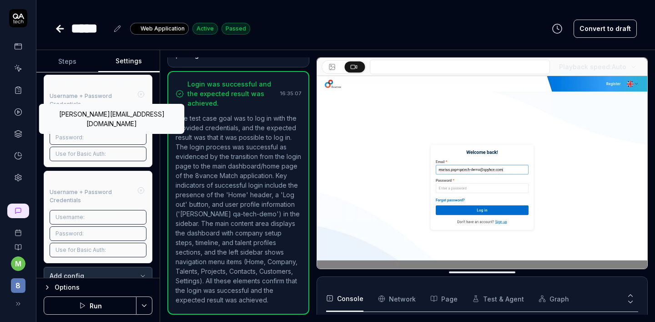
click at [96, 125] on span "marius.pap+demo_qatech@spyhce.com" at bounding box center [108, 121] width 41 height 8
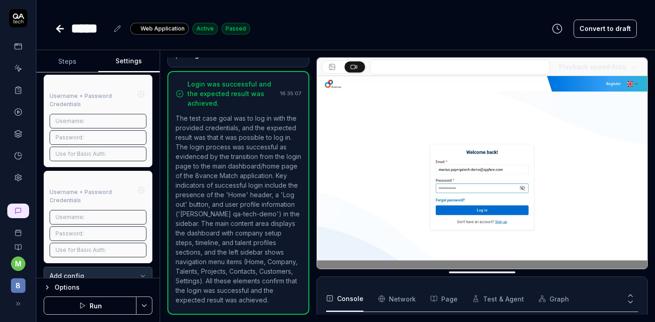
click at [82, 125] on span "Username:" at bounding box center [70, 121] width 29 height 8
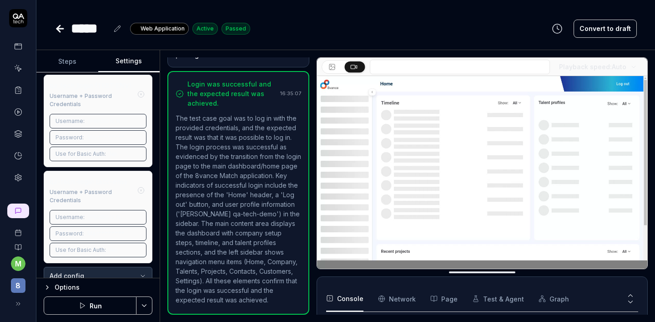
click at [138, 97] on circle "button" at bounding box center [141, 94] width 6 height 6
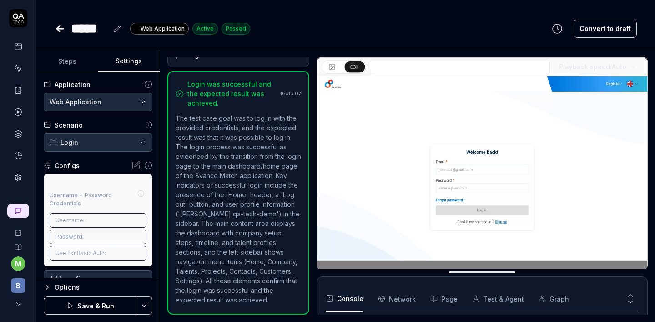
scroll to position [199, 0]
click at [93, 302] on button "Save & Run" at bounding box center [90, 305] width 93 height 18
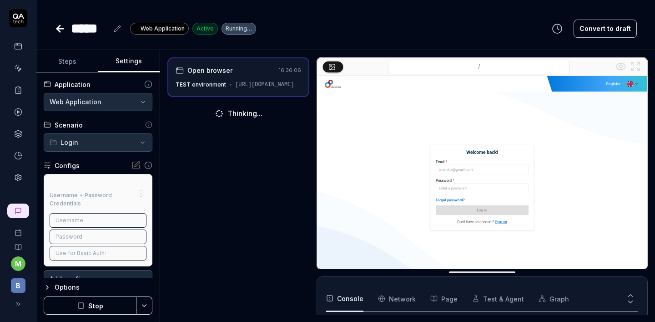
scroll to position [100, 0]
click at [16, 71] on icon at bounding box center [18, 68] width 8 height 8
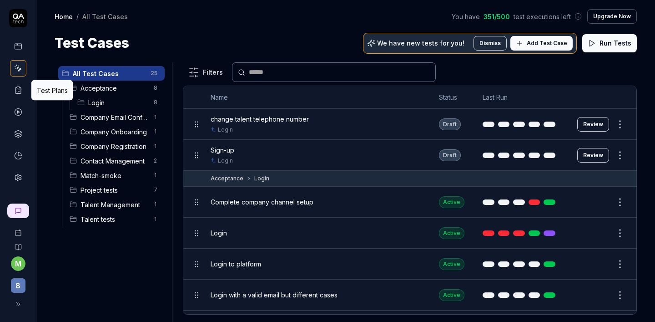
click at [20, 93] on icon at bounding box center [18, 90] width 8 height 8
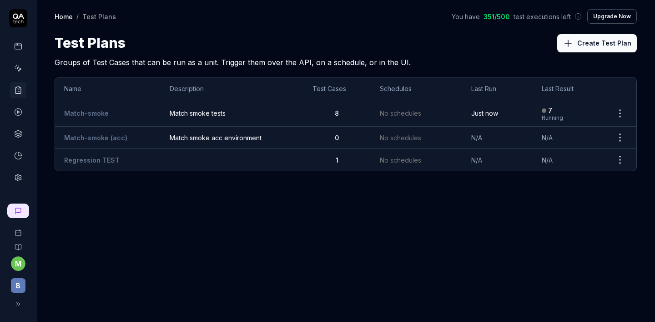
click at [18, 62] on link at bounding box center [18, 68] width 16 height 16
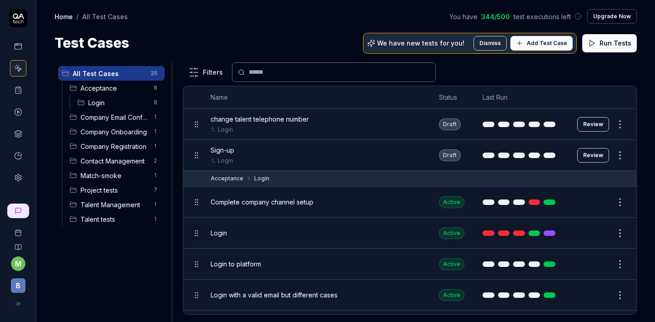
click at [22, 87] on icon at bounding box center [18, 90] width 8 height 8
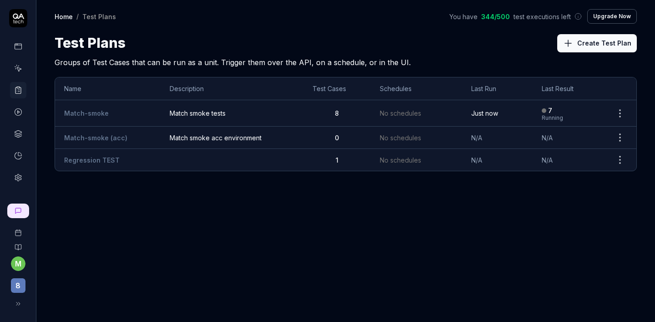
click at [139, 115] on td "Match-smoke" at bounding box center [108, 113] width 106 height 26
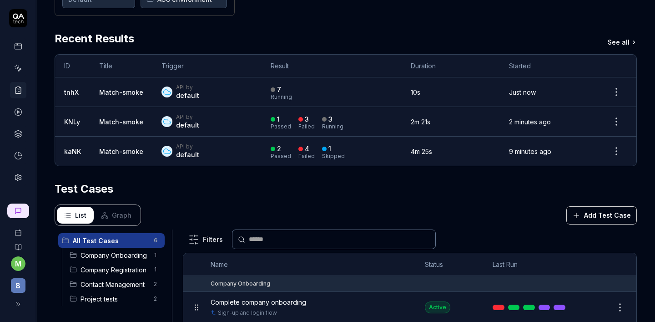
scroll to position [12, 0]
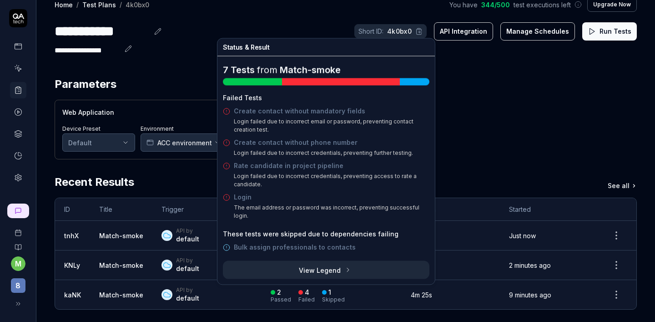
click at [535, 131] on div "Web Application Device Preset Default Environment ACC environment" at bounding box center [346, 130] width 583 height 60
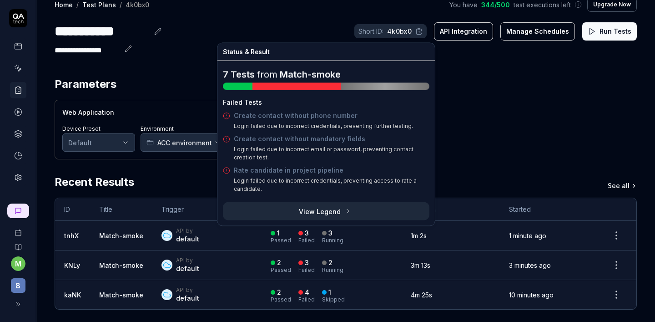
click at [235, 240] on div "API by default" at bounding box center [207, 235] width 91 height 16
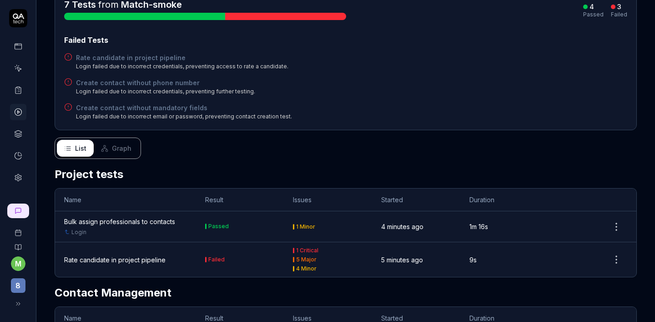
scroll to position [124, 0]
click at [79, 234] on link "Login" at bounding box center [78, 232] width 15 height 8
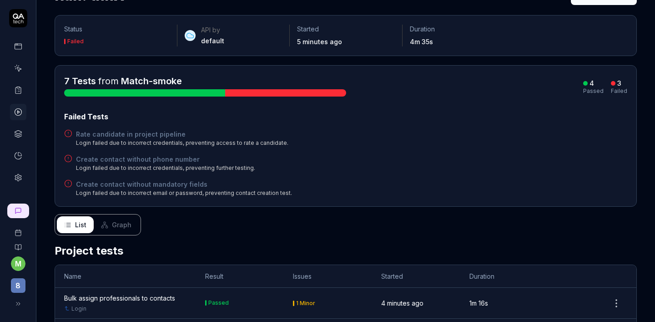
scroll to position [85, 0]
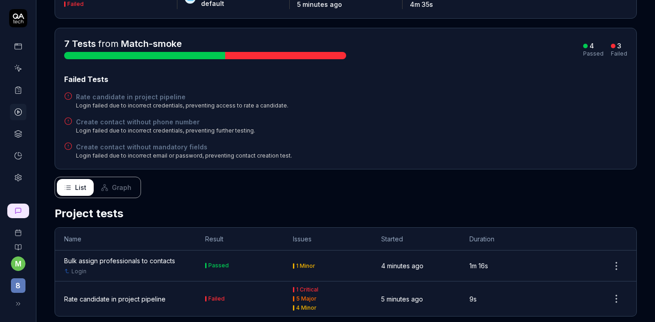
click at [139, 261] on div "Bulk assign professionals to contacts" at bounding box center [119, 261] width 111 height 10
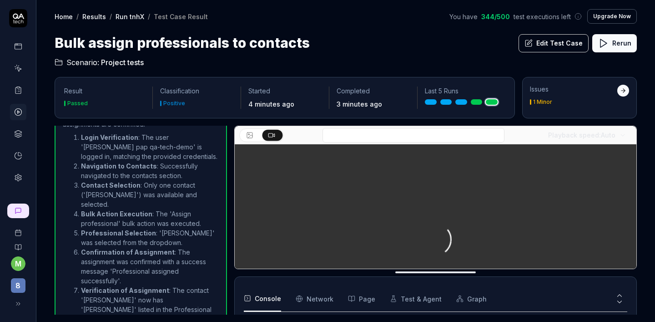
scroll to position [399, 0]
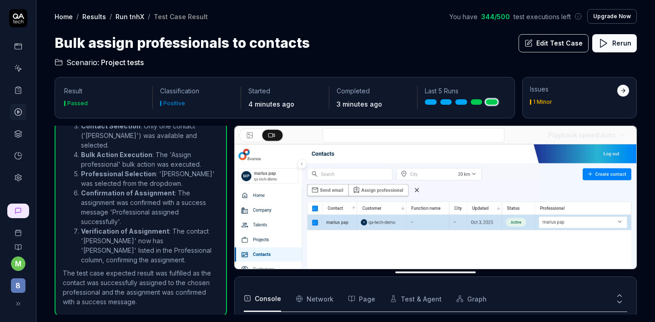
click at [386, 143] on div "Playback speed: Auto" at bounding box center [436, 135] width 402 height 18
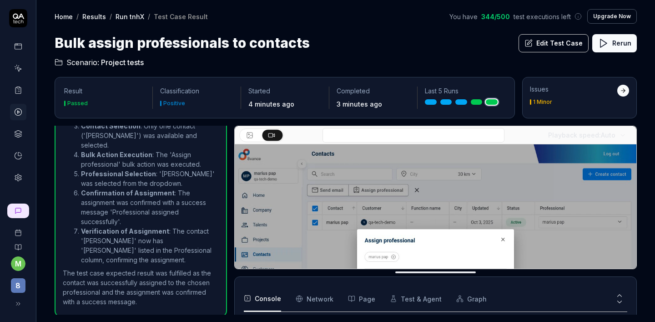
click at [389, 135] on input at bounding box center [414, 135] width 182 height 15
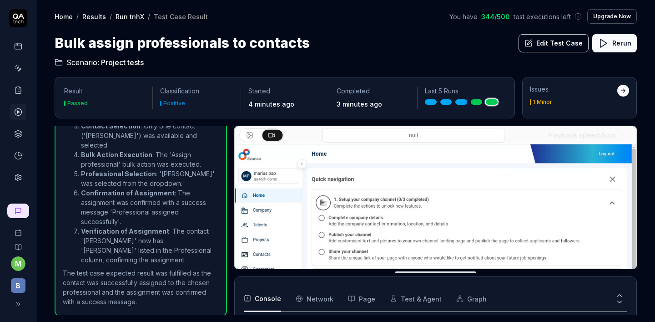
click at [388, 137] on input at bounding box center [414, 135] width 182 height 15
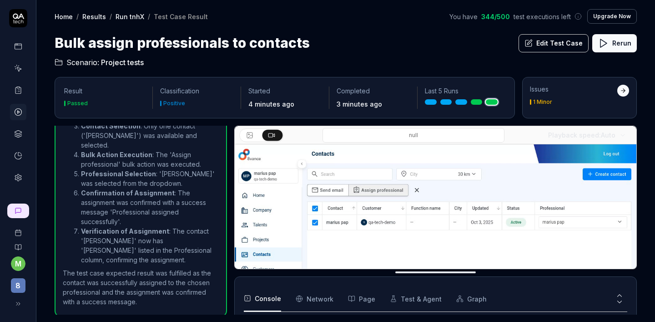
click at [388, 137] on input at bounding box center [414, 135] width 182 height 15
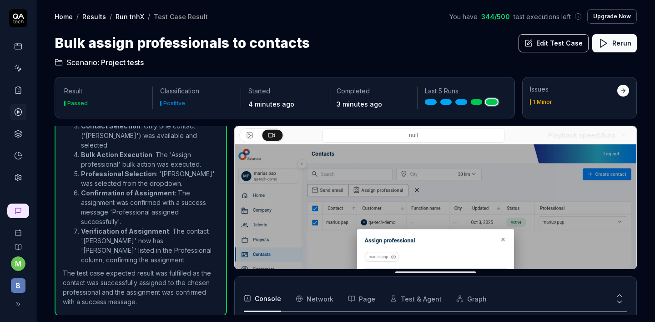
click at [388, 137] on input at bounding box center [414, 135] width 182 height 15
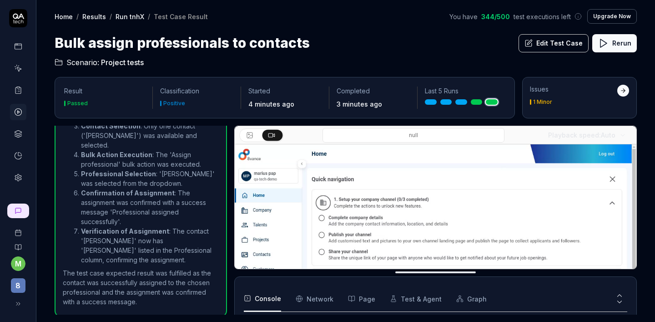
click at [347, 166] on video at bounding box center [436, 269] width 402 height 251
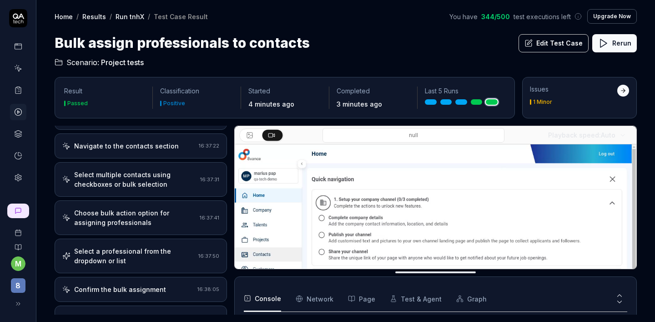
scroll to position [0, 0]
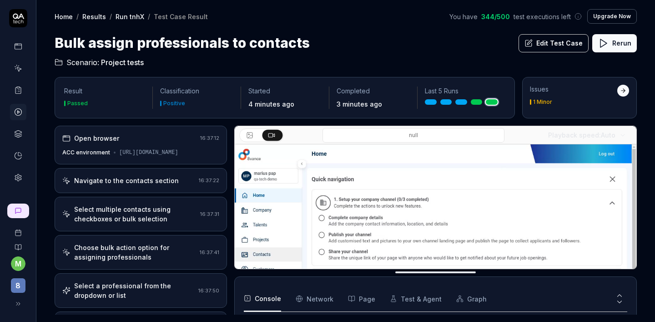
click at [116, 142] on div "Open browser" at bounding box center [96, 138] width 45 height 10
click at [129, 186] on div "Navigate to the contacts section" at bounding box center [126, 182] width 105 height 10
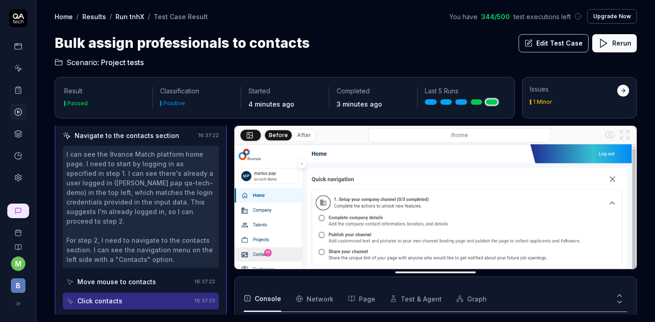
scroll to position [46, 0]
